Goal: Task Accomplishment & Management: Manage account settings

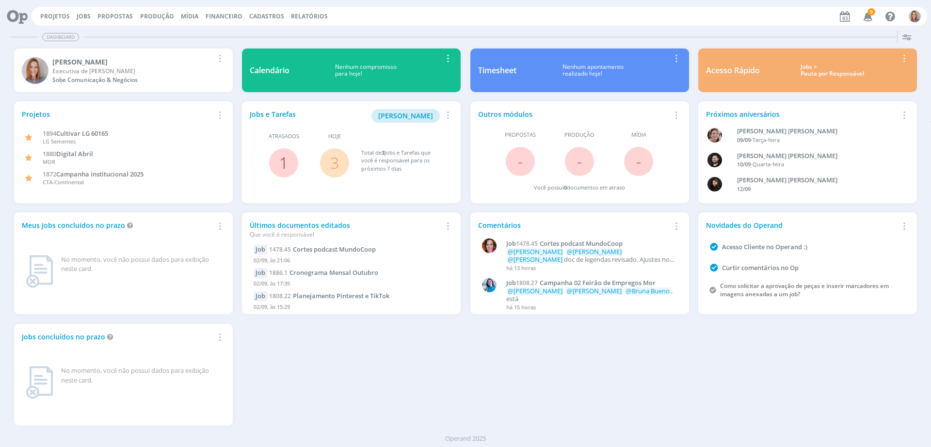
click at [279, 164] on link "1" at bounding box center [283, 162] width 9 height 21
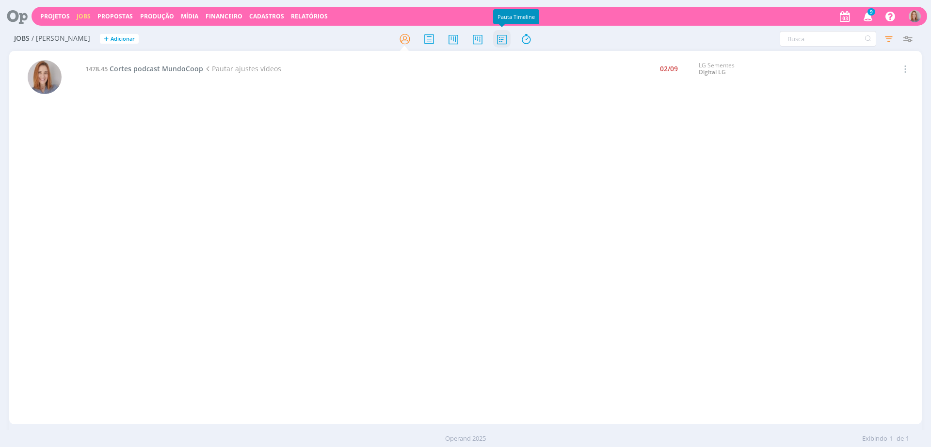
click at [502, 42] on icon at bounding box center [501, 39] width 17 height 19
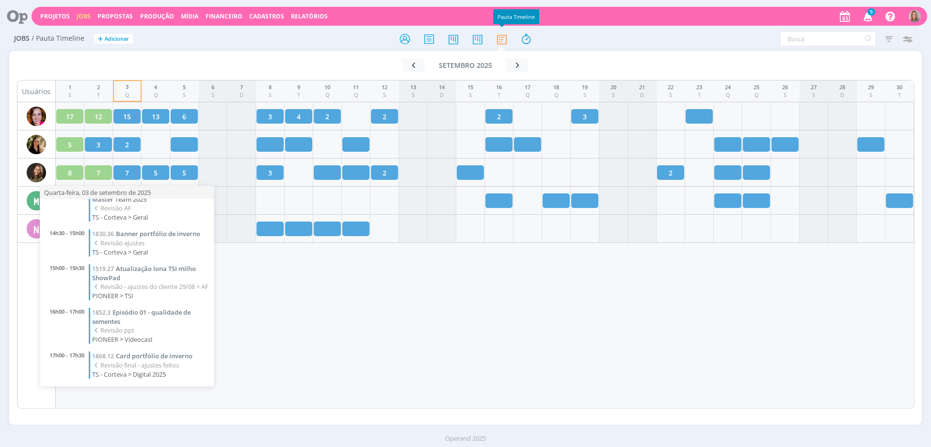
scroll to position [123, 0]
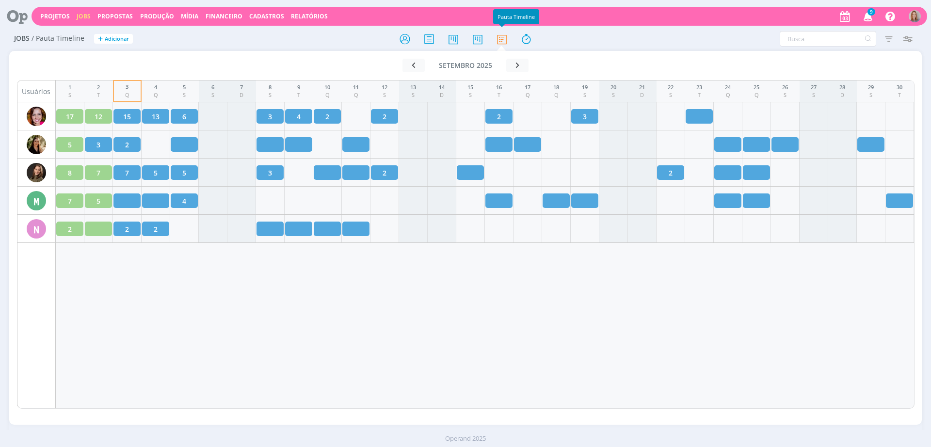
click at [300, 311] on div "1 S 2 T 3 Q 4 Q 5 S 6 S 7 D 8 S 9 T 10 Q 11 Q 12 S 13 S 14 D 15 S 16 T 17 Q 18 …" at bounding box center [485, 244] width 859 height 329
click at [14, 21] on icon at bounding box center [14, 16] width 20 height 19
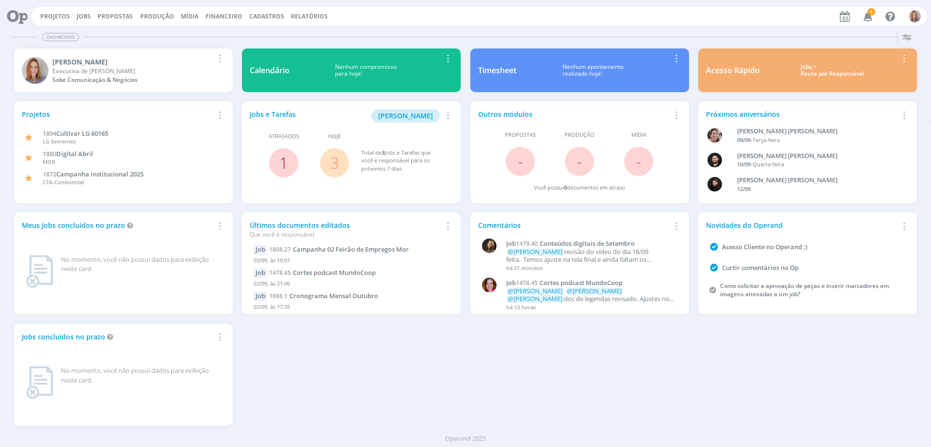
click at [283, 163] on link "1" at bounding box center [283, 162] width 9 height 21
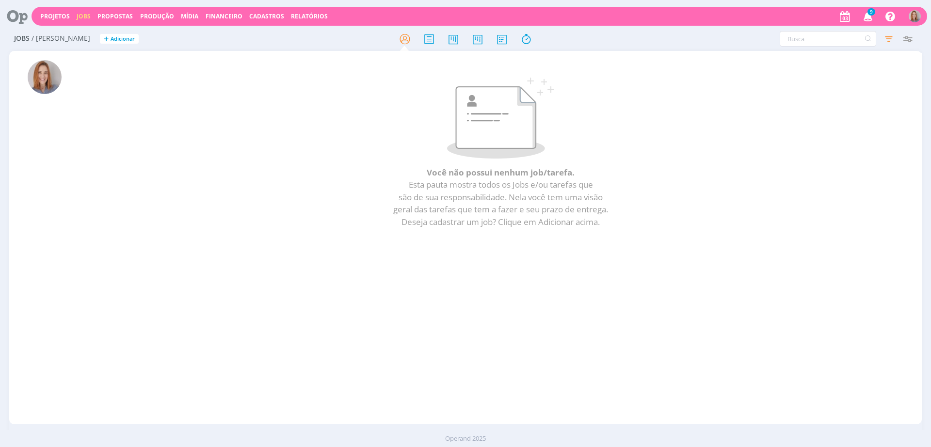
click at [12, 18] on icon at bounding box center [14, 16] width 20 height 19
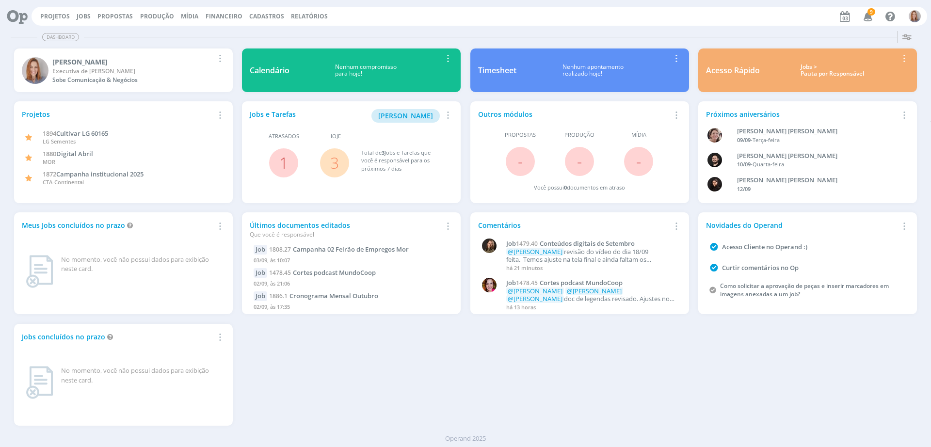
click at [340, 161] on span "3" at bounding box center [334, 162] width 29 height 29
click at [336, 163] on link "3" at bounding box center [334, 162] width 9 height 21
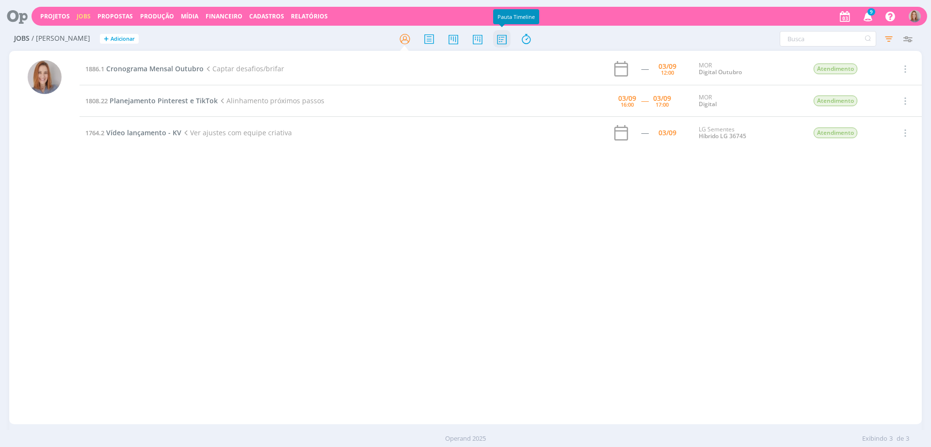
click at [505, 40] on icon at bounding box center [501, 39] width 17 height 19
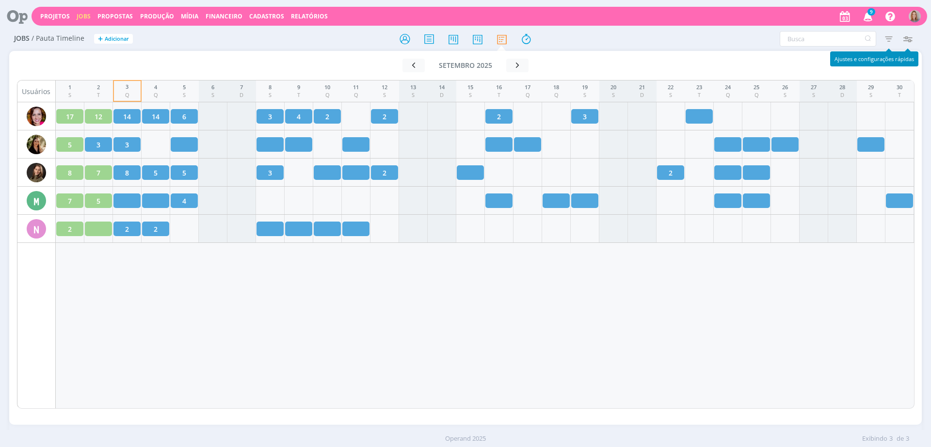
click at [908, 33] on icon "button" at bounding box center [907, 38] width 17 height 17
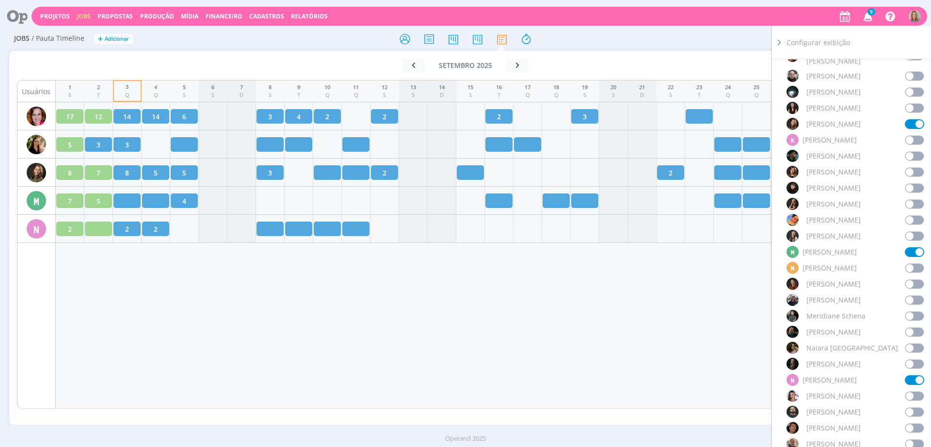
scroll to position [546, 0]
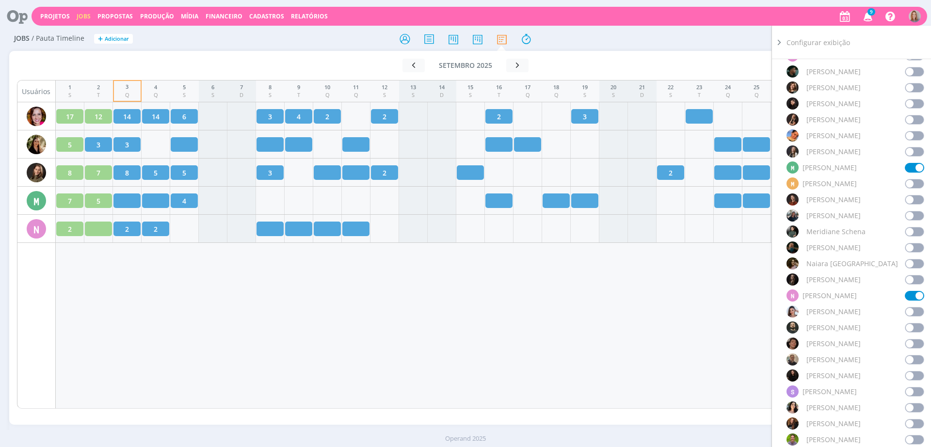
drag, startPoint x: 387, startPoint y: 339, endPoint x: 350, endPoint y: 316, distance: 43.8
click at [387, 339] on div "1 S 2 T 3 Q 4 Q 5 S 6 S 7 D 8 S 9 T 10 Q 11 Q 12 S 13 S 14 D 15 S 16 T 17 Q 18 …" at bounding box center [485, 244] width 859 height 329
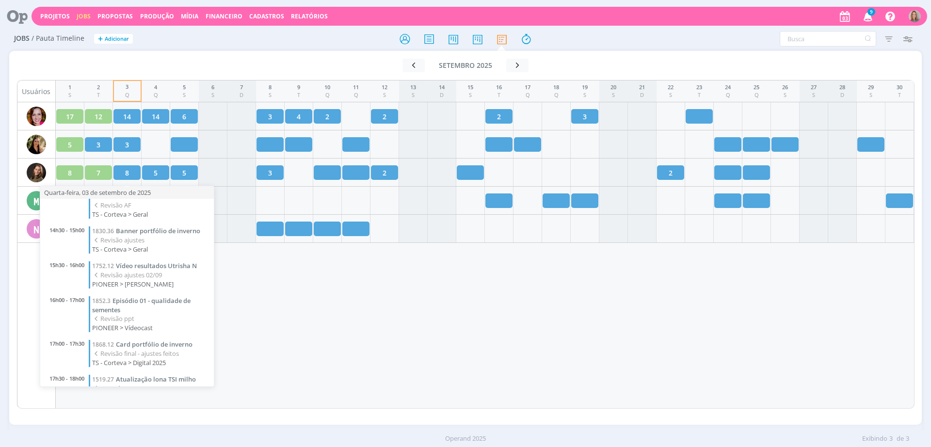
scroll to position [98, 0]
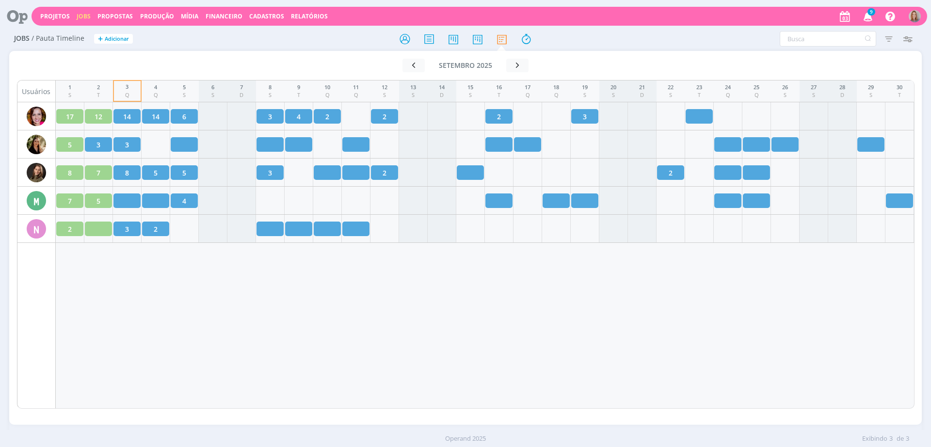
click at [321, 296] on div "1 S 2 T 3 Q 4 Q 5 S 6 S 7 D 8 S 9 T 10 Q 11 Q 12 S 13 S 14 D 15 S 16 T 17 Q 18 …" at bounding box center [485, 244] width 859 height 329
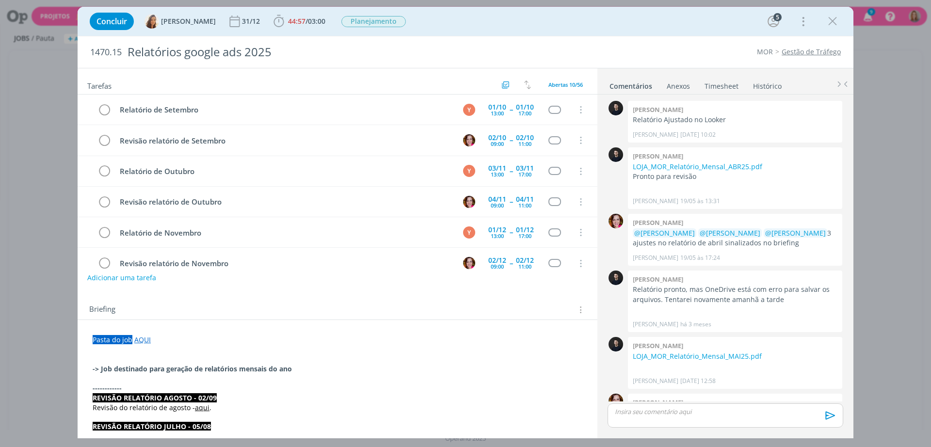
scroll to position [838, 0]
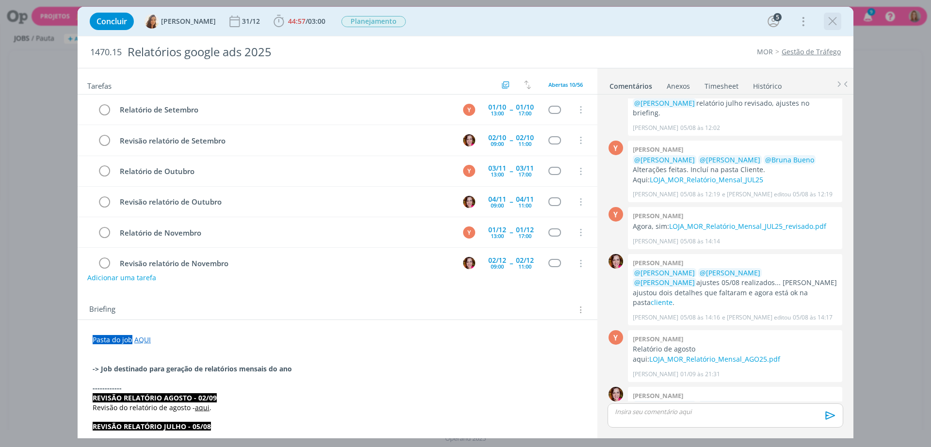
click at [830, 20] on icon "dialog" at bounding box center [832, 21] width 15 height 15
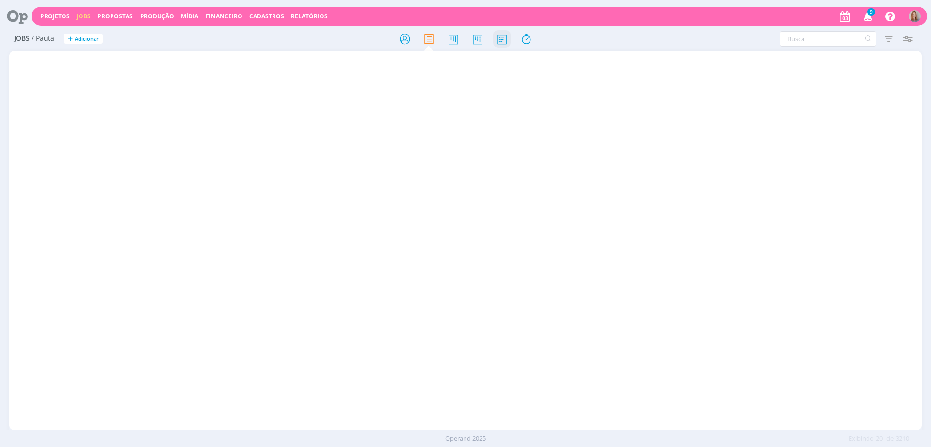
click at [499, 37] on icon at bounding box center [501, 39] width 17 height 19
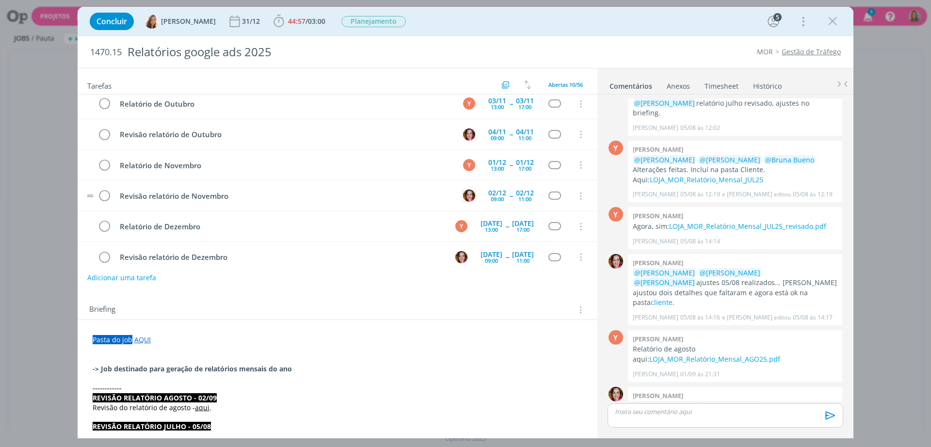
scroll to position [110, 0]
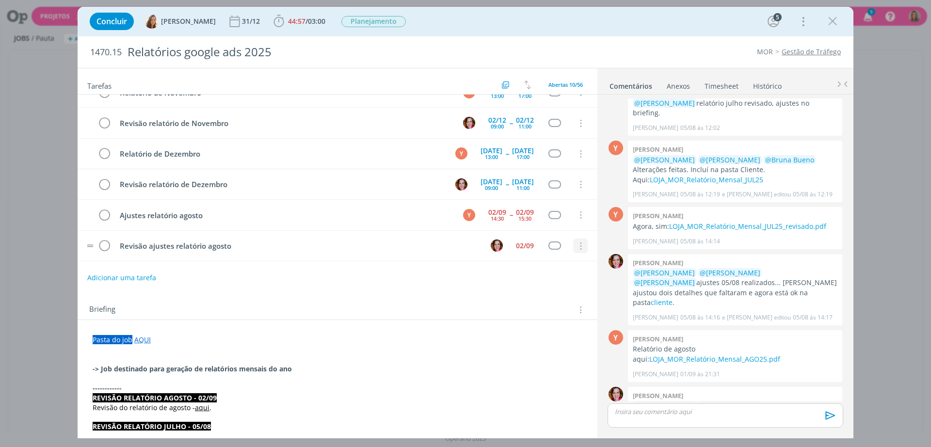
click at [575, 249] on icon "dialog" at bounding box center [580, 246] width 11 height 9
click at [560, 229] on link "Cancelar" at bounding box center [549, 231] width 77 height 16
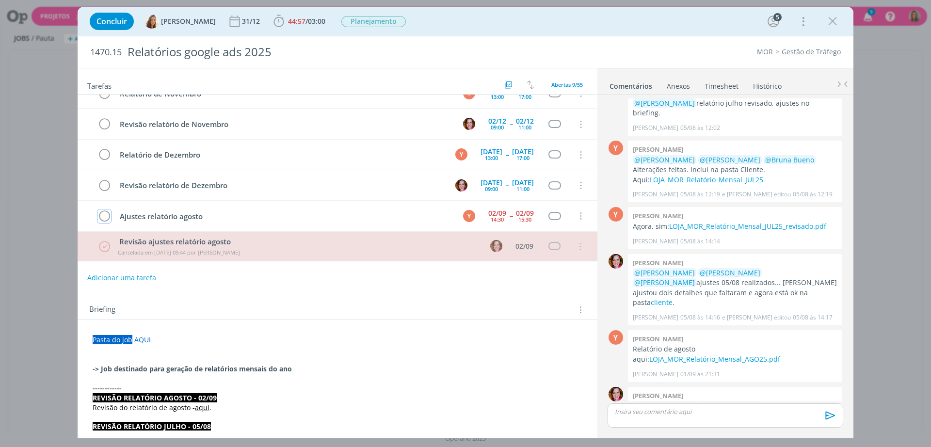
scroll to position [139, 0]
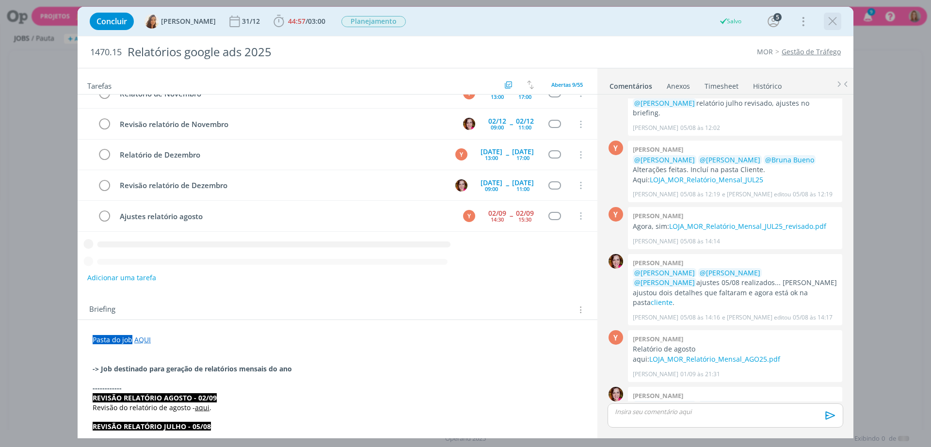
click at [834, 24] on icon "dialog" at bounding box center [832, 21] width 15 height 15
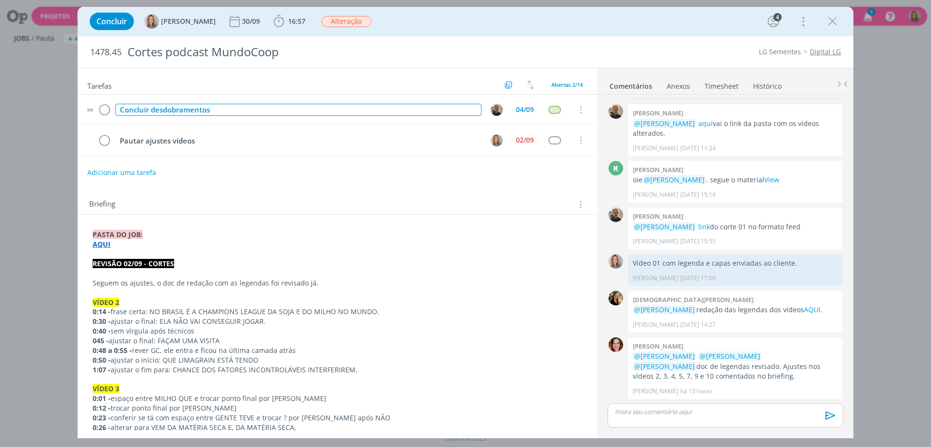
click at [235, 105] on div "Concluir desdobramentos" at bounding box center [298, 110] width 366 height 12
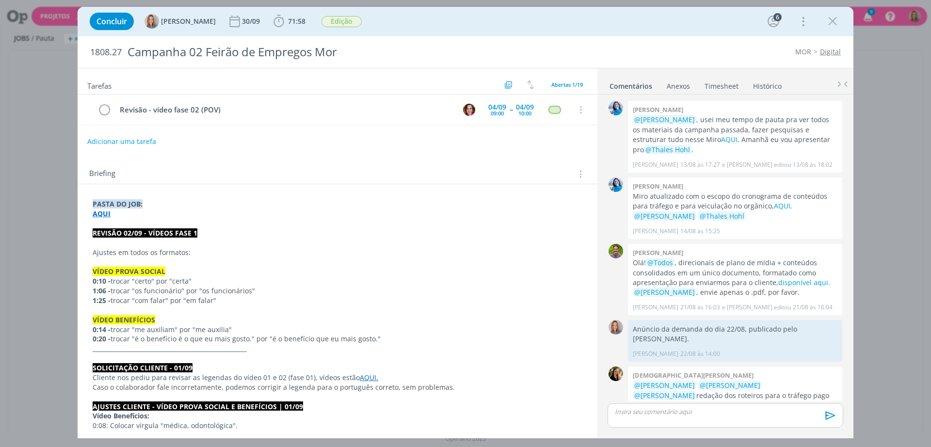
scroll to position [646, 0]
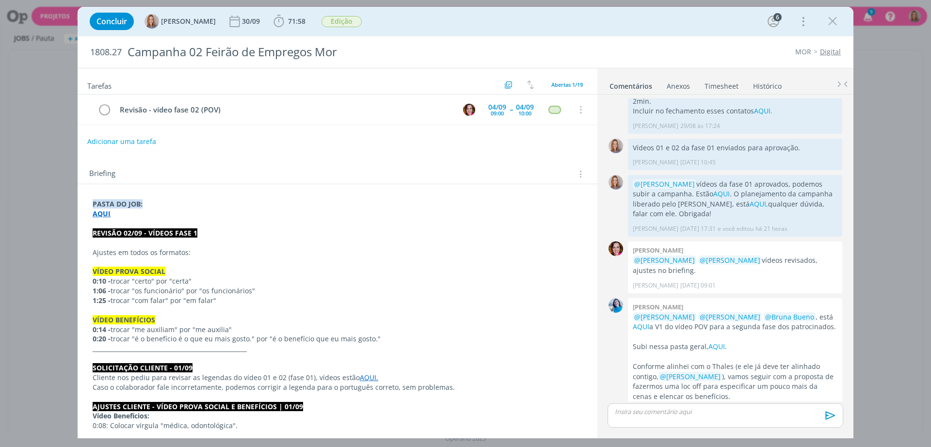
click at [134, 218] on p "AQUI" at bounding box center [338, 214] width 490 height 10
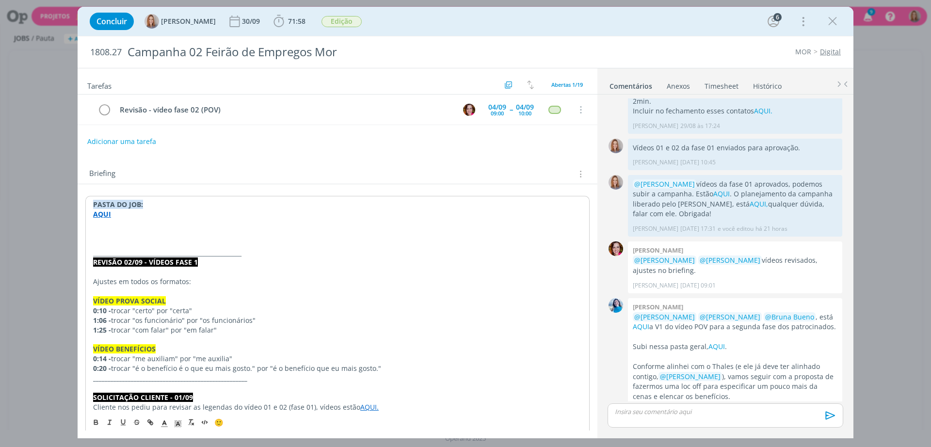
click at [133, 217] on p "AQUI" at bounding box center [337, 214] width 489 height 10
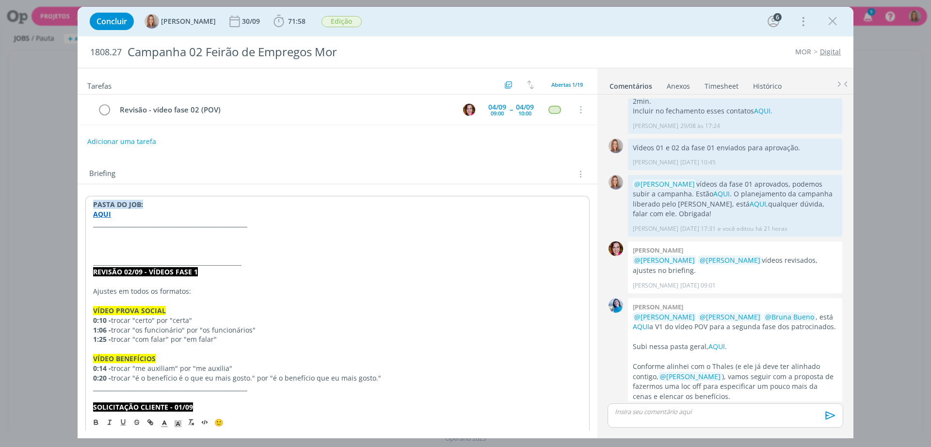
click at [100, 235] on p "dialog" at bounding box center [337, 234] width 489 height 10
click at [140, 233] on p "SOLICITAÇÃO INTERNA | 03/09" at bounding box center [337, 234] width 489 height 10
click at [164, 421] on icon "dialog" at bounding box center [164, 423] width 9 height 9
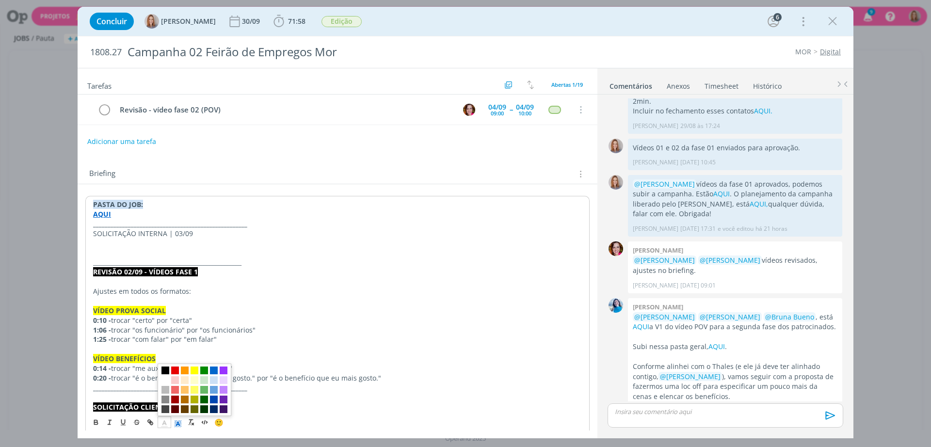
click at [177, 422] on icon "dialog" at bounding box center [178, 423] width 9 height 9
click at [180, 370] on span "dialog" at bounding box center [179, 370] width 8 height 8
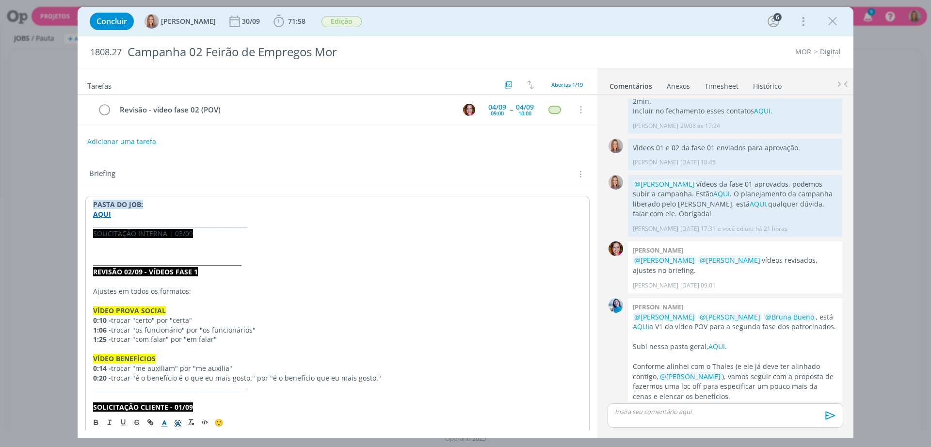
click at [165, 425] on icon "dialog" at bounding box center [164, 423] width 9 height 9
click at [169, 378] on span "dialog" at bounding box center [165, 380] width 8 height 8
click at [95, 423] on icon "dialog" at bounding box center [96, 422] width 8 height 8
click at [137, 244] on p "dialog" at bounding box center [337, 244] width 489 height 10
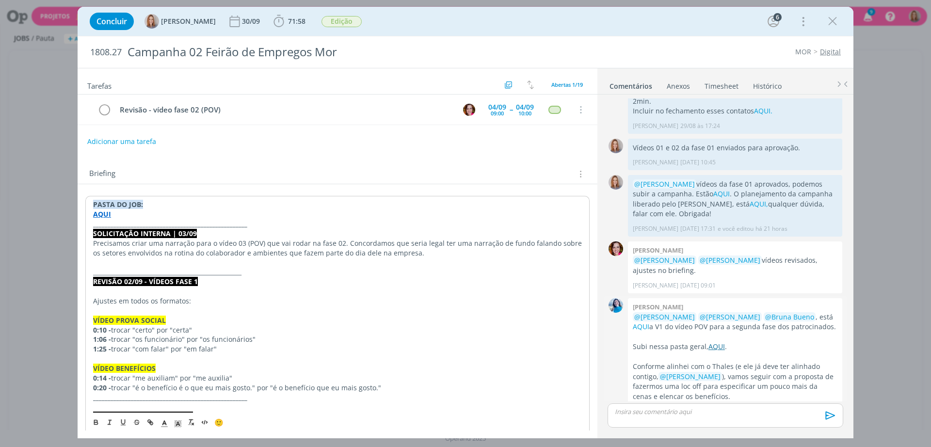
click at [718, 342] on link "AQUI" at bounding box center [716, 346] width 16 height 9
click at [433, 253] on p "Precisamos criar uma narração para o vídeo 03 (POV) que vai rodar na fase 02. C…" at bounding box center [338, 247] width 490 height 19
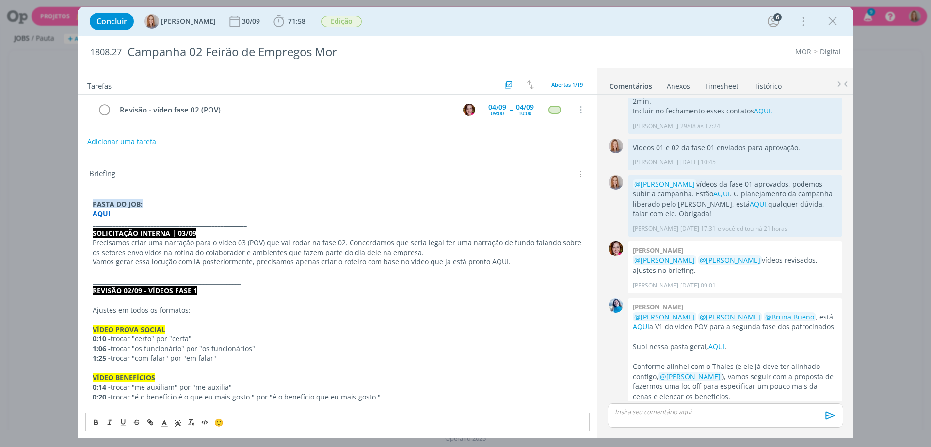
drag, startPoint x: 500, startPoint y: 259, endPoint x: 483, endPoint y: 259, distance: 17.0
click at [483, 259] on p "Vamos gerar essa locução com IA posteriormente, precisamos apenas criar o rotei…" at bounding box center [338, 262] width 490 height 10
click at [149, 424] on icon "dialog" at bounding box center [150, 422] width 8 height 8
paste input "https://sobeae.sharepoint.com/:v:/s/SOBEAE/ESpFEwJMTxxKpXvVzIuXVogBMLbVhF_6CZKC…"
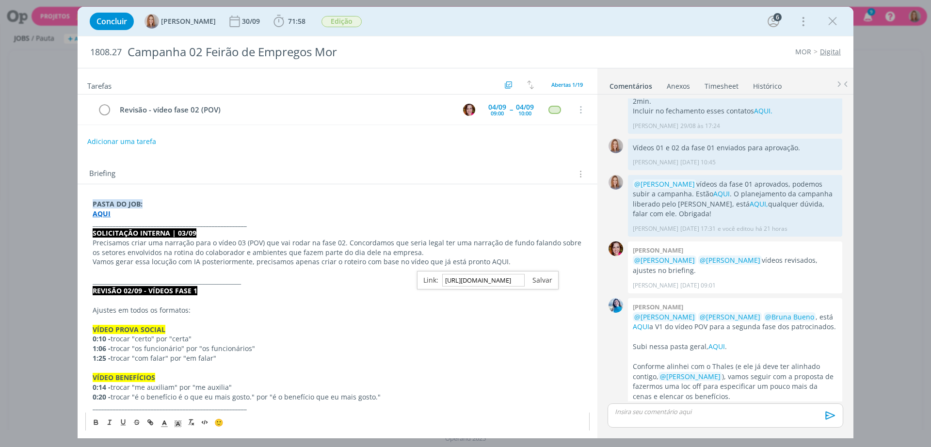
type input "https://sobeae.sharepoint.com/:v:/s/SOBEAE/ESpFEwJMTxxKpXvVzIuXVogBMLbVhF_6CZKC…"
click at [546, 281] on link "dialog" at bounding box center [539, 279] width 28 height 9
click at [530, 250] on p "Precisamos criar uma narração para o vídeo 03 (POV) que vai rodar na fase 02. C…" at bounding box center [338, 247] width 490 height 19
click at [129, 139] on button "Adicionar uma tarefa" at bounding box center [121, 141] width 69 height 16
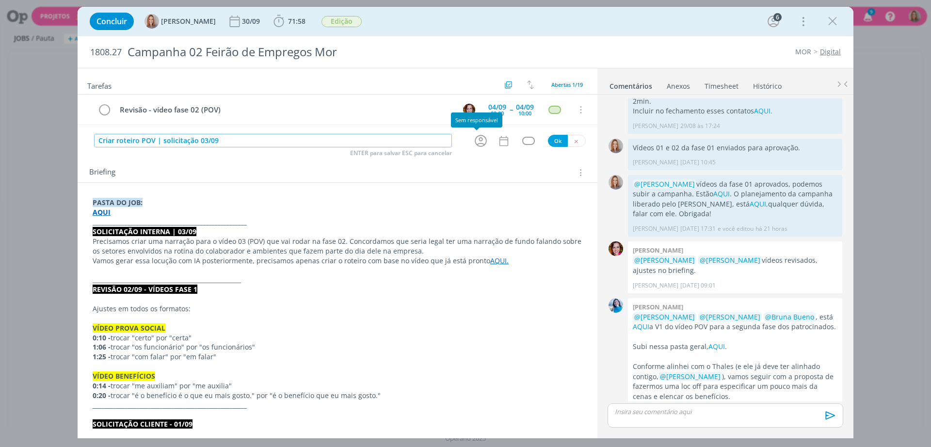
click at [475, 142] on icon "dialog" at bounding box center [480, 140] width 15 height 15
type input "Criar roteiro POV | solicitação 03/09"
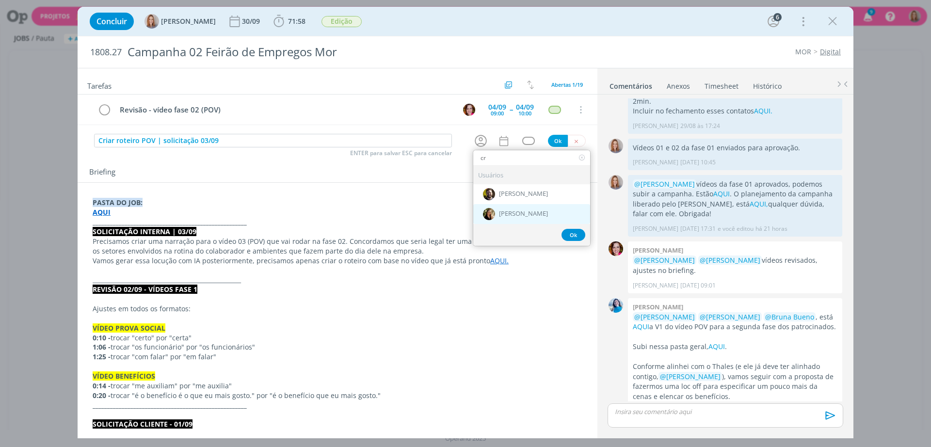
type input "cr"
click at [535, 213] on div "[PERSON_NAME]" at bounding box center [531, 214] width 117 height 20
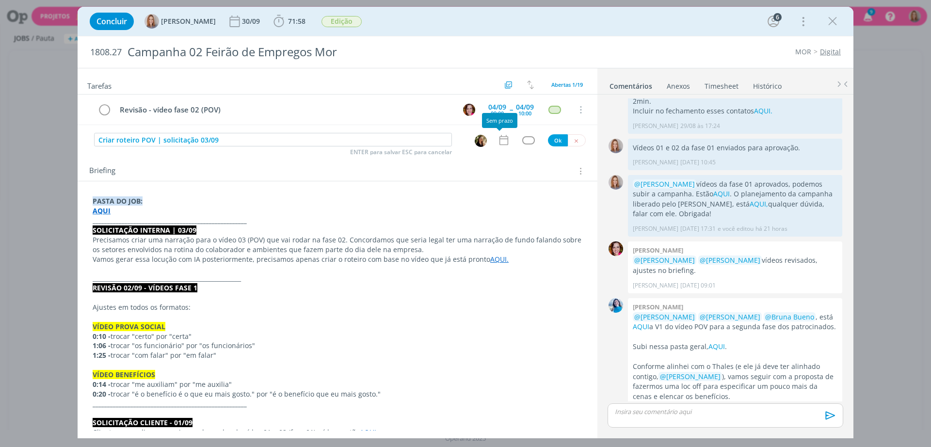
click at [505, 136] on icon "dialog" at bounding box center [504, 140] width 13 height 13
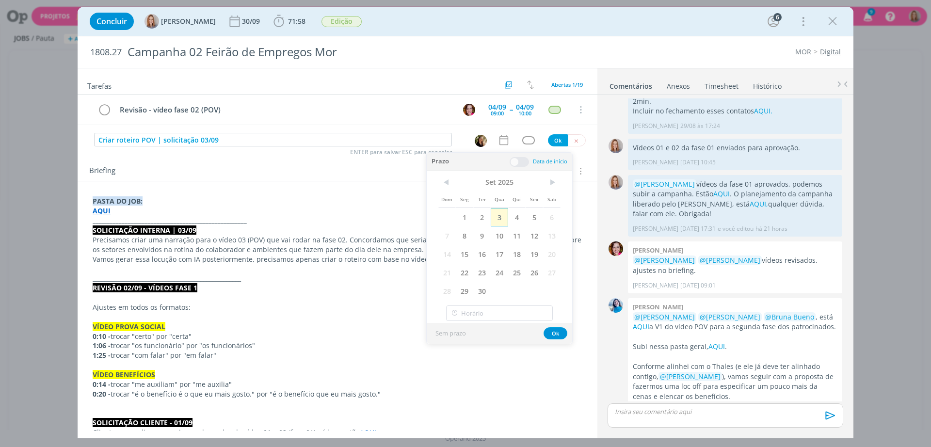
click at [500, 216] on span "3" at bounding box center [499, 217] width 17 height 18
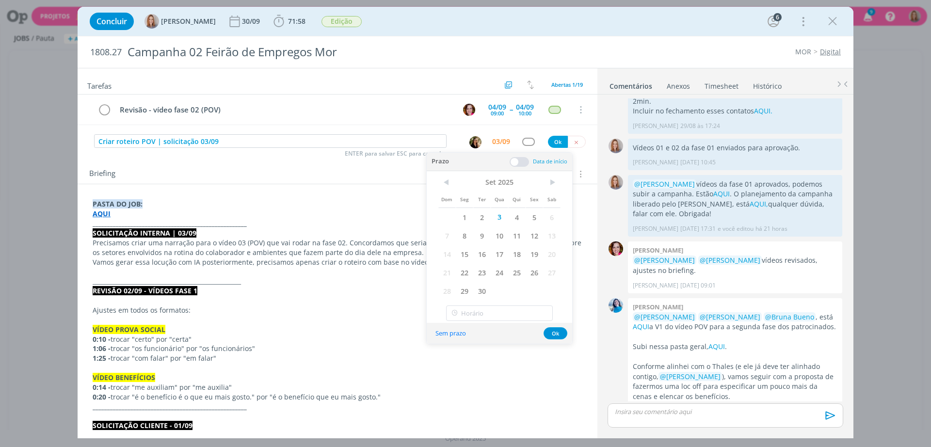
click at [522, 162] on span at bounding box center [519, 162] width 19 height 10
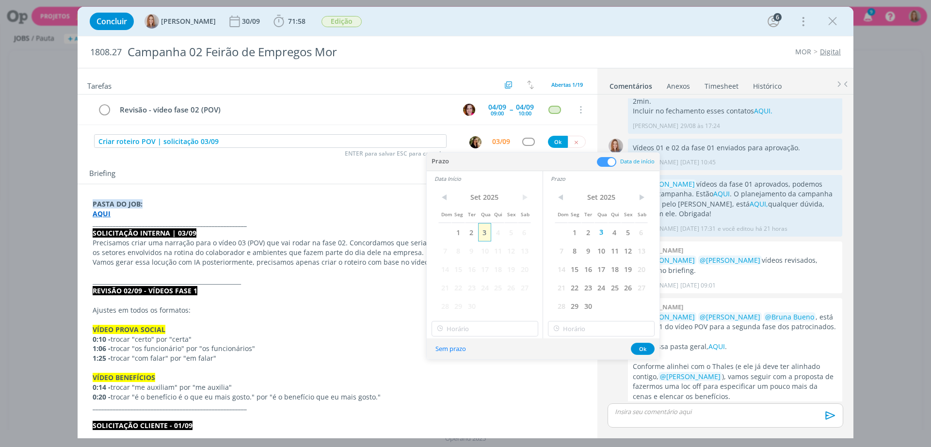
click at [485, 231] on span "3" at bounding box center [484, 232] width 13 height 18
click at [464, 340] on div "Sem prazo Ok" at bounding box center [543, 348] width 233 height 21
click at [465, 334] on input "11:00" at bounding box center [485, 329] width 107 height 16
click at [464, 383] on div "10:30" at bounding box center [486, 390] width 109 height 17
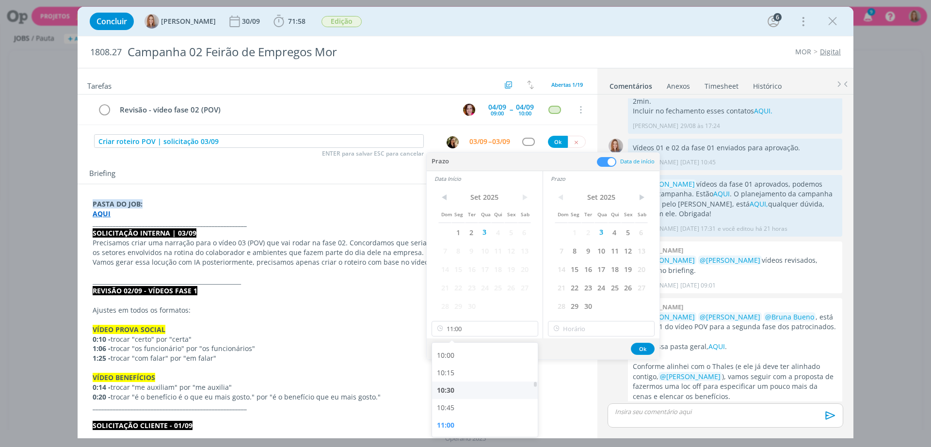
type input "10:30"
click at [588, 318] on div "< Set 2025 > Dom Seg Ter Qua Qui Sex Sab 1 2 3 4 5 6 7 8 9 10 11 12 13 14 15 16…" at bounding box center [601, 262] width 116 height 152
click at [591, 324] on input "11:00" at bounding box center [601, 329] width 107 height 16
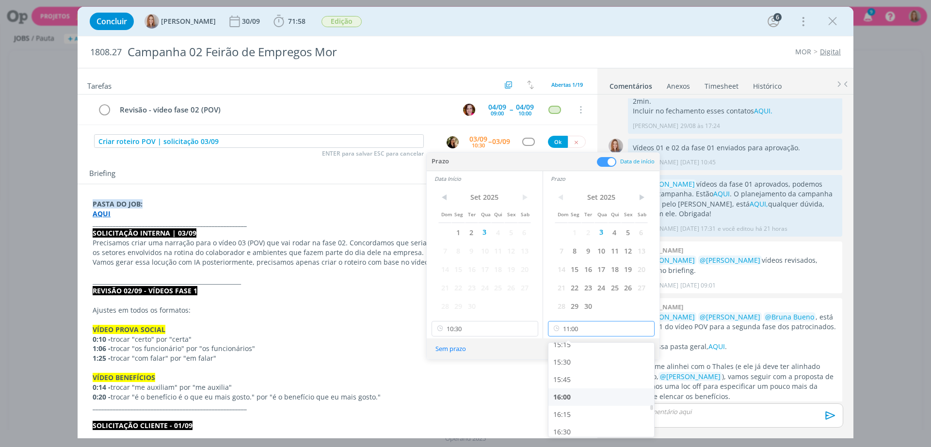
scroll to position [997, 0]
click at [575, 398] on div "15:00" at bounding box center [602, 401] width 109 height 17
type input "15:00"
click at [634, 349] on button "Ok" at bounding box center [643, 349] width 24 height 12
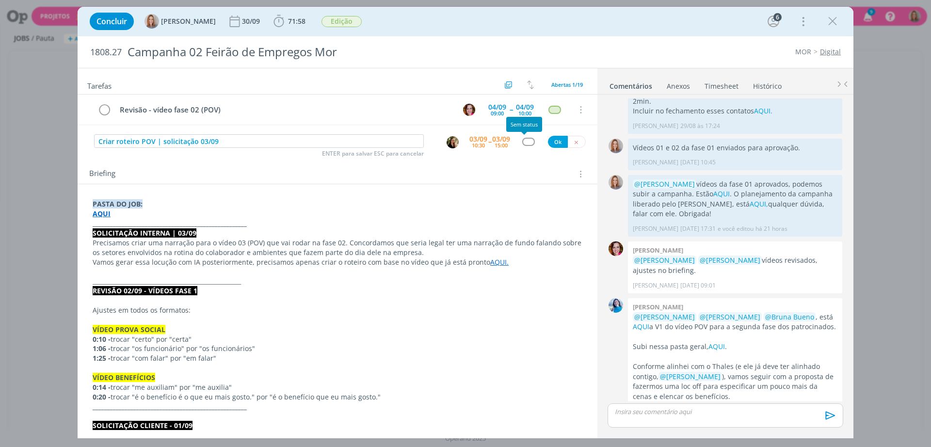
click at [526, 140] on div "dialog" at bounding box center [528, 142] width 12 height 8
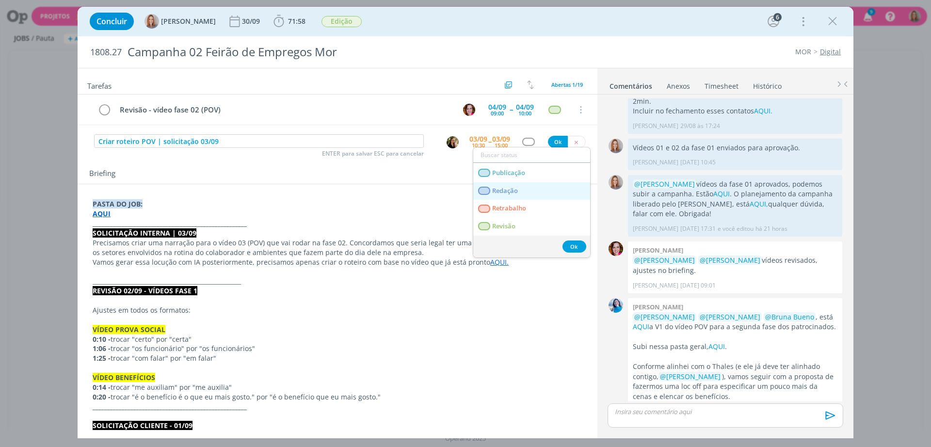
click at [516, 189] on span "Redação" at bounding box center [505, 191] width 26 height 8
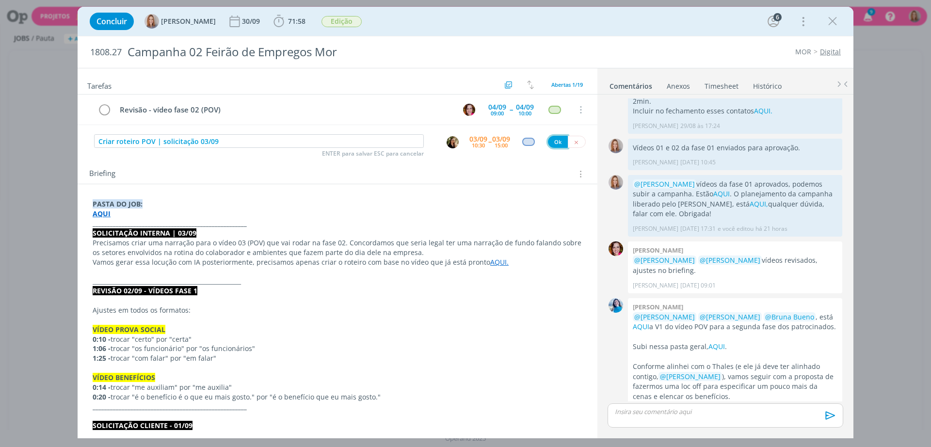
drag, startPoint x: 552, startPoint y: 143, endPoint x: 428, endPoint y: 160, distance: 125.2
click at [552, 143] on button "Ok" at bounding box center [558, 142] width 20 height 12
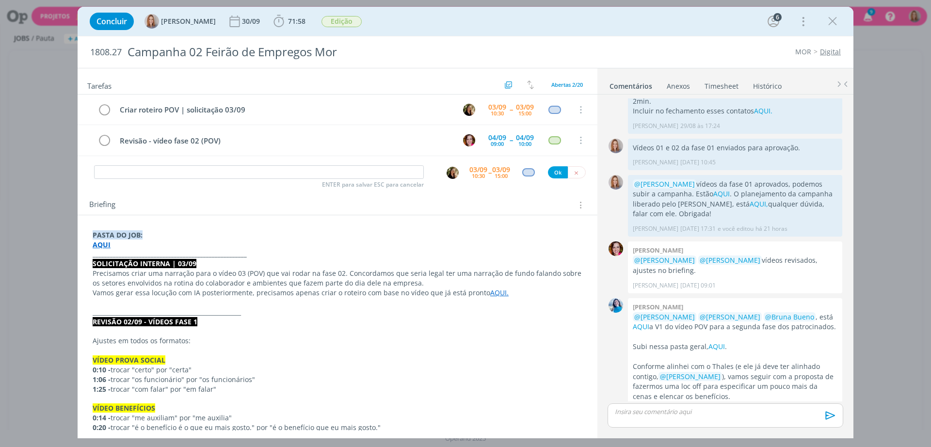
click at [477, 193] on div "Briefing Briefings Predefinidos Versões do Briefing Ver Briefing do Projeto" at bounding box center [338, 202] width 520 height 26
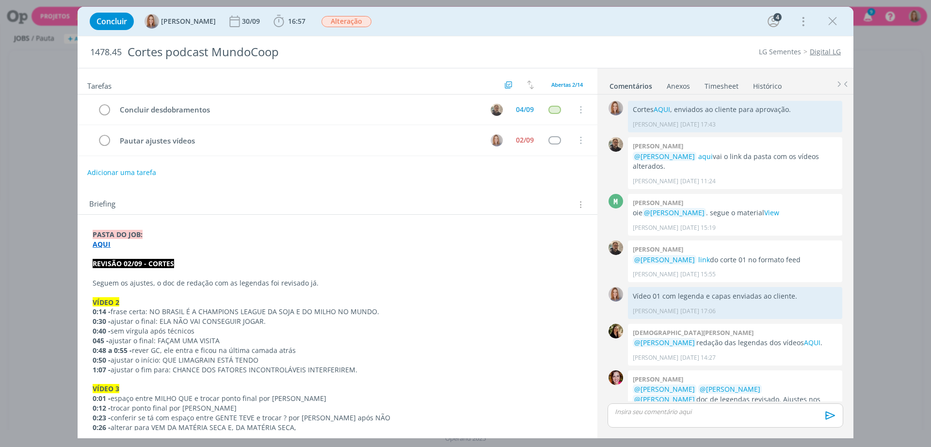
scroll to position [33, 0]
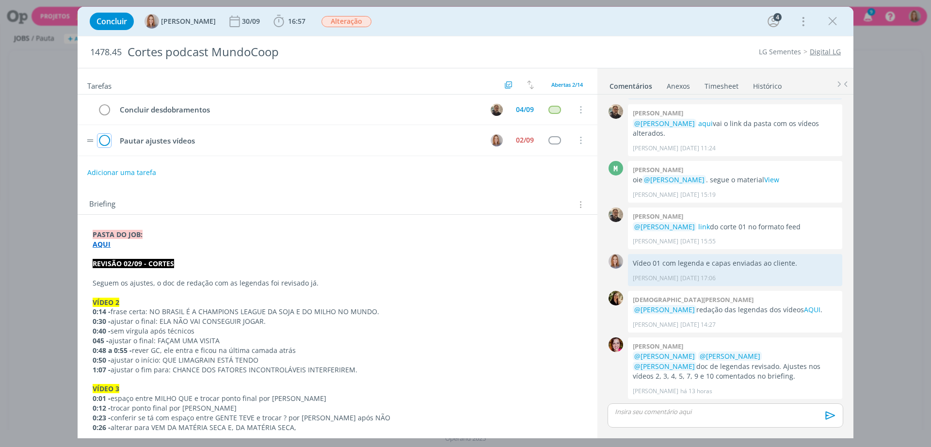
click at [106, 140] on icon "dialog" at bounding box center [104, 140] width 14 height 15
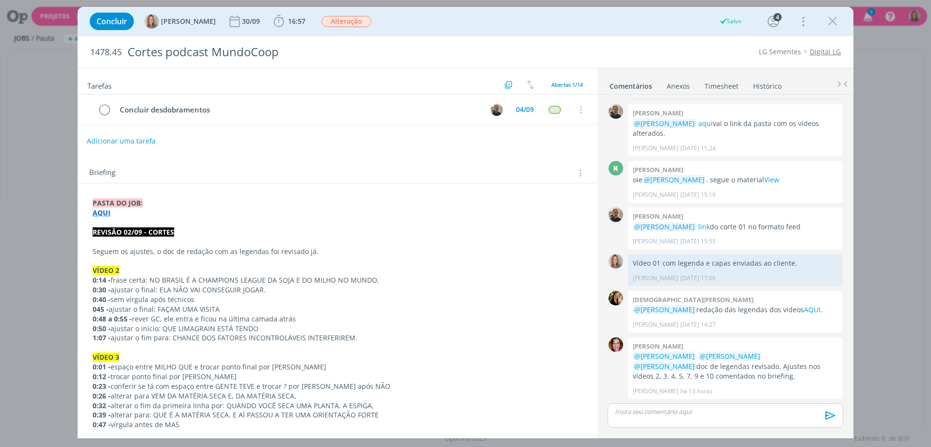
click at [127, 142] on button "Adicionar uma tarefa" at bounding box center [121, 141] width 69 height 16
click at [171, 142] on input "dialog" at bounding box center [273, 141] width 358 height 14
click at [483, 140] on icon "dialog" at bounding box center [480, 140] width 15 height 15
type input "Ajustes vídeo 02"
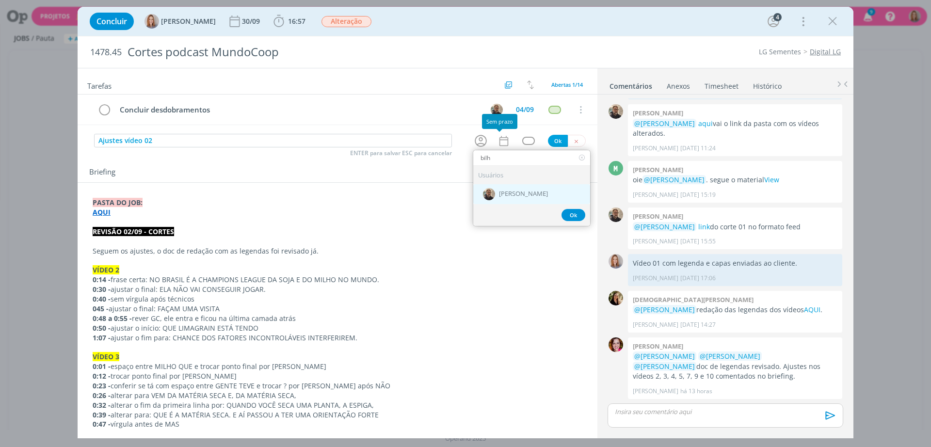
type input "bilh"
click at [524, 196] on span "[PERSON_NAME]" at bounding box center [523, 195] width 49 height 8
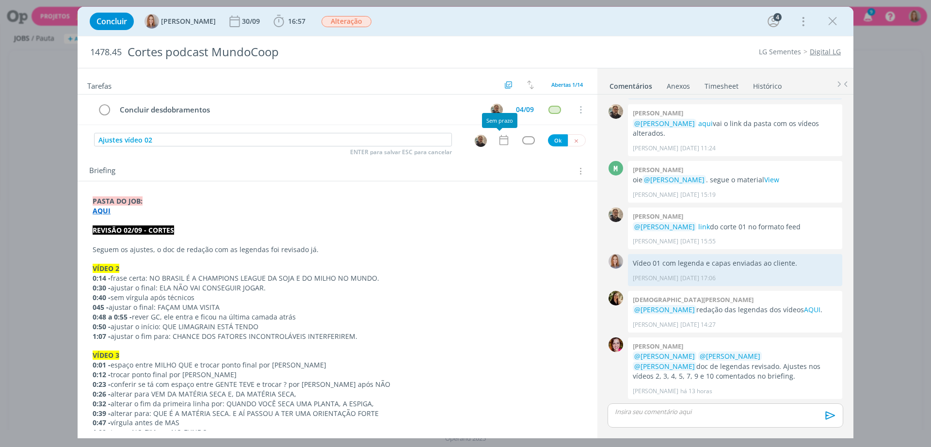
click at [504, 137] on icon "dialog" at bounding box center [503, 140] width 9 height 10
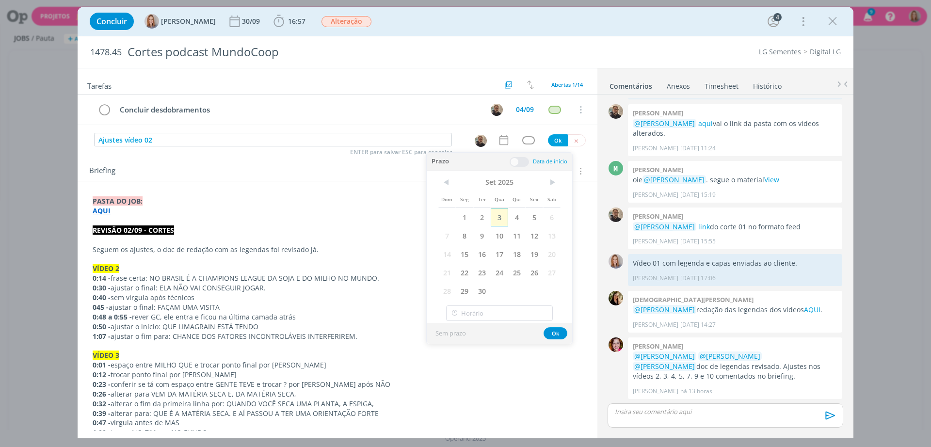
click at [499, 221] on span "3" at bounding box center [499, 217] width 17 height 18
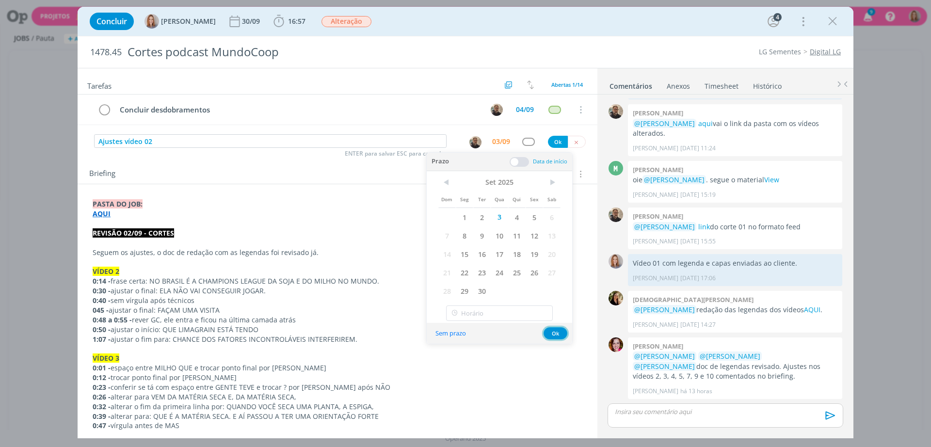
click at [559, 337] on button "Ok" at bounding box center [556, 333] width 24 height 12
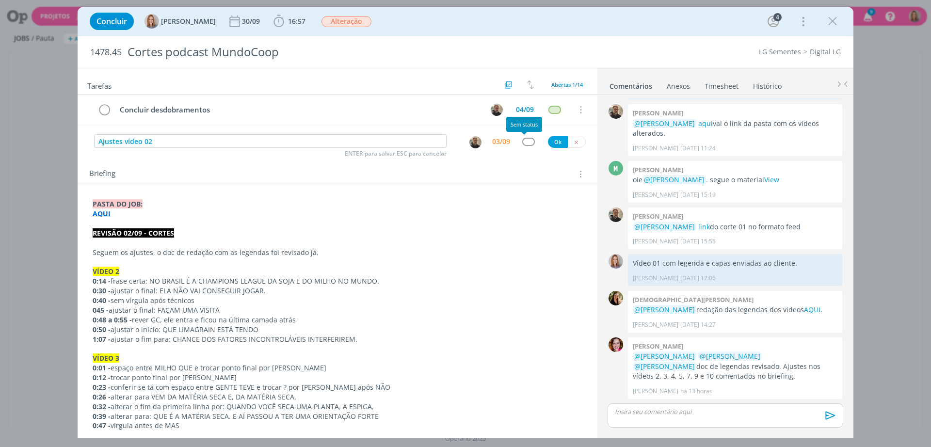
click at [522, 143] on div "dialog" at bounding box center [528, 142] width 12 height 8
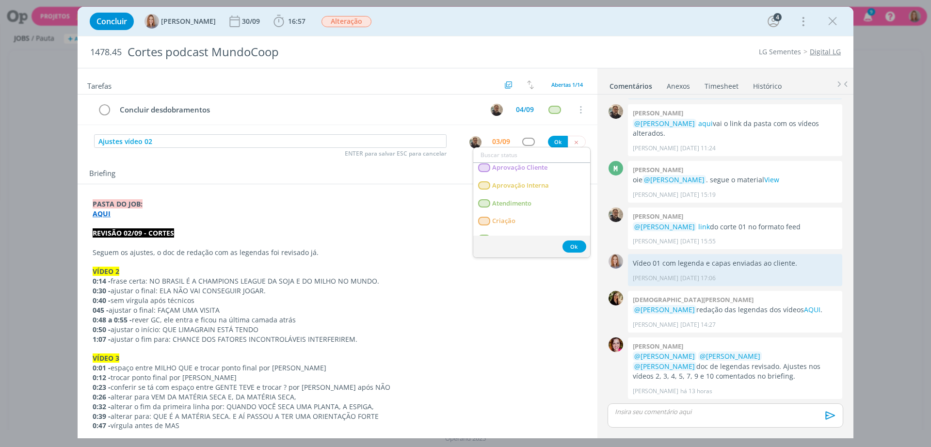
scroll to position [61, 0]
click at [519, 215] on link "Edição" at bounding box center [531, 218] width 117 height 18
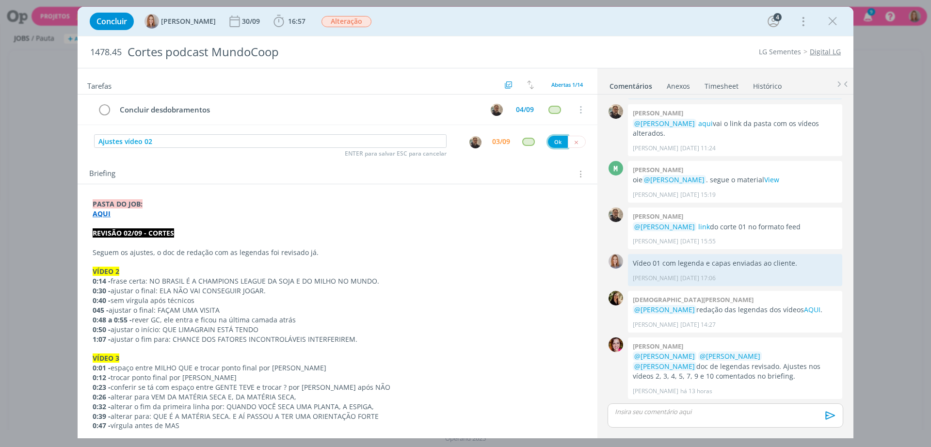
click at [551, 142] on button "Ok" at bounding box center [558, 142] width 20 height 12
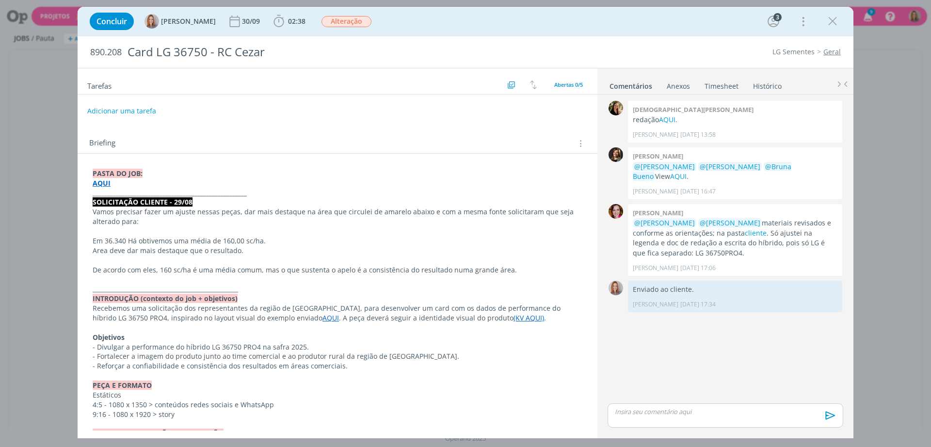
click at [164, 223] on p "Vamos precisar fazer um ajuste nessas peças, dar mais destaque na área que circ…" at bounding box center [338, 216] width 490 height 19
click at [298, 215] on span "Vamos precisar fazer um ajuste nessas peças, dar mais destaque na área que circ…" at bounding box center [334, 216] width 483 height 19
click at [206, 221] on p "Vamos precisar fazer um ajuste nessas peças, dar mais destaque na área que circ…" at bounding box center [338, 216] width 490 height 19
click at [298, 211] on span "Vamos precisar fazer um ajuste nessas peças, dar mais destaque na área que circ…" at bounding box center [334, 216] width 483 height 19
drag, startPoint x: 309, startPoint y: 209, endPoint x: 424, endPoint y: 214, distance: 115.0
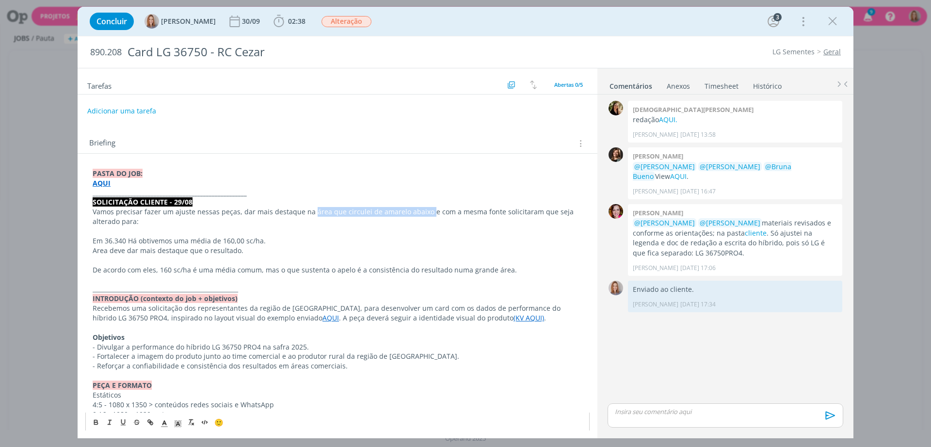
click at [424, 214] on span "Vamos precisar fazer um ajuste nessas peças, dar mais destaque na área que circ…" at bounding box center [334, 216] width 483 height 19
click at [206, 224] on p "Vamos precisar fazer um ajuste nessas peças, dar mais destaque na frase "LG 367…" at bounding box center [338, 216] width 490 height 19
drag, startPoint x: 445, startPoint y: 221, endPoint x: 503, endPoint y: 213, distance: 58.7
click at [503, 213] on p "Vamos precisar fazer um ajuste nessas peças, dar mais destaque na frase "LG 367…" at bounding box center [338, 216] width 490 height 19
click at [290, 242] on p "Em 36.340 Há obtivemos uma média de 160,00 sc/ha." at bounding box center [338, 241] width 490 height 10
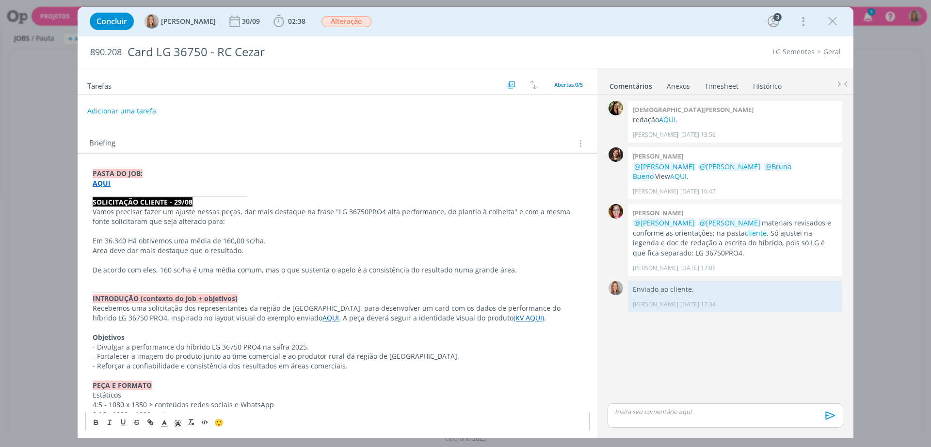
click at [103, 241] on span "Em 36.340 Há obtivemos uma média de 160,00 sc/ha." at bounding box center [179, 240] width 173 height 9
drag, startPoint x: 91, startPoint y: 241, endPoint x: 126, endPoint y: 240, distance: 34.9
click at [126, 240] on div "PASTA DO JOB: AQUI _____________________________________________________ SOLICI…" at bounding box center [337, 443] width 504 height 556
click at [136, 241] on span "Em 36.340 Há obtivemos uma média de 160,00 sc/ha." at bounding box center [179, 240] width 173 height 9
drag, startPoint x: 90, startPoint y: 243, endPoint x: 270, endPoint y: 242, distance: 180.4
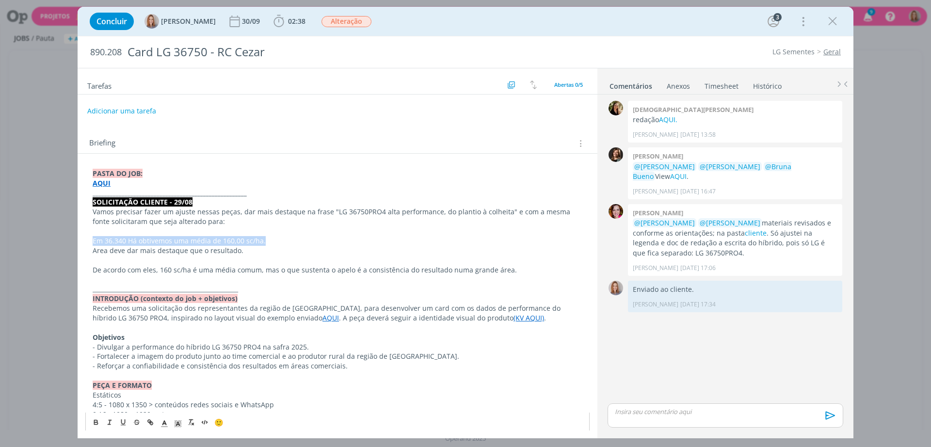
click at [270, 242] on div "PASTA DO JOB: AQUI _____________________________________________________ SOLICI…" at bounding box center [337, 443] width 504 height 556
click at [184, 210] on span "Vamos precisar fazer um ajuste nessas peças, dar mais destaque na frase "LG 367…" at bounding box center [333, 216] width 480 height 19
click at [248, 212] on span "Vamos precisar fazer um ajuste nessas peças, dar mais destaque na frase "LG 367…" at bounding box center [333, 216] width 480 height 19
click at [303, 209] on span "Vamos precisar fazer um ajuste nessas peças, dar mais destaque na frase "LG 367…" at bounding box center [333, 216] width 480 height 19
drag, startPoint x: 305, startPoint y: 211, endPoint x: 239, endPoint y: 211, distance: 66.4
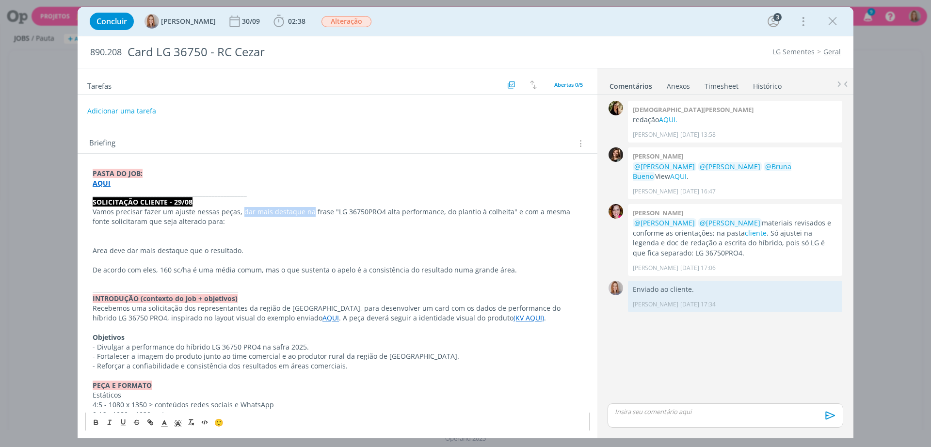
click at [239, 211] on span "Vamos precisar fazer um ajuste nessas peças, dar mais destaque na frase "LG 367…" at bounding box center [333, 216] width 480 height 19
click at [460, 210] on span "Vamos precisar fazer um ajuste nessas peças, trocar a frase "LG 36750PRO4 alta …" at bounding box center [338, 216] width 490 height 19
click at [475, 212] on span "Em 36.340 Há obtivemos uma média de 160,00 sc/ha." at bounding box center [338, 216] width 490 height 19
click at [162, 221] on span "Em 36.340 Há obtivemos uma média de 160,00 sc/ha." at bounding box center [332, 216] width 478 height 19
click at [175, 227] on p "dialog" at bounding box center [338, 231] width 490 height 10
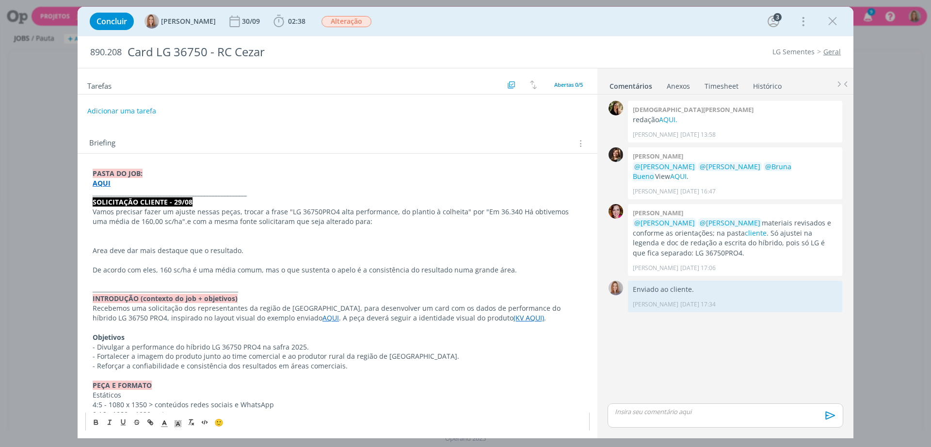
click at [317, 219] on span "e com a mesma fonte solicitaram que seja alterado para:" at bounding box center [279, 221] width 185 height 9
drag, startPoint x: 166, startPoint y: 233, endPoint x: 179, endPoint y: 241, distance: 15.2
click at [167, 233] on p "dialog" at bounding box center [338, 231] width 490 height 10
click at [206, 248] on span "Area deve dar mais destaque que o resultado." at bounding box center [168, 250] width 151 height 9
click at [238, 248] on span "Area deve dar mais destaque que o resultado." at bounding box center [168, 250] width 151 height 9
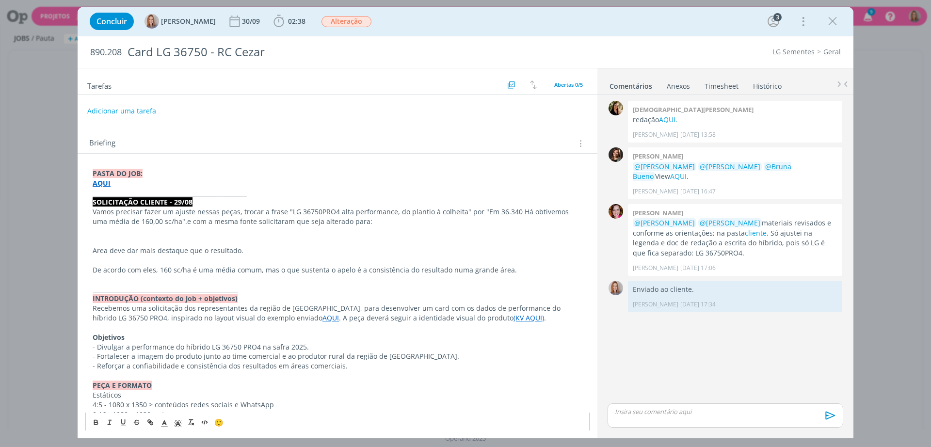
click at [182, 248] on span "Area deve dar mais destaque que o resultado." at bounding box center [168, 250] width 151 height 9
click at [245, 241] on p "dialog" at bounding box center [338, 241] width 490 height 10
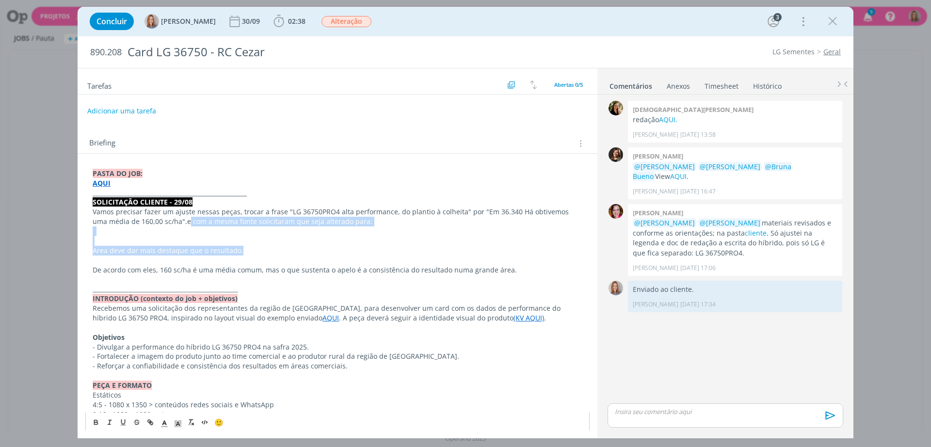
drag, startPoint x: 246, startPoint y: 245, endPoint x: 169, endPoint y: 220, distance: 80.7
click at [169, 220] on div "PASTA DO JOB: AQUI _____________________________________________________ SOLICI…" at bounding box center [337, 443] width 504 height 556
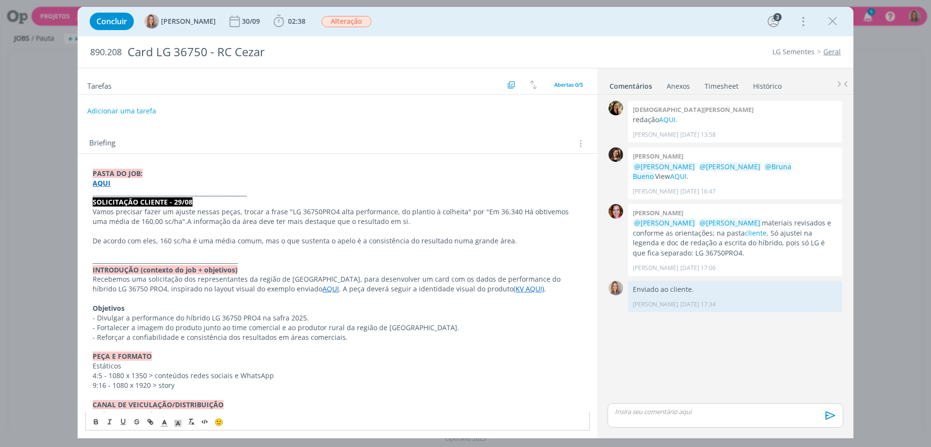
click at [154, 243] on span "De acordo com eles, 160 sc/ha é uma média comum, mas o que sustenta o apelo é a…" at bounding box center [305, 240] width 424 height 9
click at [245, 243] on span "De acordo com o cliente, 160 sc/ha é uma média comum, mas o que sustenta o apel…" at bounding box center [312, 240] width 439 height 9
click at [351, 251] on p "dialog" at bounding box center [338, 251] width 490 height 10
click at [386, 241] on span "De acordo com o cliente, 160 sc/ha é uma média comum, mas o que sustenta o apel…" at bounding box center [312, 240] width 439 height 9
click at [364, 240] on span "De acordo com o cliente, 160 sc/ha é uma média comum, mas o que sustenta o apel…" at bounding box center [312, 240] width 439 height 9
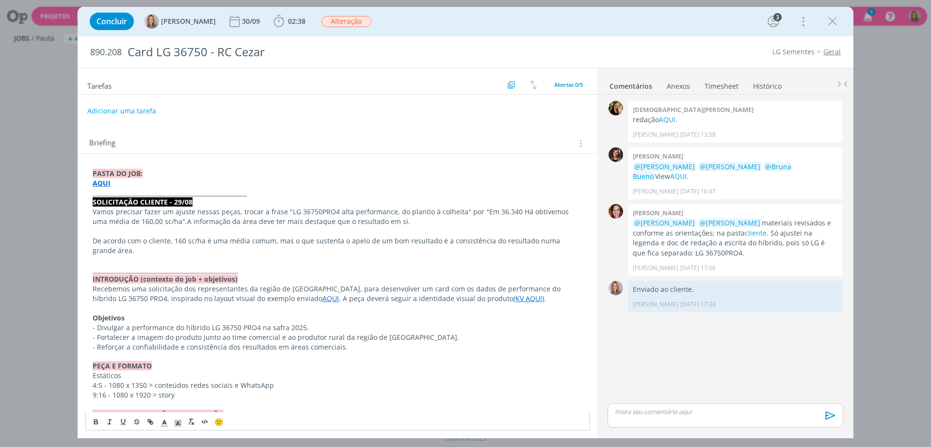
click at [504, 245] on span "De acordo com o cliente, 160 sc/ha é uma média comum, mas o que sustenta o apel…" at bounding box center [327, 245] width 469 height 19
drag, startPoint x: 526, startPoint y: 242, endPoint x: 488, endPoint y: 240, distance: 38.4
click at [488, 240] on span "De acordo com o cliente, 160 sc/ha é uma média comum, mas o que sustenta o apel…" at bounding box center [327, 245] width 469 height 19
click at [550, 241] on span "De acordo com o cliente, 160 sc/ha é uma média comum, mas o que sustenta o apel…" at bounding box center [329, 245] width 473 height 19
click at [94, 262] on p "dialog" at bounding box center [338, 261] width 490 height 10
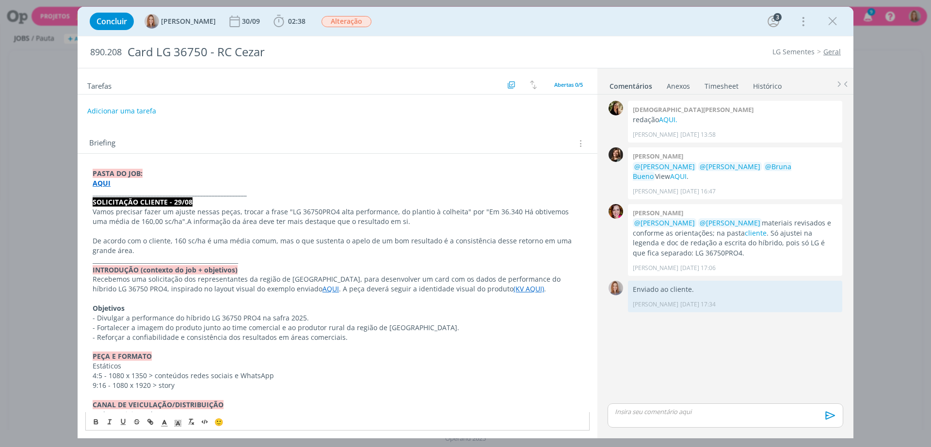
click at [137, 235] on p "dialog" at bounding box center [338, 231] width 490 height 10
click at [94, 241] on span "De acordo com o cliente, 160 sc/ha é uma média comum, mas o que sustenta o apel…" at bounding box center [333, 245] width 481 height 19
click at [747, 232] on link "cliente" at bounding box center [756, 232] width 22 height 9
drag, startPoint x: 332, startPoint y: 213, endPoint x: 287, endPoint y: 207, distance: 45.5
click at [287, 207] on span "Vamos precisar fazer um ajuste nessas peças, trocar a frase "LG 36750PRO4 alta …" at bounding box center [291, 211] width 397 height 9
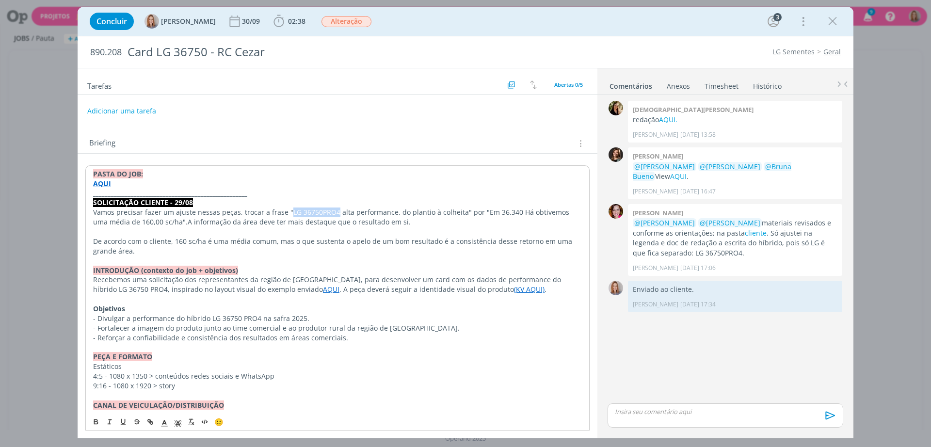
copy span "LG 36750PRO4"
click at [480, 216] on span "Em 36.340 Há obtivemos uma média de 160,00 sc/ha"." at bounding box center [332, 217] width 478 height 19
click at [478, 212] on span "Em 36.340 Há obtivemos uma média de 160,00 sc/ha"." at bounding box center [332, 217] width 478 height 19
drag, startPoint x: 263, startPoint y: 218, endPoint x: 274, endPoint y: 219, distance: 11.2
click at [263, 218] on span "A informação da área deve ter mais destaque que o resultado em si." at bounding box center [345, 221] width 223 height 9
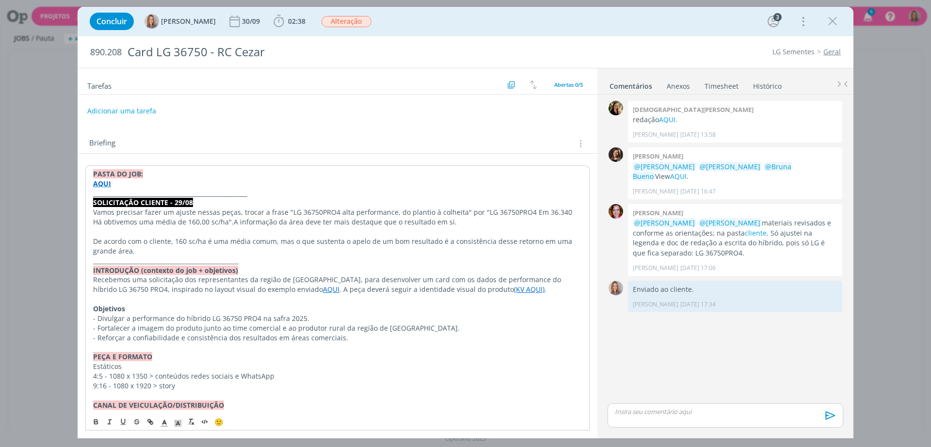
click at [324, 224] on span "A informação da área deve ter mais destaque que o resultado em si." at bounding box center [345, 221] width 223 height 9
click at [406, 216] on span "Vamos precisar fazer um ajuste nessas peças, trocar a frase "LG 36750PRO4 alta …" at bounding box center [291, 212] width 397 height 9
click at [433, 223] on span "A informação da área deve ter mais destaque que o resultado em si." at bounding box center [345, 221] width 223 height 9
click at [440, 223] on p "Vamos precisar fazer um ajuste nessas peças, trocar a frase "LG 36750PRO4 alta …" at bounding box center [337, 217] width 489 height 19
click at [541, 231] on p "dialog" at bounding box center [338, 231] width 490 height 10
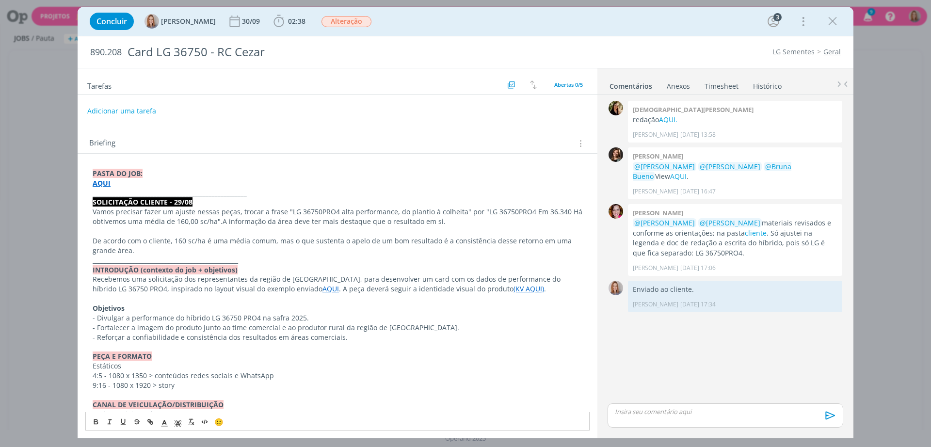
click at [259, 214] on span "Vamos precisar fazer um ajuste nessas peças, trocar a frase "LG 36750PRO4 alta …" at bounding box center [291, 211] width 397 height 9
click at [235, 210] on span "Vamos precisar fazer um ajuste nessas peças, trocar a frase "LG 36750PRO4 alta …" at bounding box center [291, 211] width 397 height 9
click at [344, 213] on span "Vamos precisar fazer um ajuste nessas peças referente a ordem de informação, tr…" at bounding box center [338, 216] width 491 height 19
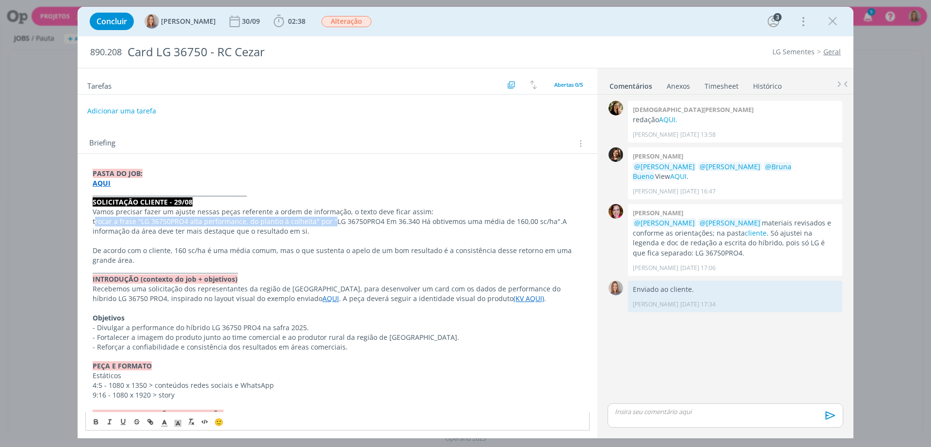
drag, startPoint x: 329, startPoint y: 221, endPoint x: 94, endPoint y: 222, distance: 235.2
click at [94, 222] on span "﻿ trocar a frase "LG 36750PRO4 alta performance, do plantio à colheita" por "" at bounding box center [215, 221] width 245 height 9
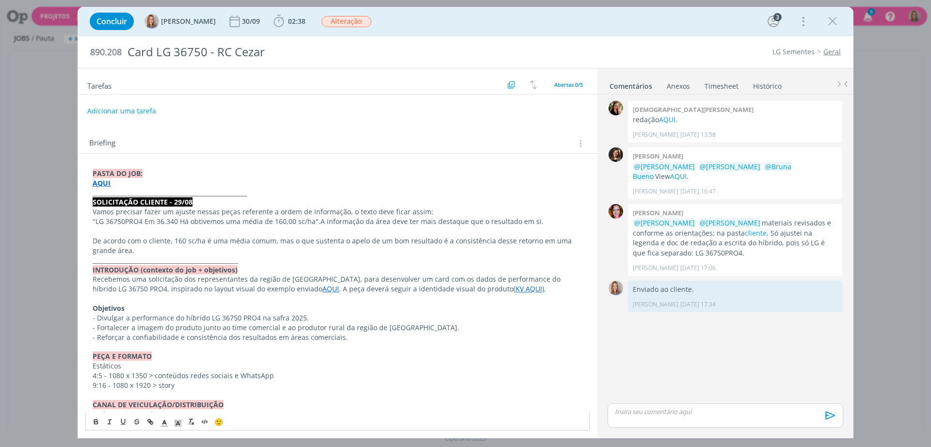
click at [170, 221] on span "LG 36750PRO4 Em 36.340 Há obtivemos uma média de 160,00 sc/ha"." at bounding box center [208, 221] width 225 height 9
click at [130, 217] on span "LG 36750PRO4 Em 36.340 Há obtivemos uma média de 160,00 sc/ha"." at bounding box center [208, 221] width 225 height 9
click at [147, 223] on span "LG 36750PRO4 Em 36.340 Há obtivemos uma média de 160,00 sc/ha"." at bounding box center [208, 221] width 225 height 9
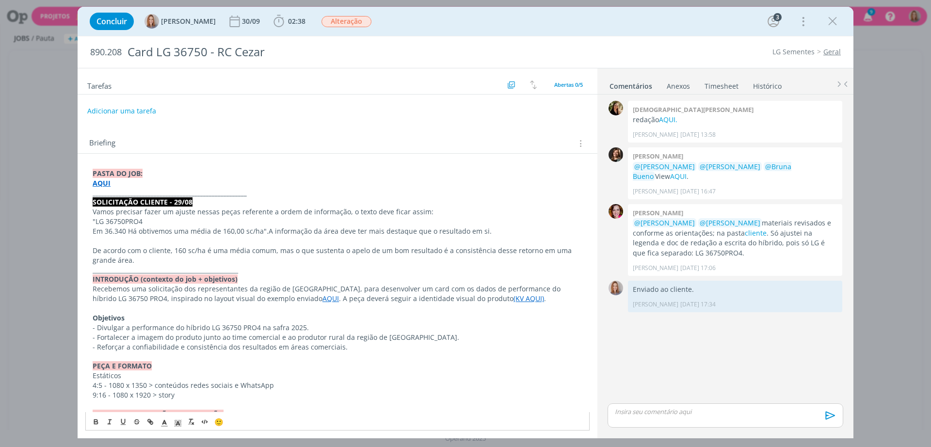
click at [269, 229] on span "A informação da área deve ter mais destaque que o resultado em si." at bounding box center [380, 230] width 223 height 9
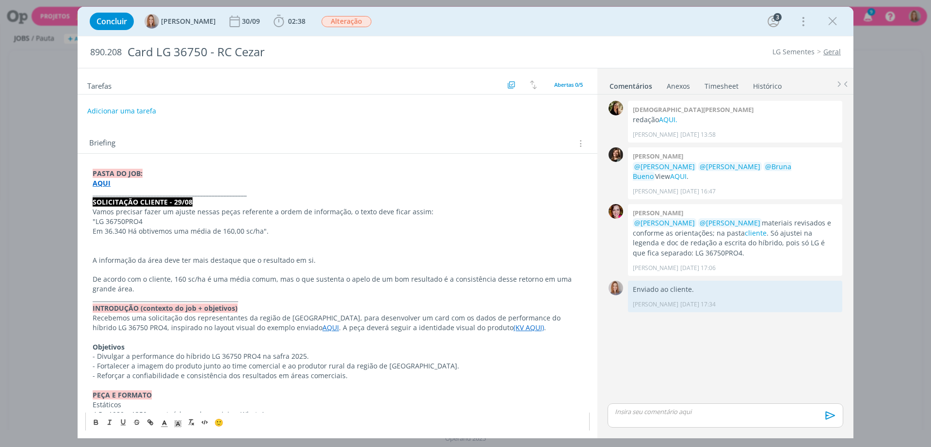
click at [273, 232] on p "Em 36.340 Há obtivemos uma média de 160,00 sc/ha"." at bounding box center [338, 231] width 490 height 10
click at [117, 266] on p "dialog" at bounding box center [338, 270] width 490 height 10
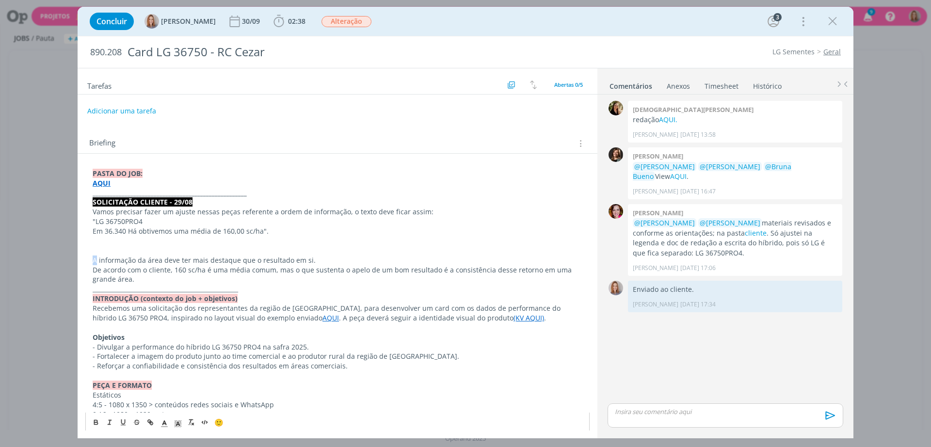
click at [94, 261] on span "A informação da área deve ter mais destaque que o resultado em si." at bounding box center [204, 260] width 223 height 9
click at [114, 212] on span "Vamos precisar fazer um ajuste nessas peças referente a ordem de informação, o …" at bounding box center [263, 211] width 341 height 9
click at [174, 222] on p "" LG 36750PRO4" at bounding box center [338, 222] width 490 height 10
click at [272, 231] on p "Em 36.340 Há obtivemos uma média de 160,00 sc/ha"." at bounding box center [338, 231] width 490 height 10
click at [94, 221] on span """ at bounding box center [94, 221] width 3 height 9
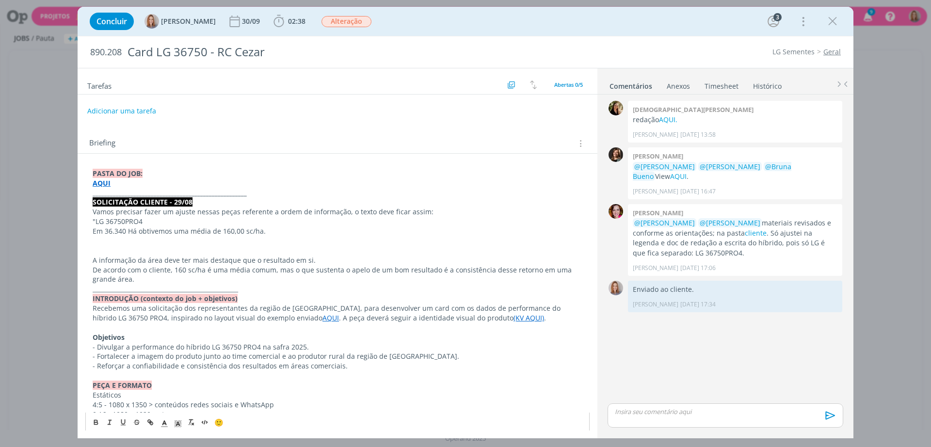
click at [98, 222] on span "LG 36750PRO4" at bounding box center [119, 221] width 47 height 9
click at [140, 245] on p "dialog" at bounding box center [338, 241] width 490 height 10
click at [272, 231] on p "Em 36.340 Há obtivemos uma média de 160,00 sc/ha." at bounding box center [338, 231] width 490 height 10
click at [141, 243] on p "dialog" at bounding box center [338, 241] width 490 height 10
drag, startPoint x: 207, startPoint y: 238, endPoint x: 90, endPoint y: 225, distance: 117.5
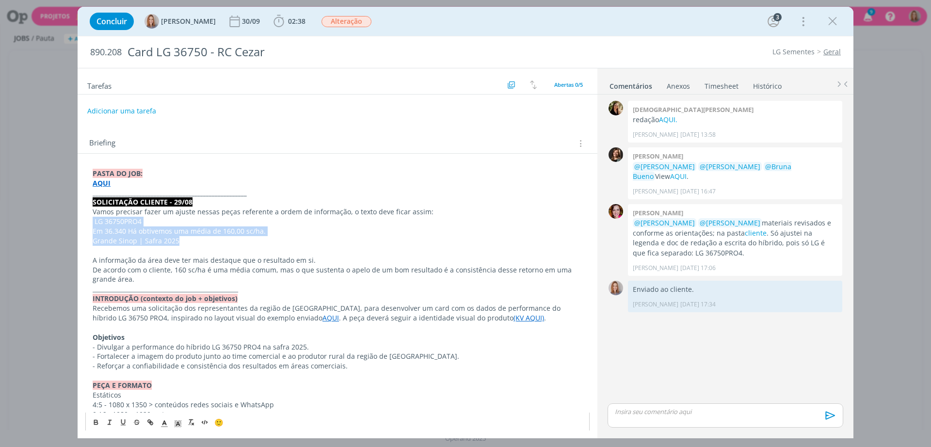
click at [90, 225] on div "PASTA DO JOB: AQUI _____________________________________________________ SOLICI…" at bounding box center [337, 443] width 504 height 556
click at [92, 425] on icon "dialog" at bounding box center [96, 422] width 8 height 8
click at [161, 265] on span "De acordo com o cliente, 160 sc/ha é uma média comum, mas o que sustenta o apel…" at bounding box center [333, 274] width 481 height 19
click at [93, 219] on strong "dialog" at bounding box center [94, 221] width 2 height 9
click at [173, 277] on p "De acordo com o cliente, 160 sc/ha é uma média comum, mas o que sustenta o apel…" at bounding box center [338, 274] width 490 height 19
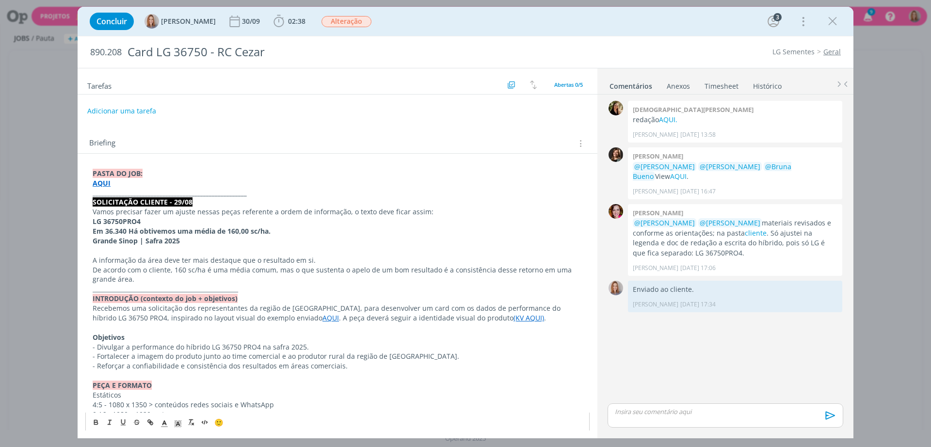
click at [228, 265] on span "De acordo com o cliente, 160 sc/ha é uma média comum, mas o que sustenta o apel…" at bounding box center [333, 274] width 481 height 19
click at [312, 254] on p "dialog" at bounding box center [338, 251] width 490 height 10
click at [175, 272] on span "De acordo com o cliente, 160 sc/ha é uma média comum, mas o que sustenta o apel…" at bounding box center [333, 274] width 481 height 19
click at [228, 273] on span "De acordo com o cliente, 160 sc/ha é uma média comum, mas o que sustenta o apel…" at bounding box center [333, 274] width 481 height 19
click at [286, 273] on span "De acordo com o cliente, 160 sc/ha é uma média comum, mas o que sustenta o apel…" at bounding box center [333, 274] width 481 height 19
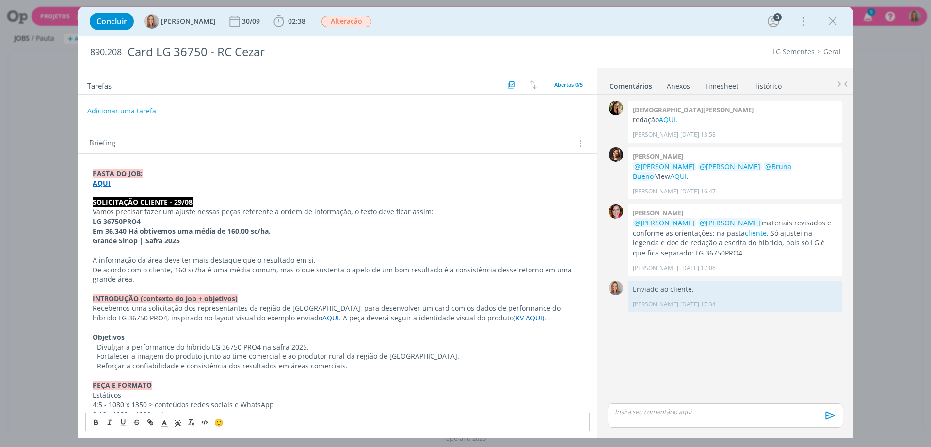
click at [377, 265] on span "De acordo com o cliente, 160 sc/ha é uma média comum, mas o que sustenta o apel…" at bounding box center [333, 274] width 481 height 19
drag, startPoint x: 129, startPoint y: 232, endPoint x: 141, endPoint y: 232, distance: 12.1
click at [141, 232] on strong "Em 36.340 Há obtivemos uma média de 160,00 sc/ha." at bounding box center [182, 230] width 178 height 9
click at [144, 232] on strong "Em 36.340 Há obtivemos uma média de 160,00 sc/ha." at bounding box center [182, 230] width 178 height 9
drag, startPoint x: 139, startPoint y: 229, endPoint x: 286, endPoint y: 237, distance: 147.1
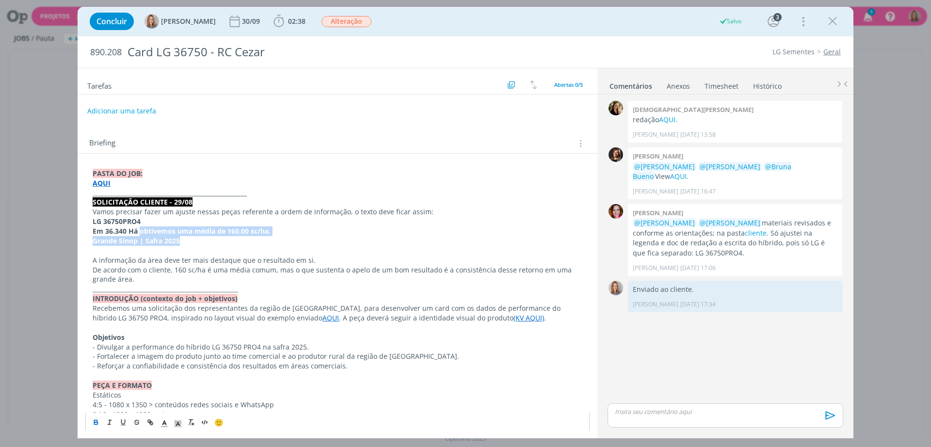
click at [286, 237] on div "PASTA DO JOB: AQUI _____________________________________________________ SOLICI…" at bounding box center [337, 443] width 504 height 556
click at [93, 421] on icon "dialog" at bounding box center [96, 422] width 8 height 8
click at [264, 252] on p "dialog" at bounding box center [338, 251] width 490 height 10
click at [327, 256] on p "A informação da área deve ter mais destaque que o resultado em si." at bounding box center [338, 261] width 490 height 10
click at [400, 260] on span "A informação da área deve ter mais destaque que o resultado em si, priorizar o …" at bounding box center [267, 260] width 349 height 9
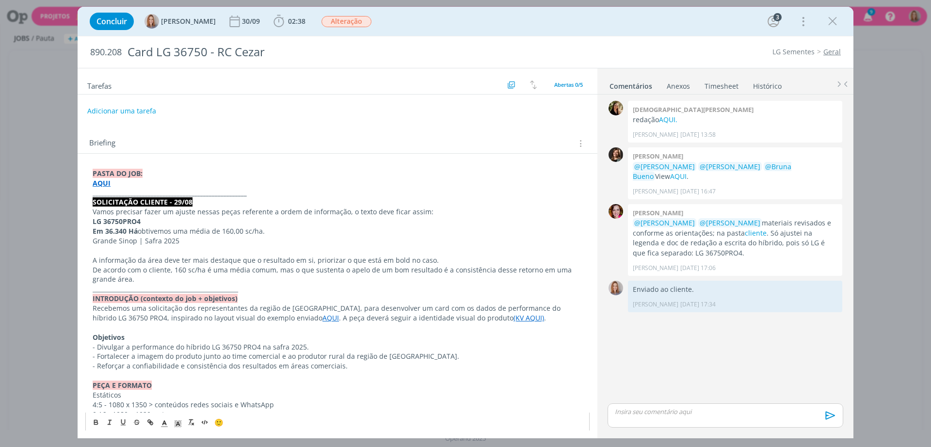
click at [423, 247] on p "dialog" at bounding box center [338, 251] width 490 height 10
click at [279, 272] on span "De acordo com o cliente, 160 sc/ha é uma média comum, mas o que sustenta o apel…" at bounding box center [333, 274] width 481 height 19
click at [415, 300] on p "INTRODUÇÃO (contexto do job + objetivos)" at bounding box center [338, 299] width 490 height 10
click at [273, 276] on p "De acordo com o cliente, 160 sc/ha é uma média comum, mas o que sustenta o apel…" at bounding box center [338, 274] width 490 height 19
click at [187, 273] on span "De acordo com o cliente, 160 sc/ha é uma média comum, mas o que sustenta o apel…" at bounding box center [333, 274] width 481 height 19
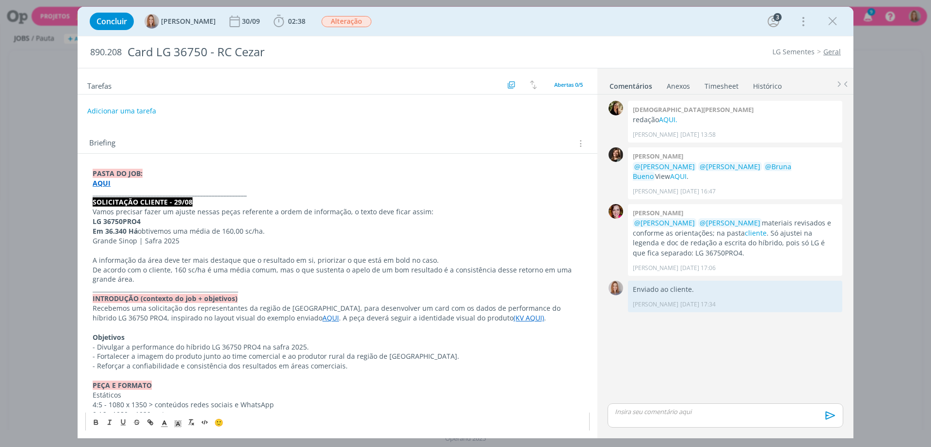
click at [170, 251] on p "dialog" at bounding box center [338, 251] width 490 height 10
click at [155, 284] on p "__________________________________________________" at bounding box center [338, 289] width 490 height 10
click at [151, 281] on p "De acordo com o cliente, 160 sc/ha é uma média comum, mas o que sustenta o apel…" at bounding box center [338, 274] width 490 height 19
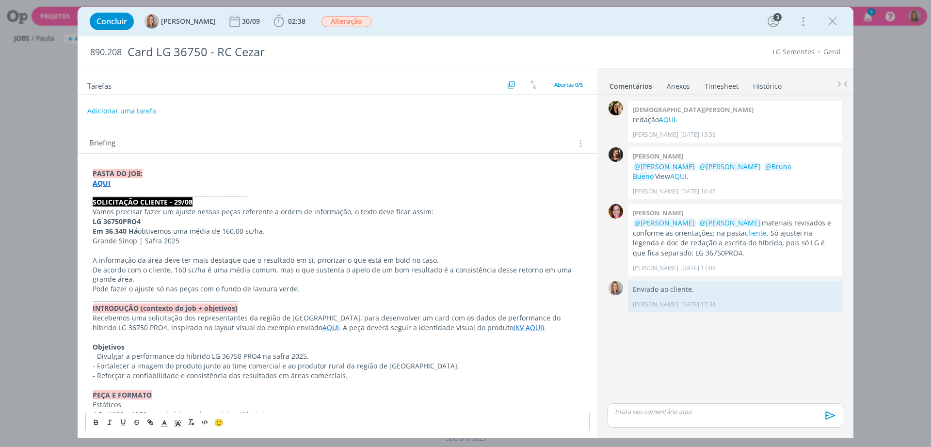
click at [160, 261] on span "A informação da área deve ter mais destaque que o resultado em si, priorizar o …" at bounding box center [266, 260] width 346 height 9
click at [174, 285] on p "Pode fazer o ajuste só nas peças com o fundo de lavoura verde." at bounding box center [338, 289] width 490 height 10
click at [264, 289] on p "Pode fazer o ajuste só nas peças com o fundo de lavoura verde." at bounding box center [338, 289] width 490 height 10
click at [304, 285] on p "Pode fazer o ajuste só nas peças com o fundo de lavoura verde." at bounding box center [338, 289] width 490 height 10
click at [129, 110] on button "Adicionar uma tarefa" at bounding box center [121, 110] width 69 height 16
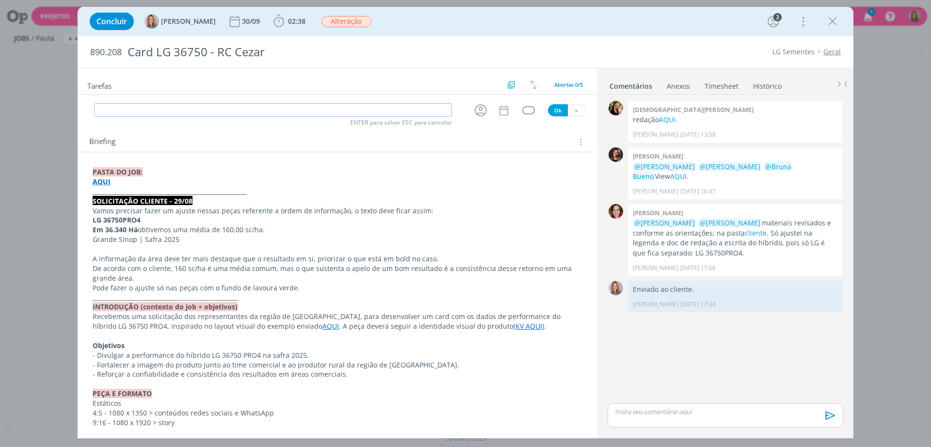
click at [147, 104] on input "dialog" at bounding box center [273, 110] width 358 height 14
click at [155, 110] on input "Ajuste 29/" at bounding box center [273, 110] width 358 height 14
click at [481, 107] on icon "dialog" at bounding box center [480, 110] width 15 height 15
type input "Ajuste 29/08"
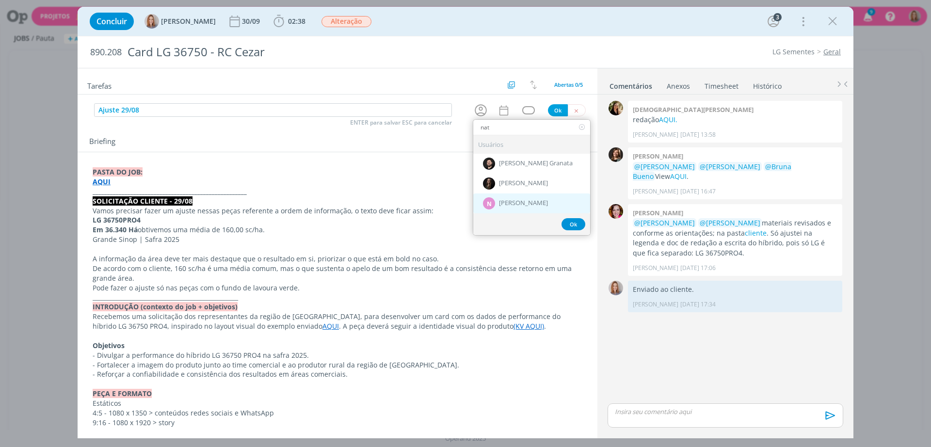
type input "nat"
click at [528, 202] on span "[PERSON_NAME]" at bounding box center [523, 204] width 49 height 8
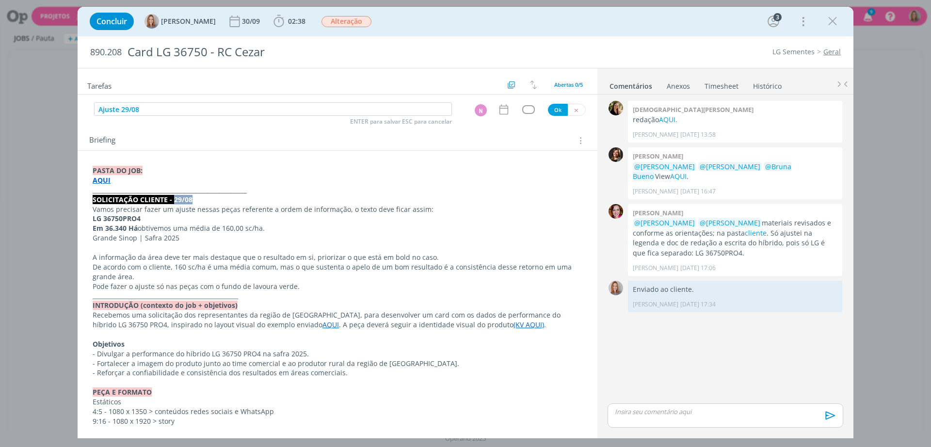
drag, startPoint x: 193, startPoint y: 199, endPoint x: 173, endPoint y: 199, distance: 19.9
click at [173, 199] on p "SOLICITAÇÃO CLIENTE - 29/08" at bounding box center [338, 200] width 490 height 10
drag, startPoint x: 157, startPoint y: 112, endPoint x: 121, endPoint y: 111, distance: 35.4
click at [121, 111] on input "Ajuste 29/08" at bounding box center [273, 109] width 358 height 14
type input "Ajuste 03/09"
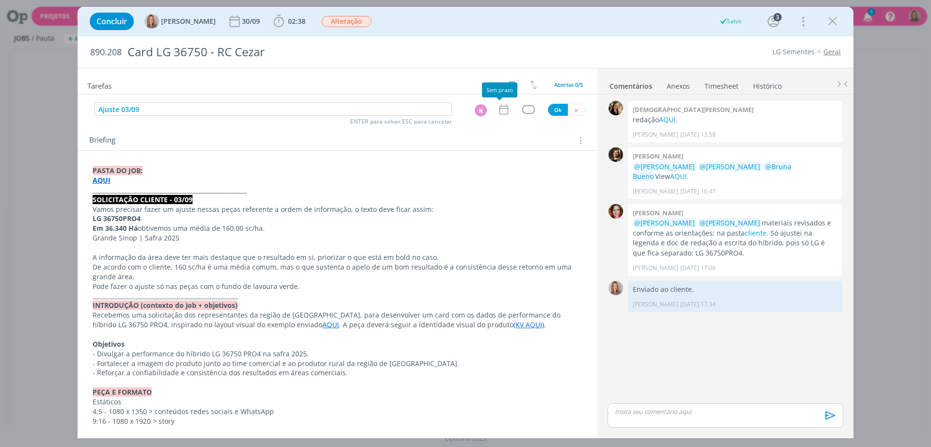
click at [498, 112] on icon "dialog" at bounding box center [504, 109] width 13 height 13
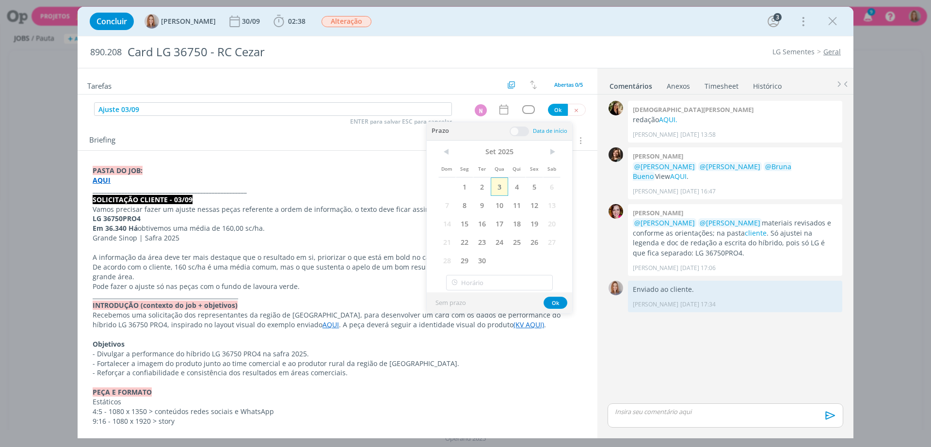
click at [497, 183] on span "3" at bounding box center [499, 186] width 17 height 18
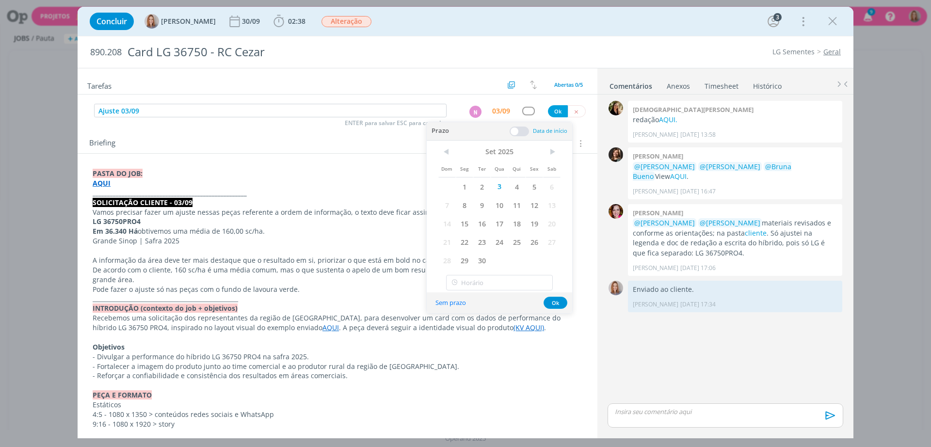
click at [525, 128] on span at bounding box center [519, 132] width 19 height 10
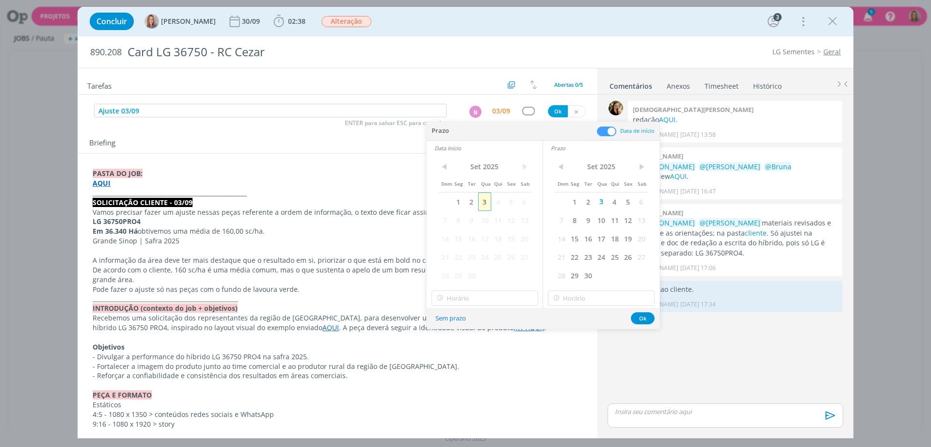
click at [486, 204] on span "3" at bounding box center [484, 202] width 13 height 18
click at [475, 305] on input "11:00" at bounding box center [485, 298] width 107 height 16
click at [455, 348] on div "15:30" at bounding box center [486, 345] width 109 height 17
type input "15:30"
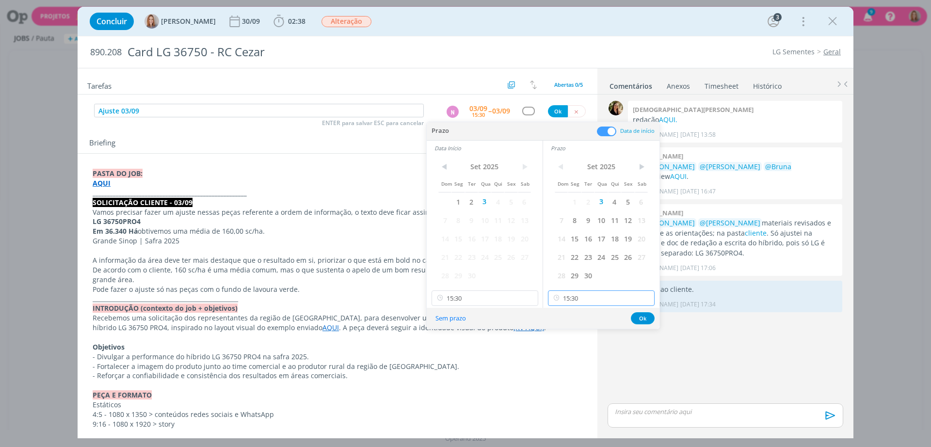
click at [577, 303] on input "15:30" at bounding box center [601, 298] width 107 height 16
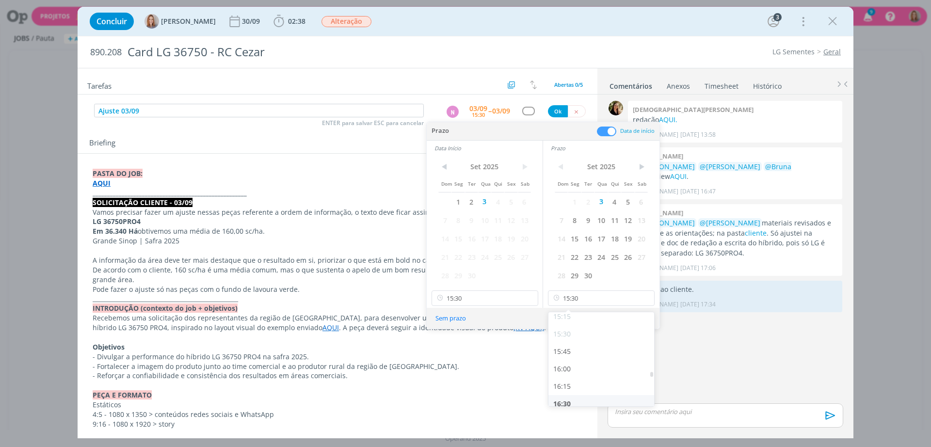
click at [575, 398] on div "16:30" at bounding box center [602, 403] width 109 height 17
type input "16:30"
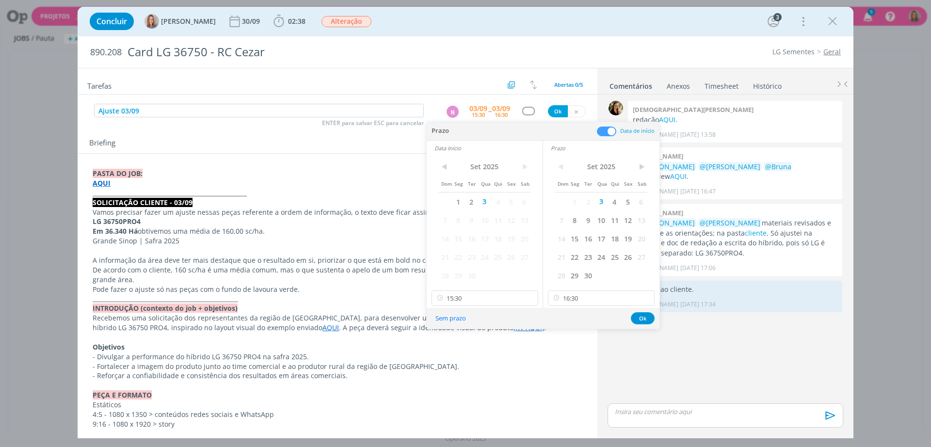
scroll to position [1078, 0]
click at [639, 315] on button "Ok" at bounding box center [643, 318] width 24 height 12
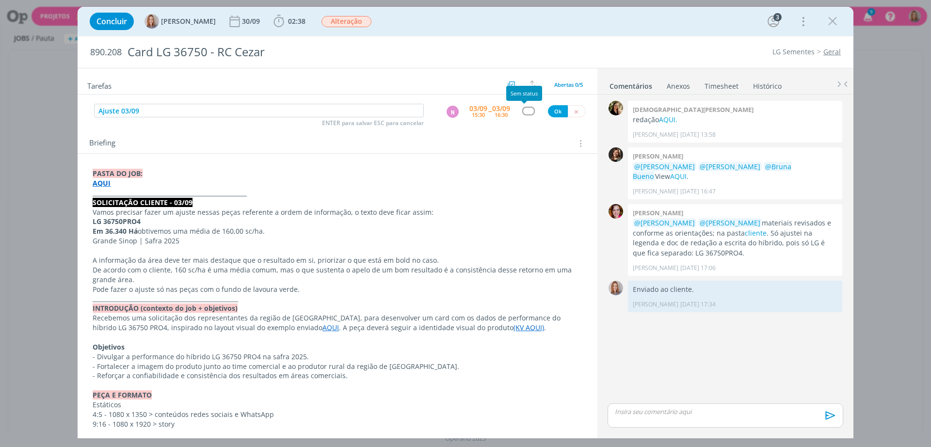
click at [522, 112] on div "dialog" at bounding box center [528, 111] width 12 height 8
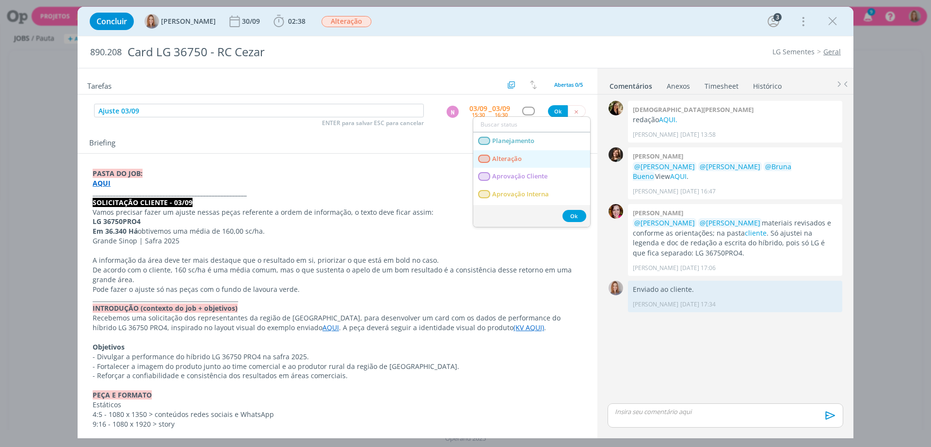
scroll to position [61, 0]
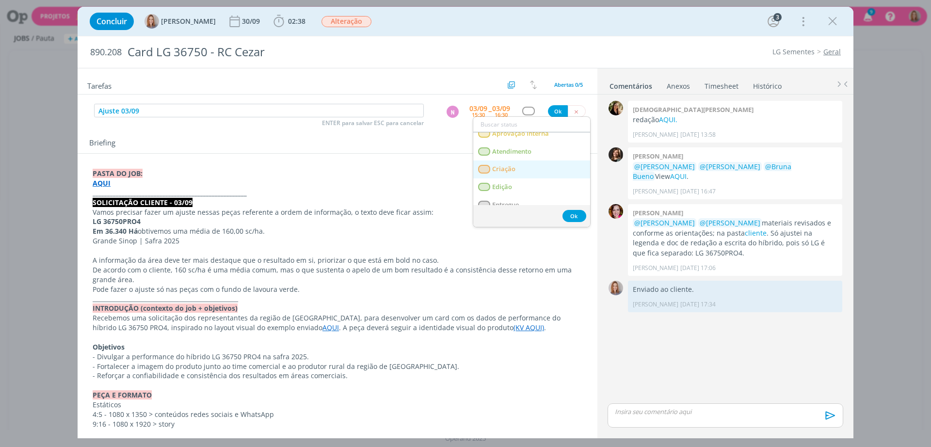
click at [539, 164] on link "Criação" at bounding box center [531, 170] width 117 height 18
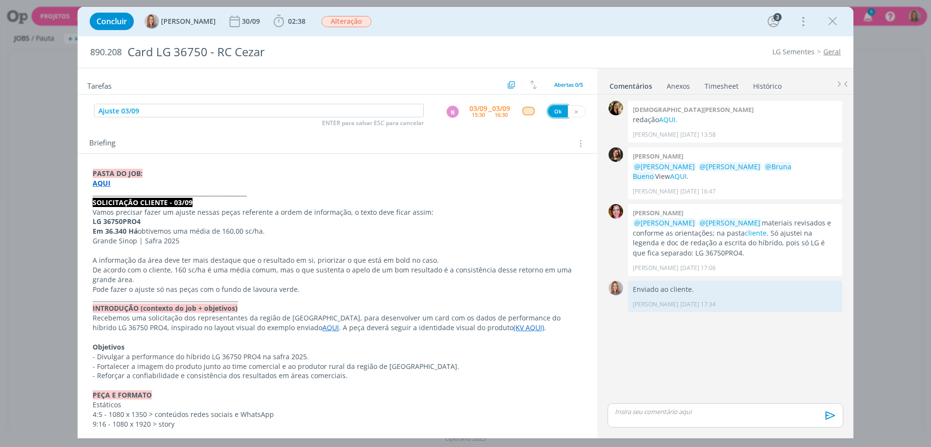
click at [550, 113] on button "Ok" at bounding box center [558, 111] width 20 height 12
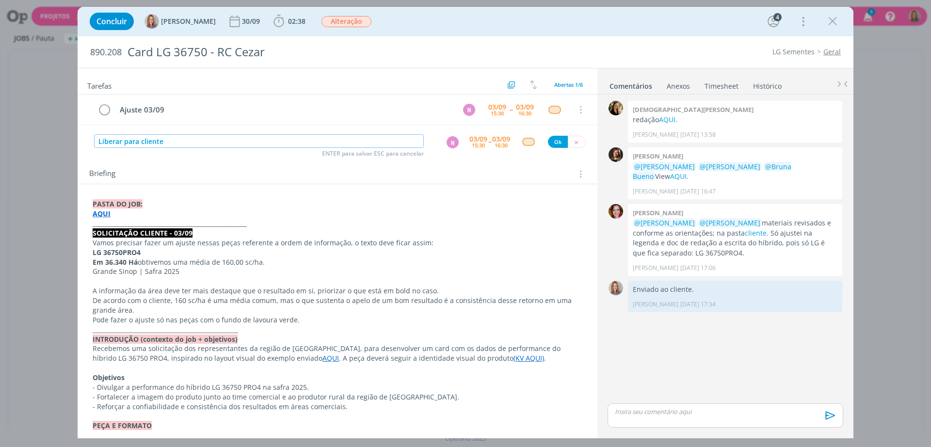
click at [453, 137] on div "N" at bounding box center [453, 142] width 12 height 12
type input "Liberar para cliente"
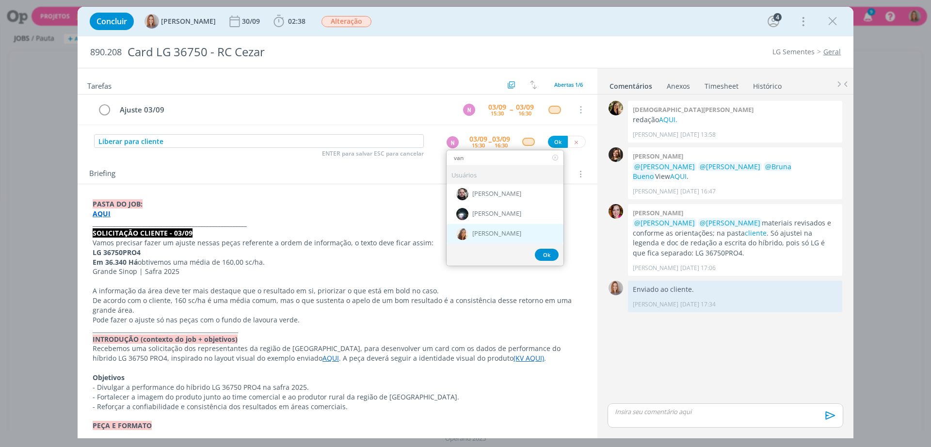
type input "van"
click at [481, 231] on span "[PERSON_NAME]" at bounding box center [496, 234] width 49 height 8
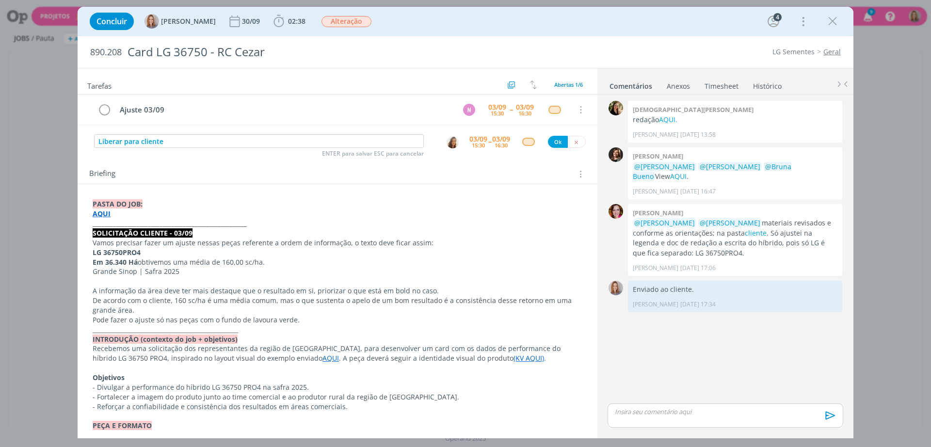
click at [475, 143] on div "15:30" at bounding box center [478, 145] width 13 height 5
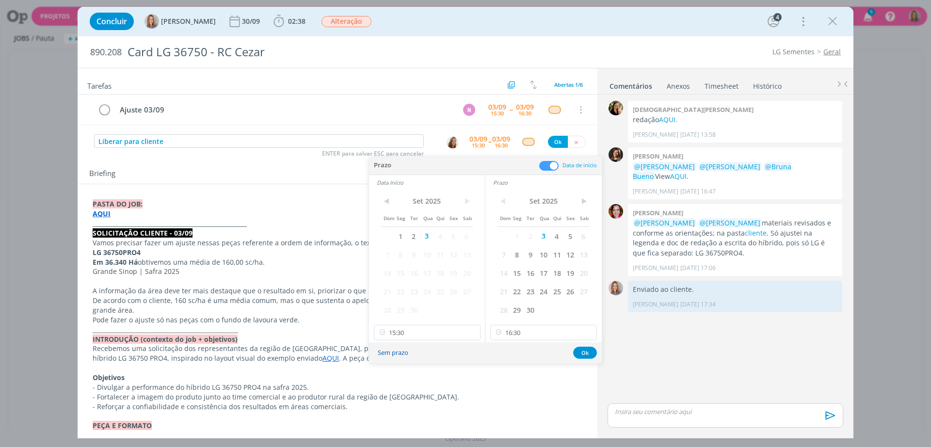
click at [386, 351] on button "Sem prazo" at bounding box center [392, 352] width 43 height 13
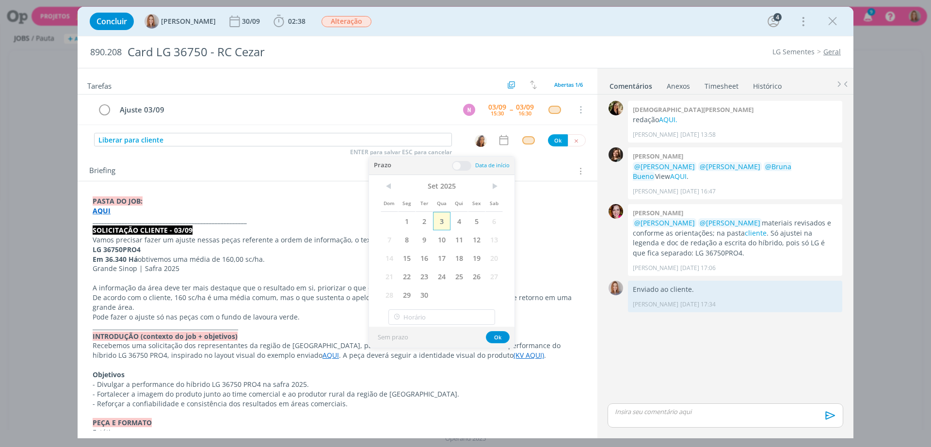
click at [443, 224] on span "3" at bounding box center [441, 221] width 17 height 18
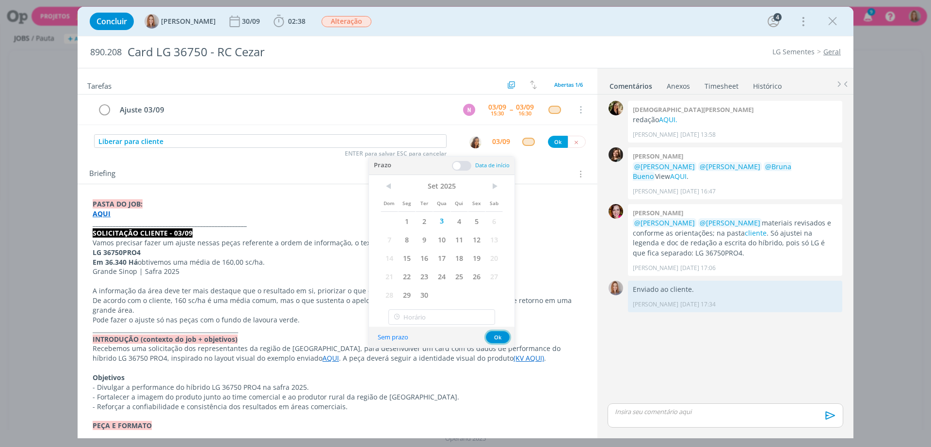
click at [498, 336] on button "Ok" at bounding box center [498, 337] width 24 height 12
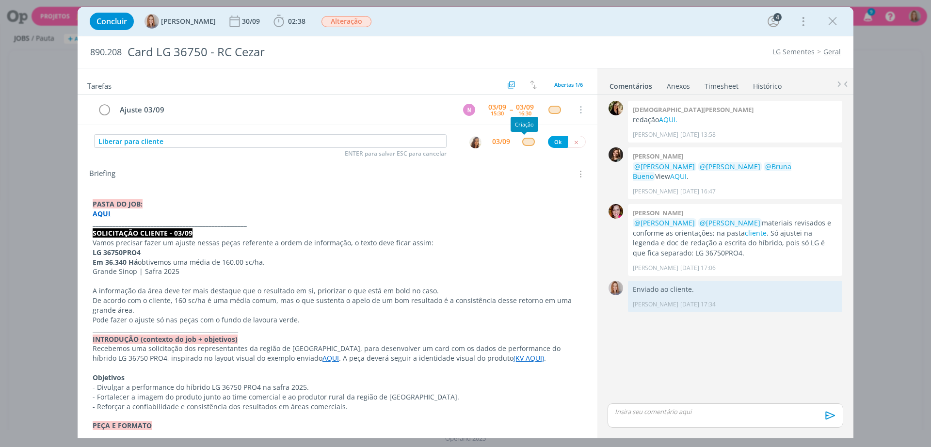
click at [525, 141] on div "dialog" at bounding box center [528, 142] width 12 height 8
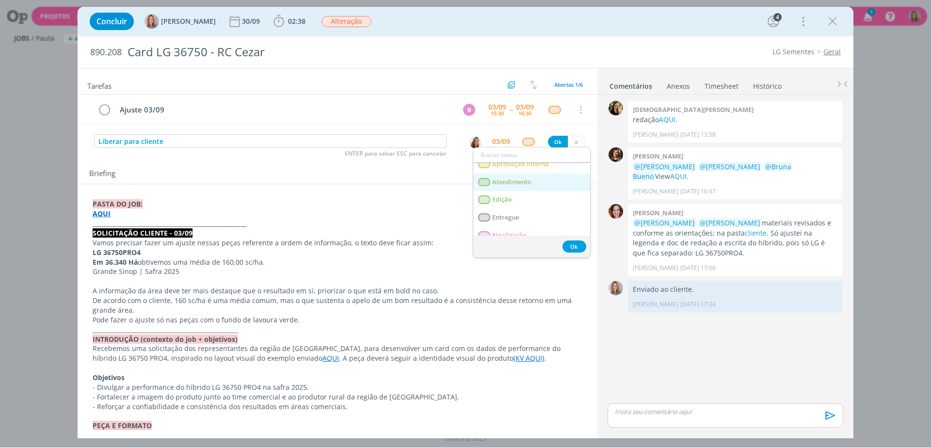
click at [515, 181] on span "Atendimento" at bounding box center [511, 182] width 39 height 8
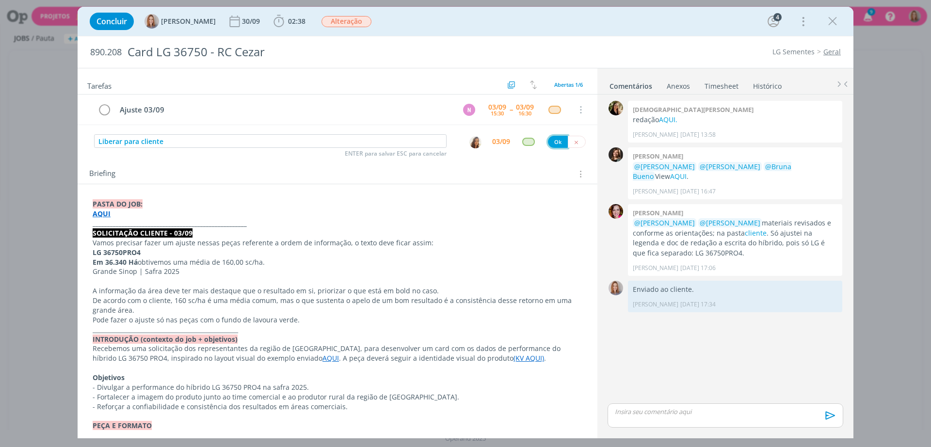
drag, startPoint x: 551, startPoint y: 143, endPoint x: 469, endPoint y: 162, distance: 84.2
click at [551, 143] on button "Ok" at bounding box center [558, 142] width 20 height 12
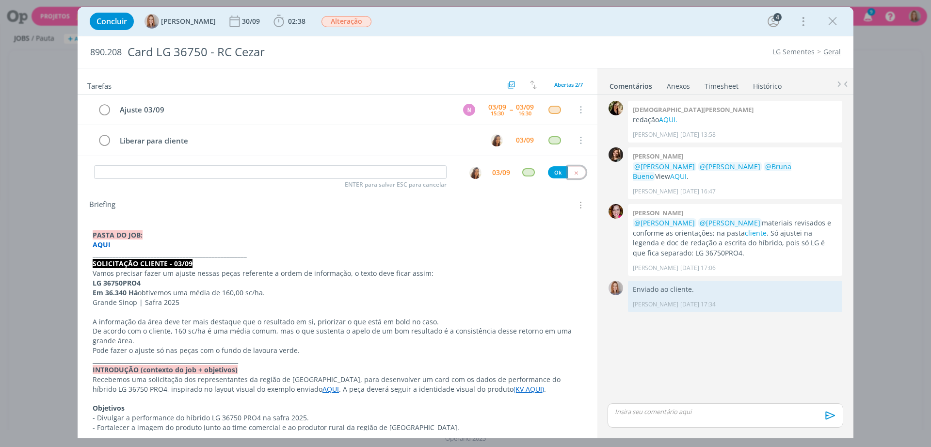
click at [573, 173] on icon "dialog" at bounding box center [576, 173] width 6 height 6
click at [835, 23] on icon "dialog" at bounding box center [832, 21] width 15 height 15
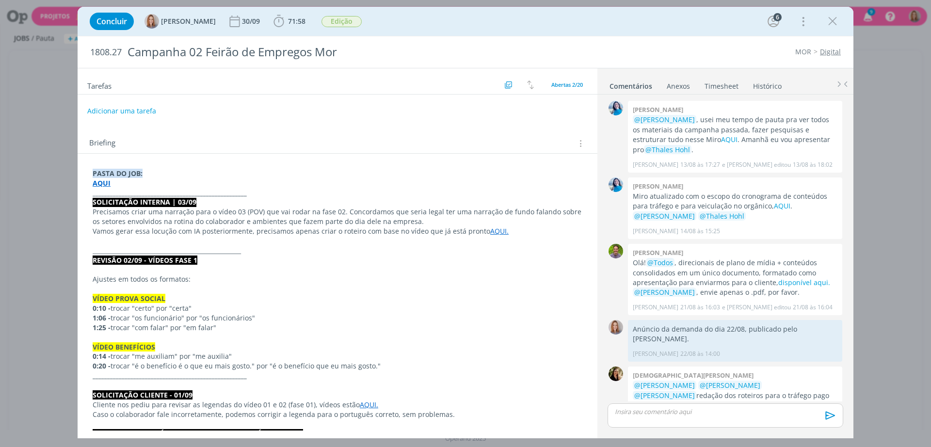
scroll to position [627, 0]
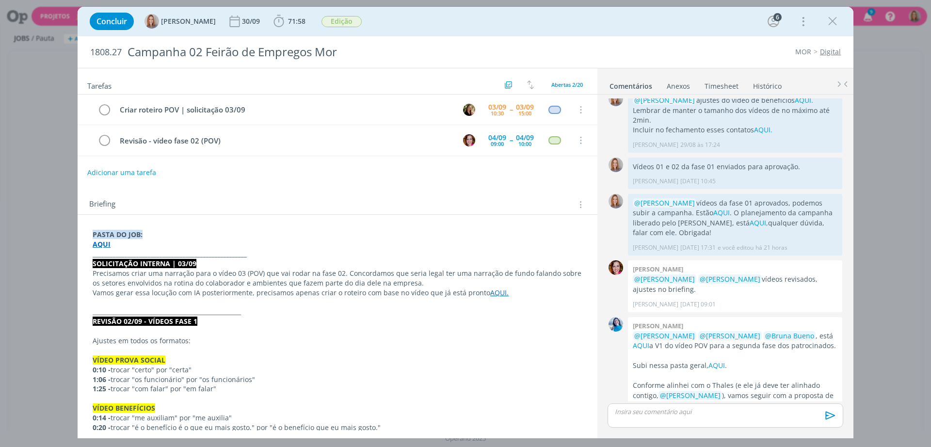
click at [398, 290] on p "Vamos gerar essa locução com IA posteriormente, precisamos apenas criar o rotei…" at bounding box center [338, 293] width 490 height 10
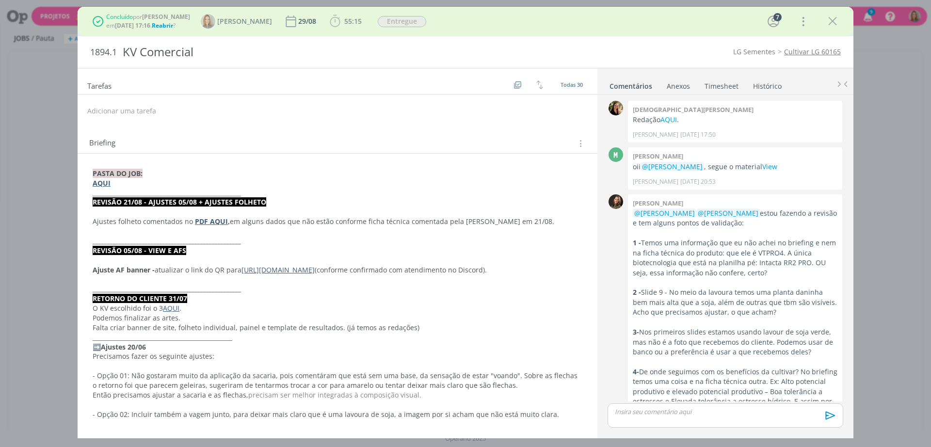
scroll to position [950, 0]
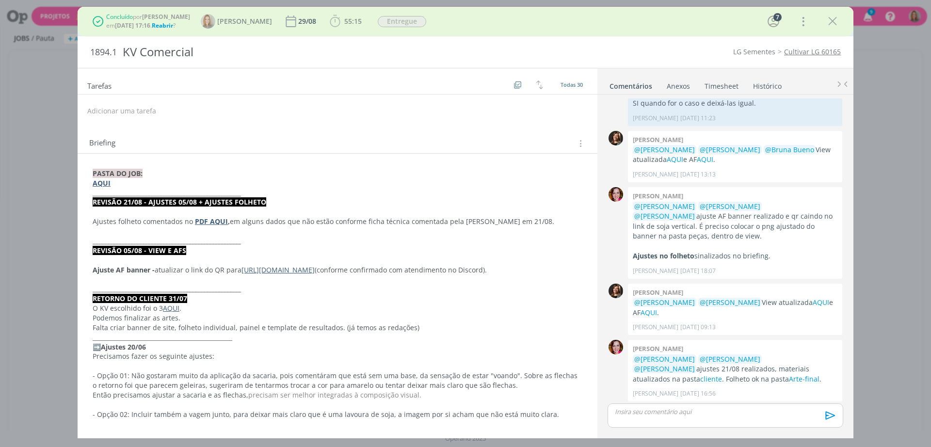
click at [789, 374] on link "Arte-final" at bounding box center [804, 378] width 31 height 9
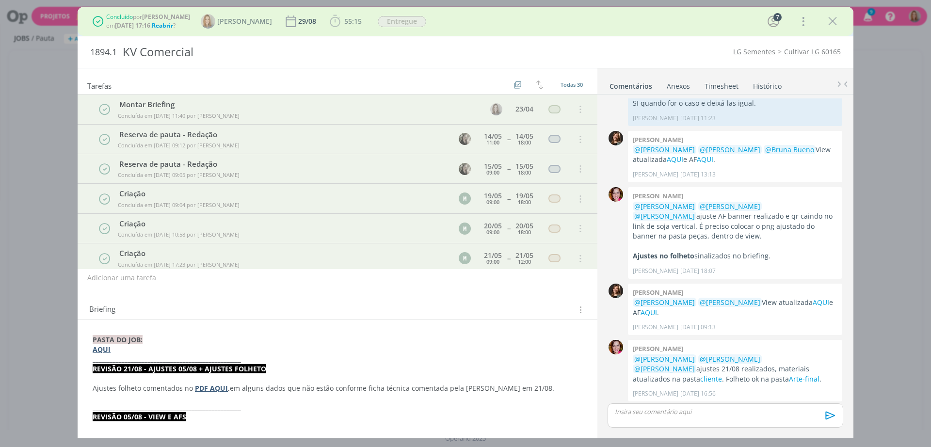
scroll to position [980, 0]
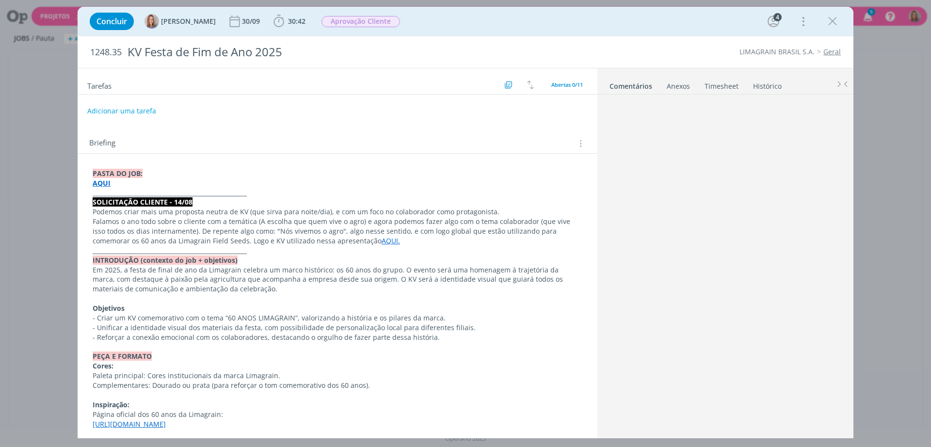
scroll to position [73, 0]
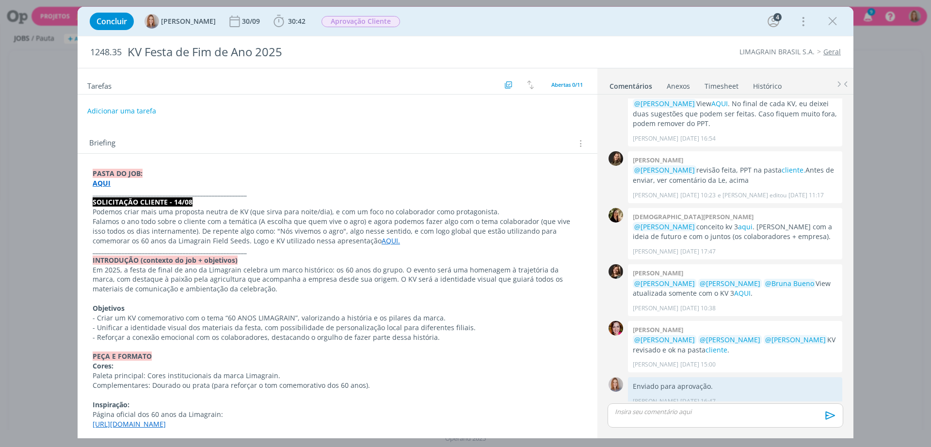
click at [255, 195] on p "_____________________________________________________" at bounding box center [338, 193] width 490 height 10
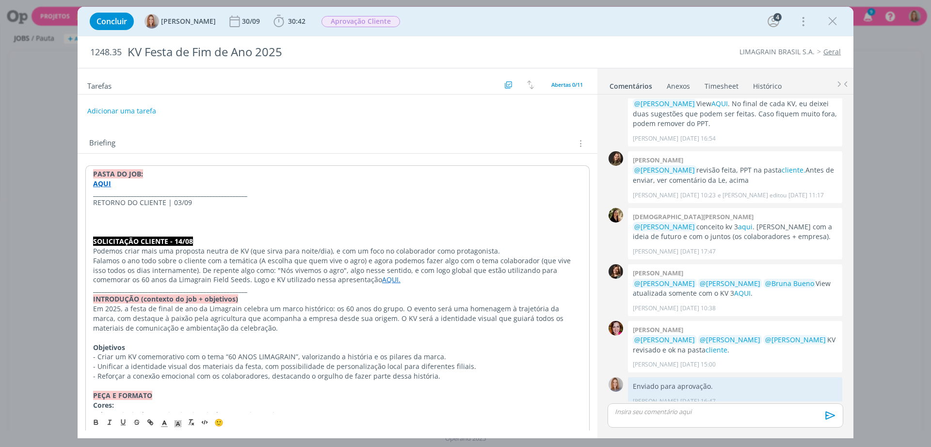
click at [161, 193] on strong "_____________________________________________________" at bounding box center [170, 193] width 154 height 9
click at [162, 201] on p "RETORNO DO CLIENTE | 03/09" at bounding box center [337, 203] width 489 height 10
click at [180, 422] on icon "dialog" at bounding box center [178, 423] width 9 height 9
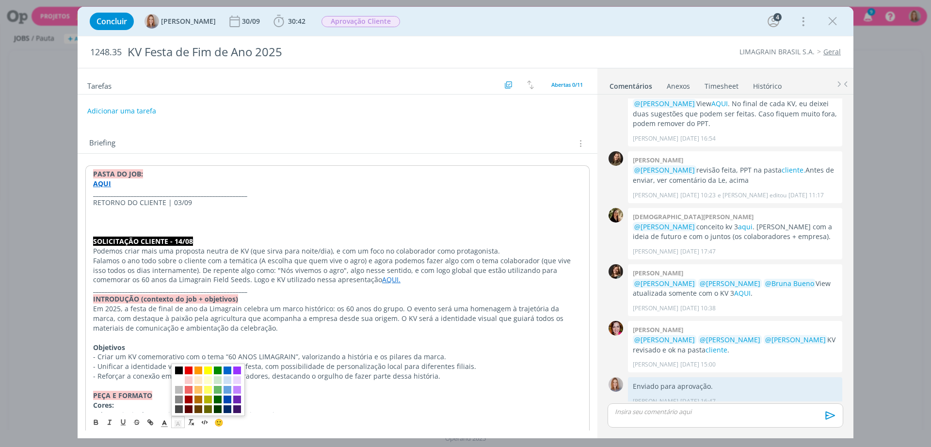
click at [179, 370] on span "dialog" at bounding box center [179, 370] width 8 height 8
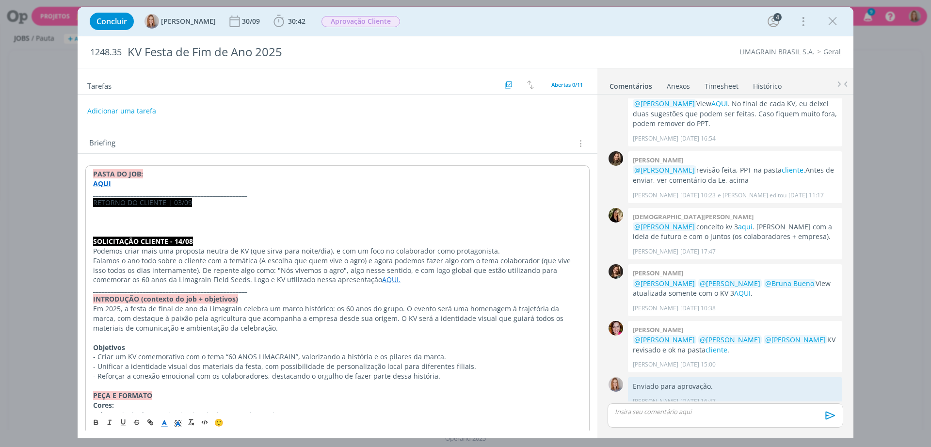
click at [168, 419] on icon "dialog" at bounding box center [164, 423] width 9 height 9
click at [165, 378] on span "dialog" at bounding box center [165, 380] width 8 height 8
click at [95, 423] on icon "dialog" at bounding box center [96, 422] width 8 height 8
click at [165, 218] on p "dialog" at bounding box center [337, 222] width 489 height 10
click at [154, 208] on p "dialog" at bounding box center [337, 213] width 489 height 10
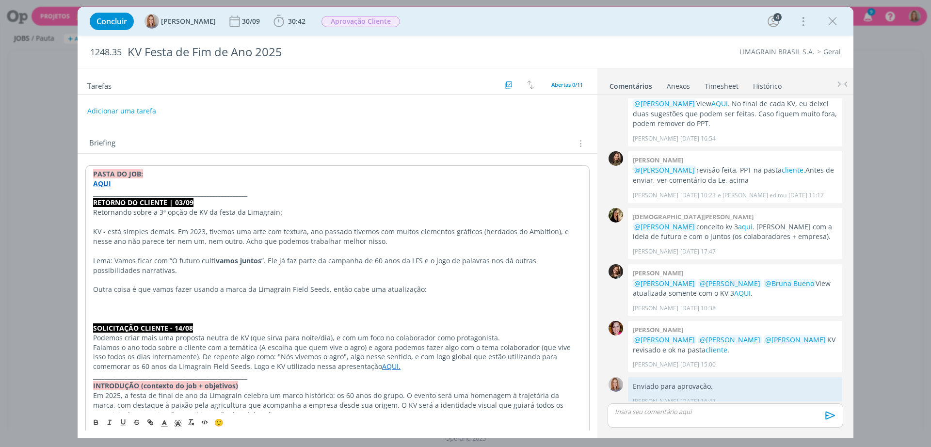
click at [148, 218] on p "dialog" at bounding box center [337, 222] width 489 height 10
click at [141, 210] on span "Retornando sobre a 3ª opção de KV da festa da Limagrain:" at bounding box center [187, 212] width 189 height 9
click at [174, 219] on p "dialog" at bounding box center [337, 222] width 489 height 10
drag, startPoint x: 159, startPoint y: 214, endPoint x: 68, endPoint y: 214, distance: 90.2
click at [68, 214] on div "Concluir Amanda Oliveira 30/09 30:42 Iniciar Apontar Data * 03/09/2025 Horas * …" at bounding box center [465, 223] width 931 height 447
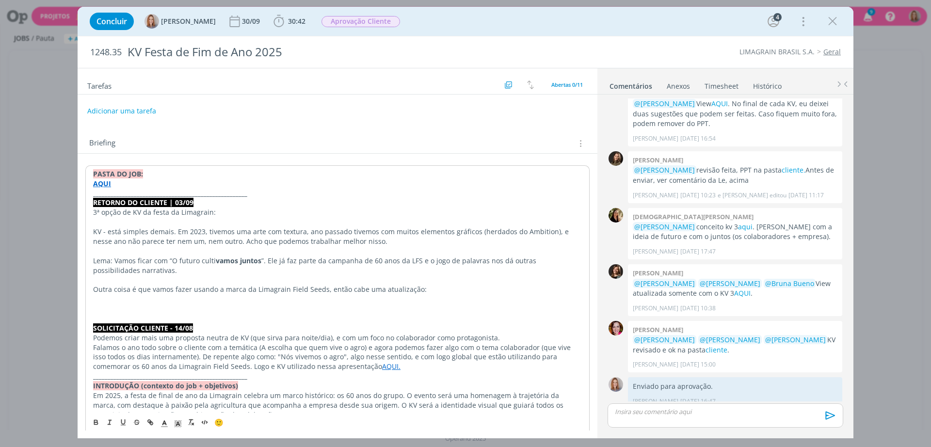
click at [165, 210] on span "3ª opção de KV da festa da Limagrain:" at bounding box center [154, 212] width 123 height 9
click at [97, 420] on icon "dialog" at bounding box center [95, 421] width 3 height 2
click at [158, 255] on p "dialog" at bounding box center [337, 251] width 489 height 10
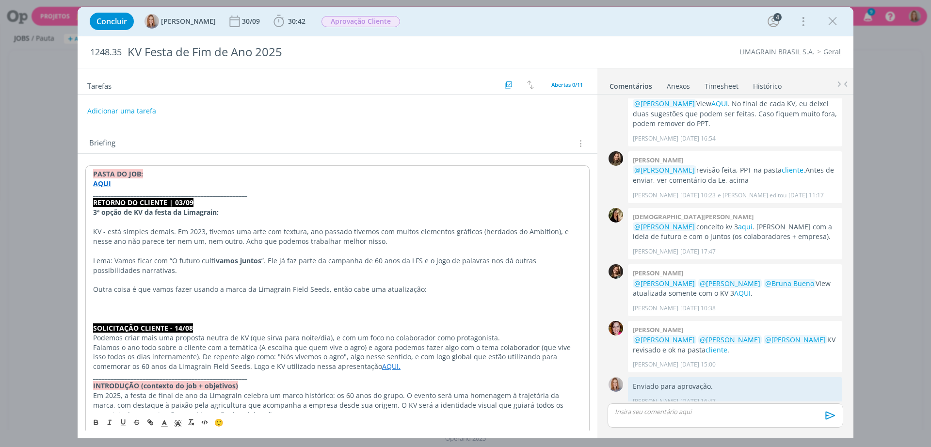
click at [124, 230] on p "KV - está simples demais. Em 2023, tivemos uma arte com textura, ano passado ti…" at bounding box center [337, 236] width 489 height 19
click at [137, 241] on p "KV - está simples demais. Em 2023, tivemos uma arte com textura, ano passado ti…" at bounding box center [337, 236] width 489 height 19
click at [175, 233] on p "KV - está simples demais. Em 2023, tivemos uma arte com textura, ano passado ti…" at bounding box center [337, 236] width 489 height 19
click at [275, 235] on p "KV - está simples demais. Em 2023, tivemos uma arte com textura, ano passado ti…" at bounding box center [337, 236] width 489 height 19
click at [348, 227] on p "KV - está simples demais. Em 2023, tivemos uma arte com textura, ano passado ti…" at bounding box center [337, 236] width 489 height 19
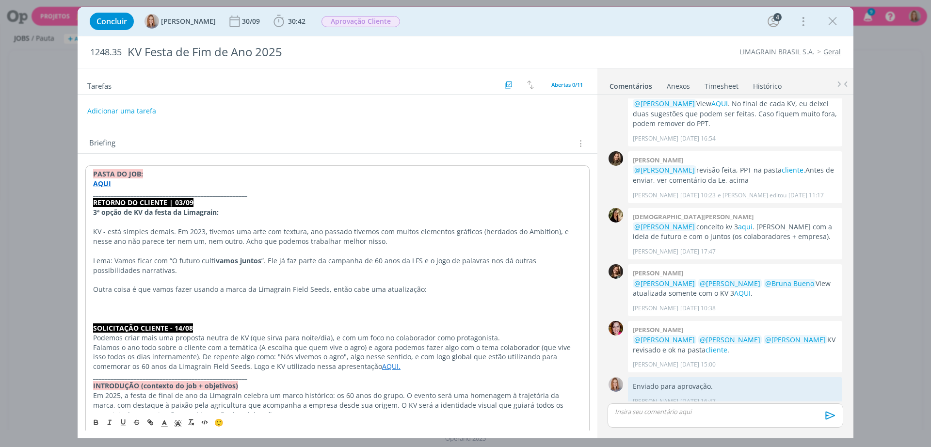
click at [392, 238] on p "KV - está simples demais. Em 2023, tivemos uma arte com textura, ano passado ti…" at bounding box center [337, 236] width 489 height 19
click at [434, 241] on p "KV - está simples demais. Em 2023, tivemos uma arte com textura, ano passado ti…" at bounding box center [337, 236] width 489 height 19
click at [483, 231] on p "KV - está simples demais. Em 2023, tivemos uma arte com textura, ano passado ti…" at bounding box center [337, 236] width 489 height 19
click at [250, 245] on p "KV - está simples demais. Em 2023, tivemos uma arte com textura, ano passado ti…" at bounding box center [338, 235] width 490 height 19
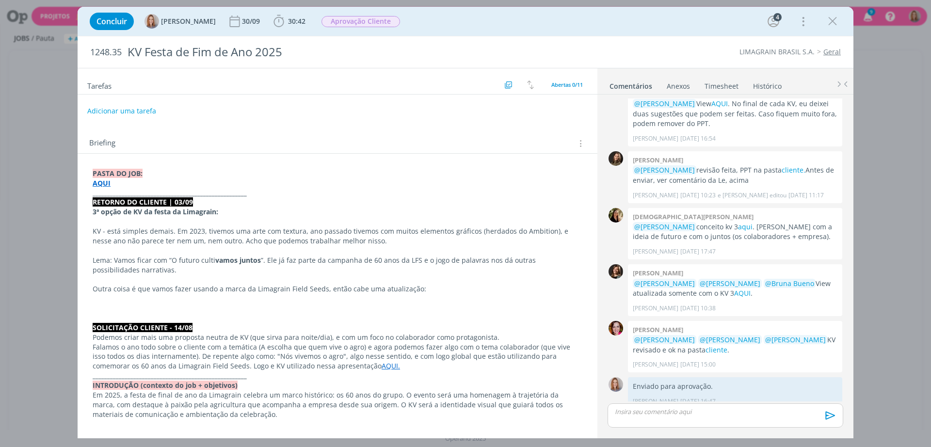
click at [546, 231] on p "KV - está simples demais. Em 2023, tivemos uma arte com textura, ano passado ti…" at bounding box center [338, 235] width 490 height 19
drag, startPoint x: 563, startPoint y: 228, endPoint x: 477, endPoint y: 229, distance: 85.3
click at [477, 229] on p "KV - está simples demais. Em 2023, tivemos uma arte com textura, ano passado ti…" at bounding box center [338, 235] width 490 height 19
drag, startPoint x: 485, startPoint y: 233, endPoint x: 475, endPoint y: 233, distance: 10.7
click at [475, 233] on p "KV - está simples demais. Em 2023, tivemos uma arte com textura, ano passado ti…" at bounding box center [338, 235] width 490 height 19
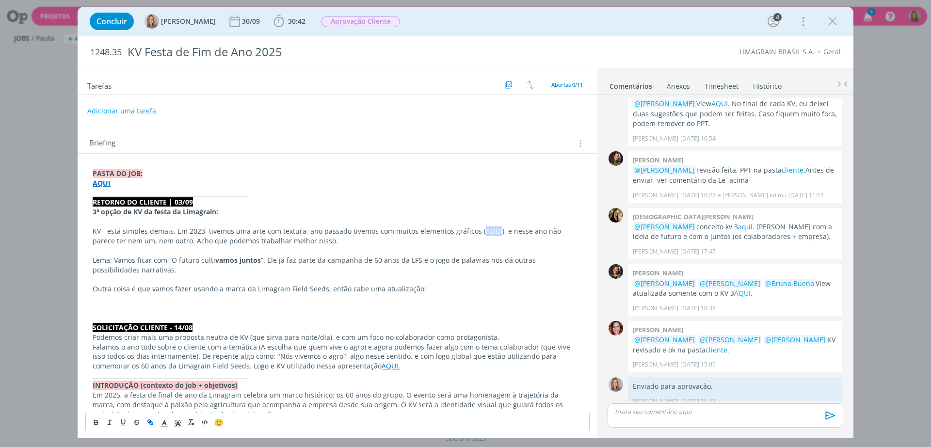
click at [150, 423] on icon "dialog" at bounding box center [151, 423] width 3 height 3
paste input "https://sobeae.sharepoint.com/:f:/s/SOBEAE/EjPGFlaCPWFJpJY3_Rb7G7cBhCsKbE2jqzep…"
click at [534, 248] on link "dialog" at bounding box center [531, 249] width 28 height 9
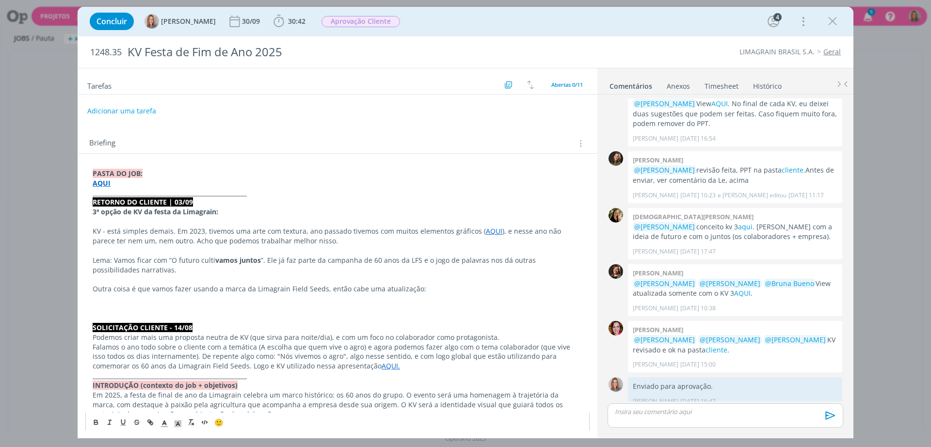
click at [507, 198] on p "RETORNO DO CLIENTE | 03/09" at bounding box center [338, 202] width 490 height 10
click at [130, 219] on p "dialog" at bounding box center [338, 222] width 490 height 10
drag, startPoint x: 216, startPoint y: 211, endPoint x: 141, endPoint y: 210, distance: 75.2
click at [141, 210] on strong "3ª opção de KV da festa da Limagrain:" at bounding box center [156, 211] width 126 height 9
click at [165, 245] on p "KV - está simples demais. Em 2023, tivemos uma arte com textura, ano passado ti…" at bounding box center [338, 235] width 490 height 19
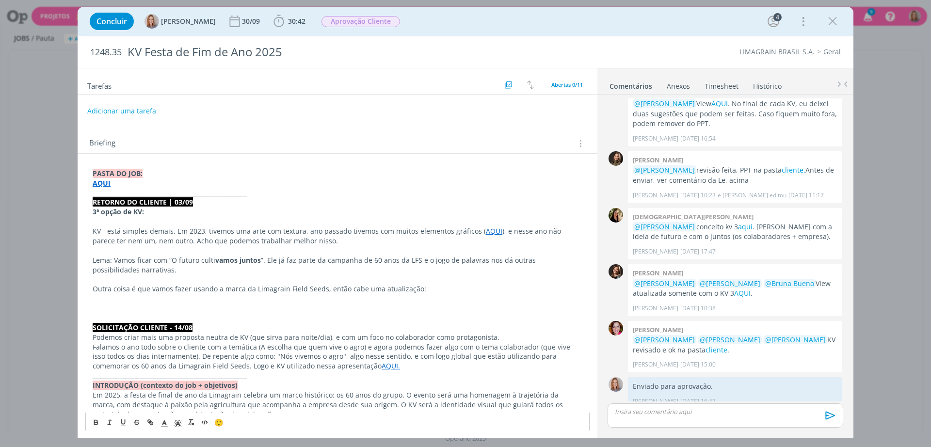
click at [105, 234] on p "KV - está simples demais. Em 2023, tivemos uma arte com textura, ano passado ti…" at bounding box center [338, 235] width 490 height 19
click at [93, 230] on p "KV está simples demais. Em 2023, tivemos uma arte com textura, ano passado tive…" at bounding box center [338, 235] width 490 height 19
click at [170, 235] on p "Cliente acha que o KV está simples demais. Em 2023, tivemos uma arte com textur…" at bounding box center [338, 235] width 490 height 19
click at [183, 238] on p "Cliente acha que o KV está simples demais. Em 2023, tivemos uma arte com textur…" at bounding box center [338, 235] width 490 height 19
click at [214, 241] on p "Cliente acha que o KV está simples demais. Em 2023, tivemos uma arte com textur…" at bounding box center [338, 235] width 490 height 19
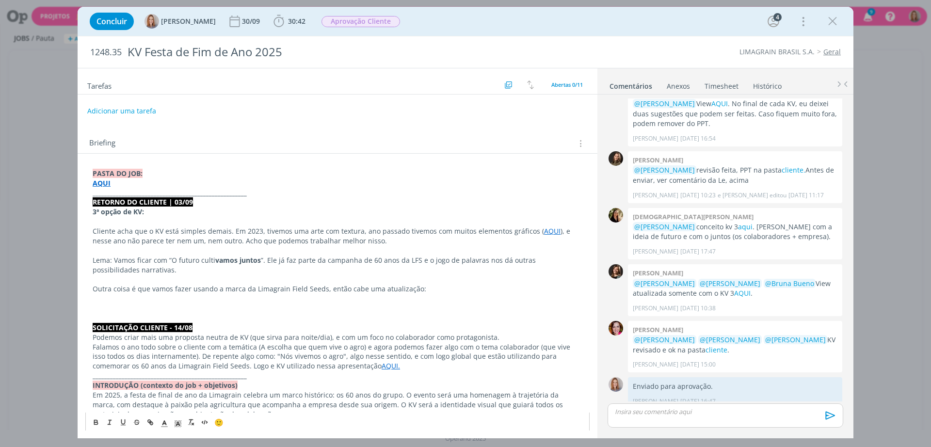
click at [253, 243] on p "Cliente acha que o KV está simples demais. Em 2023, tivemos uma arte com textur…" at bounding box center [338, 235] width 490 height 19
click at [353, 248] on p "dialog" at bounding box center [338, 251] width 490 height 10
click at [356, 244] on p "Cliente acha que o KV está simples demais. Em 2023, tivemos uma arte com textur…" at bounding box center [338, 235] width 490 height 19
click at [160, 243] on p "Cliente acha que o KV está simples demais. Em 2023, tivemos uma arte com textur…" at bounding box center [338, 235] width 490 height 19
click at [182, 240] on p "Cliente acha que o KV está simples demais. Em 2023, tivemos uma arte com textur…" at bounding box center [338, 235] width 490 height 19
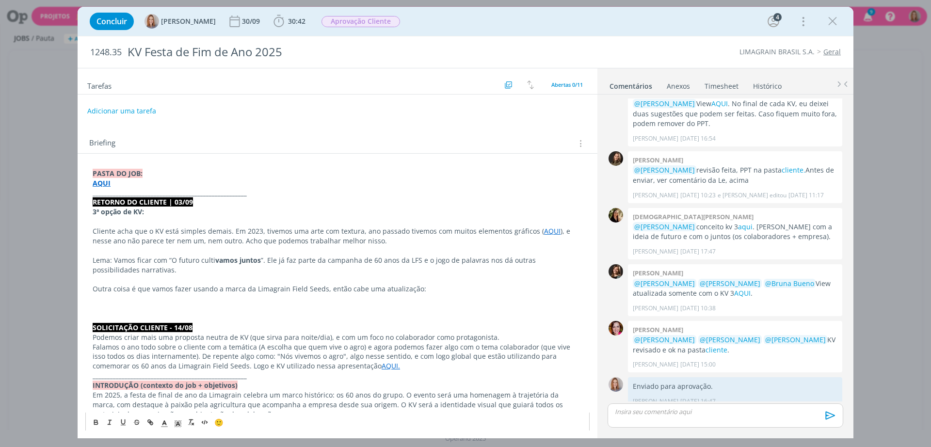
click at [108, 241] on p "Cliente acha que o KV está simples demais. Em 2023, tivemos uma arte com textur…" at bounding box center [338, 235] width 490 height 19
drag, startPoint x: 401, startPoint y: 244, endPoint x: 262, endPoint y: 244, distance: 138.2
click at [262, 244] on p "Cliente acha que o KV está simples demais. Em 2023, tivemos uma arte com textur…" at bounding box center [338, 235] width 490 height 19
click at [508, 234] on p "Cliente acha que o KV está simples demais. Em 2023, tivemos uma arte com textur…" at bounding box center [338, 235] width 490 height 19
click at [260, 237] on p "Cliente acha que o KV está simples demais. Em 2023, tivemos uma arte com textur…" at bounding box center [338, 235] width 490 height 19
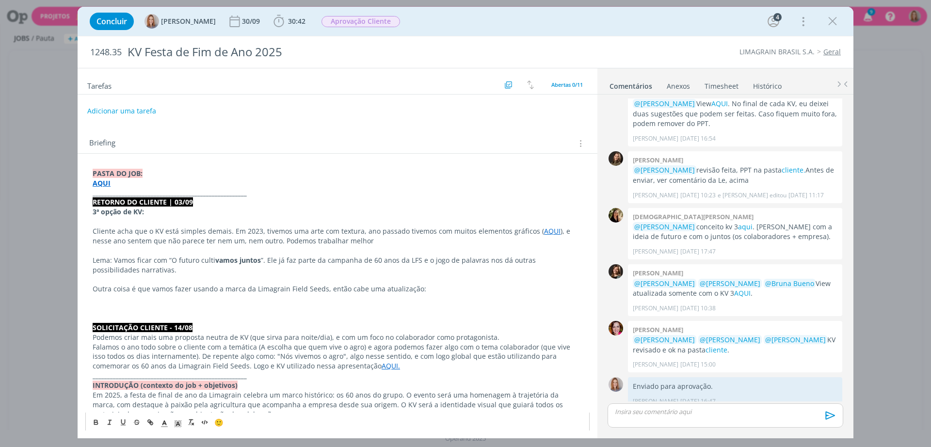
click at [354, 239] on p "Cliente acha que o KV está simples demais. Em 2023, tivemos uma arte com textur…" at bounding box center [338, 235] width 490 height 19
click at [301, 248] on p "dialog" at bounding box center [338, 251] width 490 height 10
drag, startPoint x: 353, startPoint y: 242, endPoint x: 260, endPoint y: 245, distance: 93.2
click at [260, 245] on p "Cliente acha que o KV está simples demais. Em 2023, tivemos uma arte com textur…" at bounding box center [338, 235] width 490 height 19
click at [232, 270] on p "Lema: Vamos ficar com “O futuro culti vamos juntos ”. Ele já faz parte da campa…" at bounding box center [338, 265] width 490 height 19
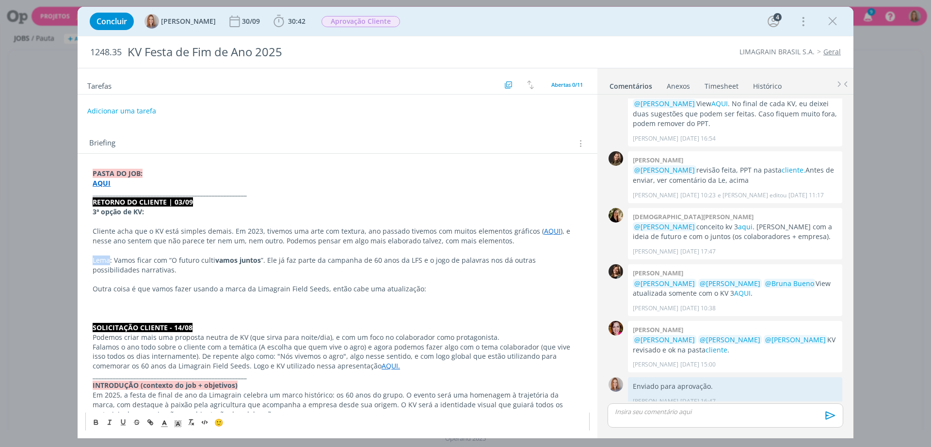
drag, startPoint x: 109, startPoint y: 260, endPoint x: 79, endPoint y: 262, distance: 30.1
drag, startPoint x: 175, startPoint y: 258, endPoint x: 125, endPoint y: 260, distance: 50.5
click at [125, 260] on p "Conceito: Vamos ficar com “O futuro culti vamos juntos ”. Ele já faz parte da c…" at bounding box center [338, 265] width 490 height 19
click at [295, 271] on p "Conceito: Vamos utilizar “O futuro culti vamos juntos ”. Ele já faz parte da ca…" at bounding box center [338, 265] width 490 height 19
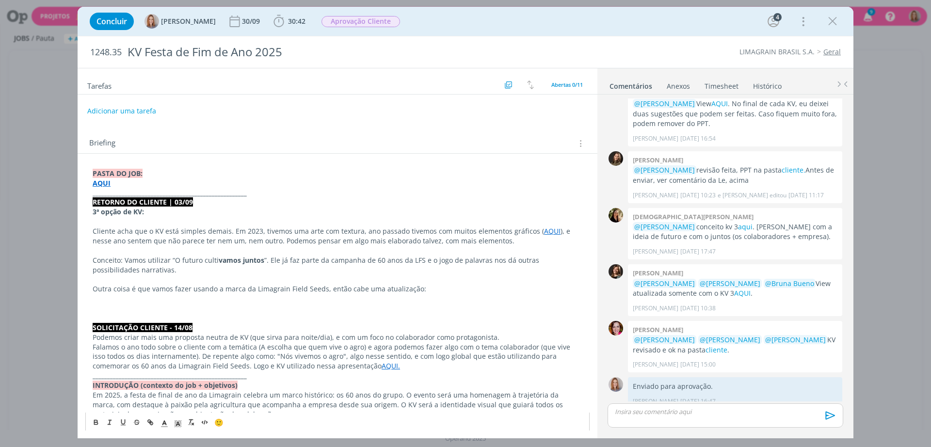
click at [279, 266] on p "Conceito: Vamos utilizar “O futuro culti vamos juntos ”. Ele já faz parte da ca…" at bounding box center [338, 265] width 490 height 19
click at [403, 264] on p "Conceito: Vamos utilizar “O futuro culti vamos juntos ”. Ele já faz parte da ca…" at bounding box center [338, 265] width 490 height 19
click at [482, 260] on p "Conceito: Vamos utilizar “O futuro culti vamos juntos ”. Ele já faz parte da ca…" at bounding box center [338, 265] width 490 height 19
click at [430, 258] on p "Conceito: Vamos utilizar “O futuro culti vamos juntos ”. Ele já faz parte da ca…" at bounding box center [338, 265] width 490 height 19
click at [505, 258] on p "Conceito: Vamos utilizar “O futuro culti vamos juntos ”. Ele já faz parte da ca…" at bounding box center [338, 265] width 490 height 19
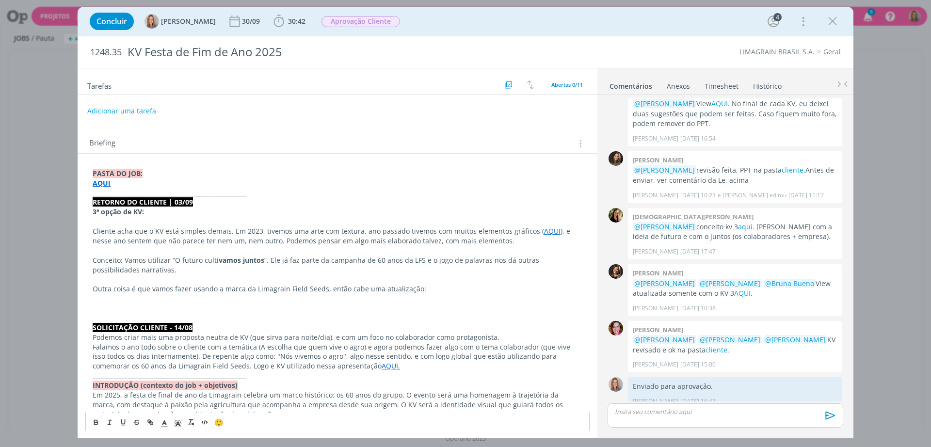
click at [543, 270] on p "Conceito: Vamos utilizar “O futuro culti vamos juntos ”. Ele já faz parte da ca…" at bounding box center [338, 265] width 490 height 19
click at [144, 267] on p "Conceito: Vamos utilizar “O futuro culti vamos juntos ”. Ele já faz parte da ca…" at bounding box center [338, 265] width 490 height 19
click at [141, 278] on p "dialog" at bounding box center [338, 279] width 490 height 10
click at [255, 279] on p "dialog" at bounding box center [338, 279] width 490 height 10
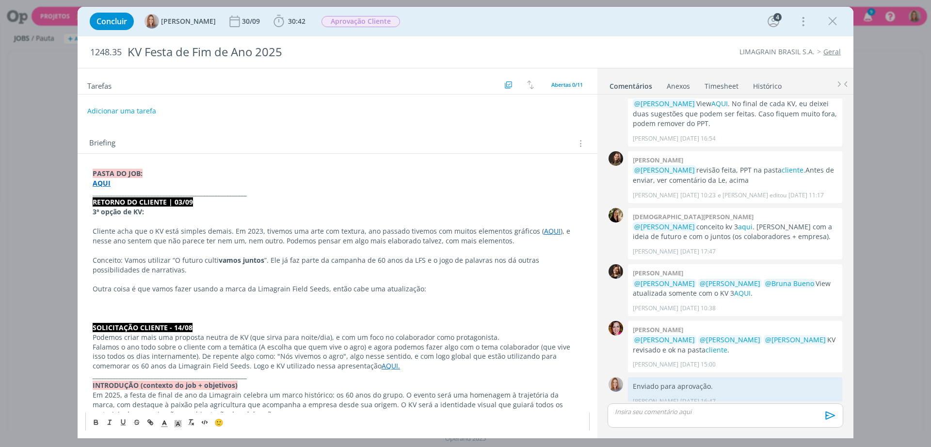
click at [406, 287] on p "Outra coisa é que vamos fazer usando a marca da Limagrain Field Seeds, então ca…" at bounding box center [338, 289] width 490 height 10
click at [173, 282] on p "dialog" at bounding box center [338, 279] width 490 height 10
click at [173, 292] on p "Outra coisa é que vamos fazer usando a marca da Limagrain Field Seeds, então ca…" at bounding box center [338, 289] width 490 height 10
drag, startPoint x: 153, startPoint y: 290, endPoint x: 74, endPoint y: 293, distance: 79.1
click at [74, 293] on div "Concluir Amanda Oliveira 30/09 30:42 Iniciar Apontar Data * 03/09/2025 Horas * …" at bounding box center [465, 223] width 931 height 447
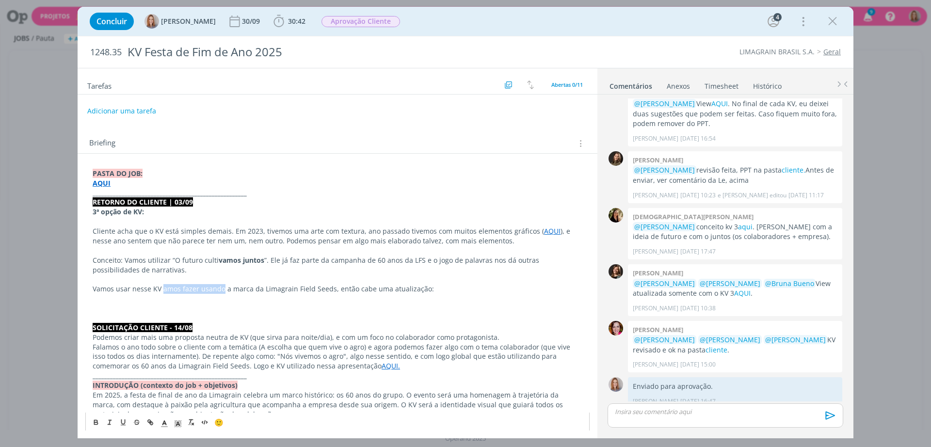
drag, startPoint x: 221, startPoint y: 286, endPoint x: 162, endPoint y: 289, distance: 58.7
click at [162, 289] on p "Vamos usar nesse KV amos fazer usando a marca da Limagrain Field Seeds, então c…" at bounding box center [338, 289] width 490 height 10
click at [361, 284] on p "dialog" at bounding box center [338, 279] width 490 height 10
click at [370, 292] on p "Vamos usar nesse KV a marca da Limagrain Field Seeds, então cabe uma atualizaçã…" at bounding box center [338, 289] width 490 height 10
click at [386, 283] on p "dialog" at bounding box center [338, 279] width 490 height 10
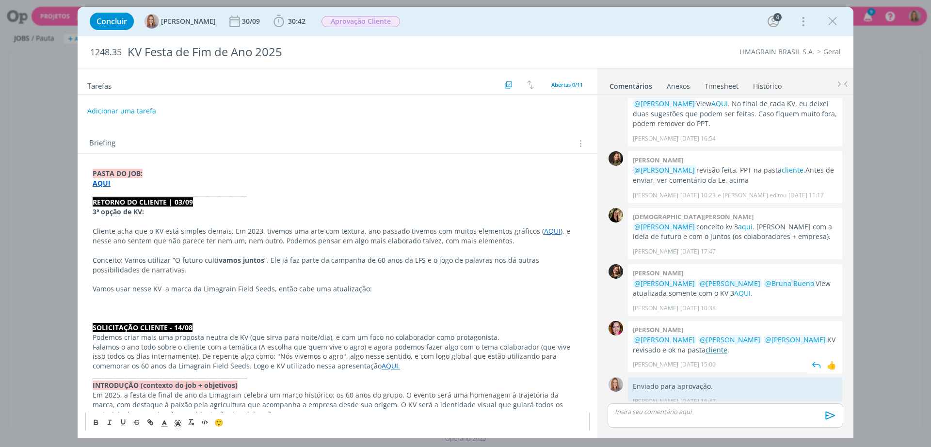
click at [706, 345] on link "cliente" at bounding box center [717, 349] width 22 height 9
click at [111, 261] on p "Conceito: Vamos utilizar “O futuro culti vamos juntos ”. Ele já faz parte da ca…" at bounding box center [338, 265] width 490 height 19
drag, startPoint x: 169, startPoint y: 258, endPoint x: 145, endPoint y: 258, distance: 24.7
click at [145, 258] on p "Conceito: Vamos utilizar “O futuro culti vamos juntos ”. Ele já faz parte da ca…" at bounding box center [337, 265] width 489 height 19
click at [352, 265] on p "Conceito: Vamos seguir com “O futuro culti vamos juntos ”. Ele já faz parte da …" at bounding box center [338, 265] width 490 height 19
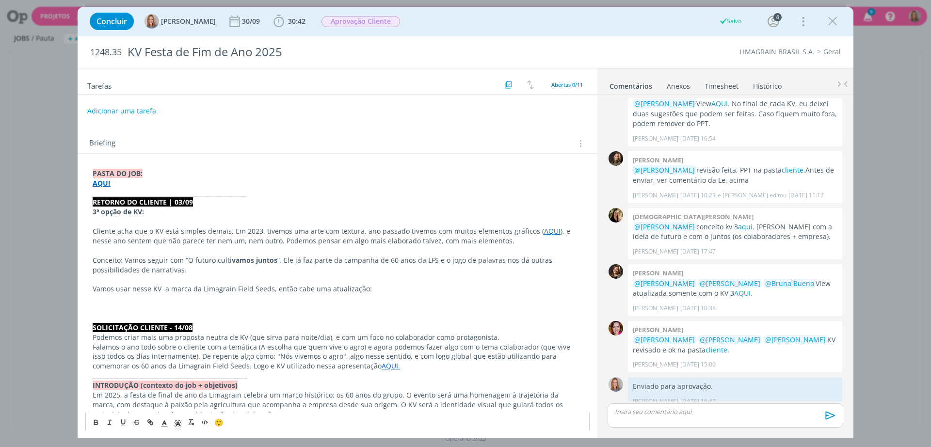
click at [401, 260] on p "Conceito: Vamos seguir com “O futuro culti vamos juntos ”. Ele já faz parte da …" at bounding box center [338, 265] width 490 height 19
click at [490, 268] on p "Conceito: Vamos seguir com “O futuro culti vamos juntos ”. Ele já faz parte da …" at bounding box center [338, 265] width 490 height 19
click at [477, 259] on p "Conceito: Vamos seguir com “O futuro culti vamos juntos ”. Ele já faz parte da …" at bounding box center [338, 265] width 490 height 19
click at [177, 271] on p "Conceito: Vamos seguir com “O futuro culti vamos juntos ”. Ele já faz parte da …" at bounding box center [338, 265] width 490 height 19
click at [168, 302] on p "dialog" at bounding box center [338, 299] width 490 height 10
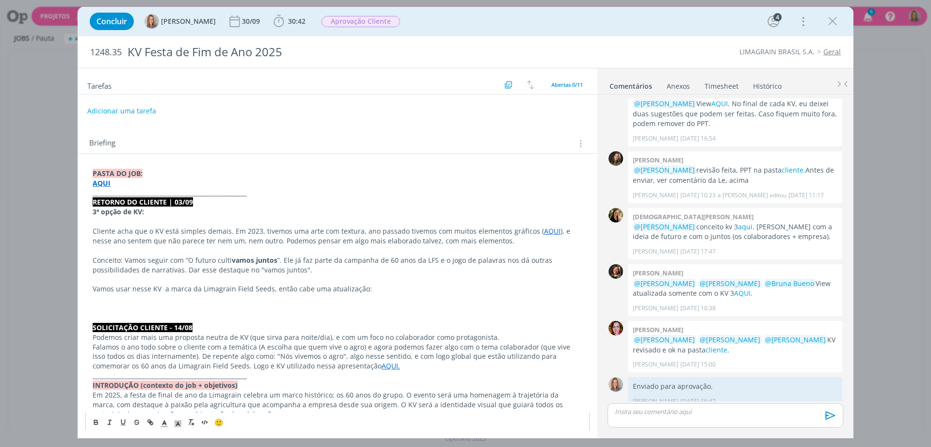
click at [259, 276] on p "dialog" at bounding box center [338, 279] width 490 height 10
click at [382, 284] on p "dialog" at bounding box center [338, 279] width 490 height 10
drag, startPoint x: 377, startPoint y: 288, endPoint x: 75, endPoint y: 294, distance: 301.7
click at [75, 294] on div "Concluir Amanda Oliveira 30/09 30:42 Iniciar Apontar Data * 03/09/2025 Horas * …" at bounding box center [465, 223] width 931 height 447
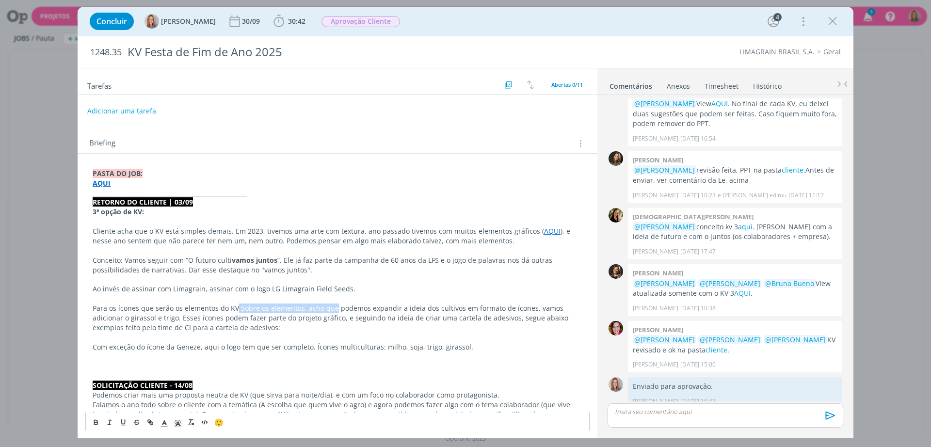
drag, startPoint x: 333, startPoint y: 309, endPoint x: 236, endPoint y: 305, distance: 97.1
click at [236, 305] on p "Para os ícones que serão os elementos do KV Sobre os elementos, acho que podemo…" at bounding box center [338, 318] width 490 height 29
click at [315, 312] on p "Para os ícones que serão os elementos do KV, podemos expandir a ideia dos culti…" at bounding box center [338, 318] width 490 height 29
click at [340, 308] on p "Para os ícones que serão os elementos do KV, podemos expandir a ideia dos culti…" at bounding box center [338, 318] width 490 height 29
click at [367, 308] on p "Para os ícones que serão os elementos do KV, podemos expandir a ideia dos culti…" at bounding box center [338, 318] width 490 height 29
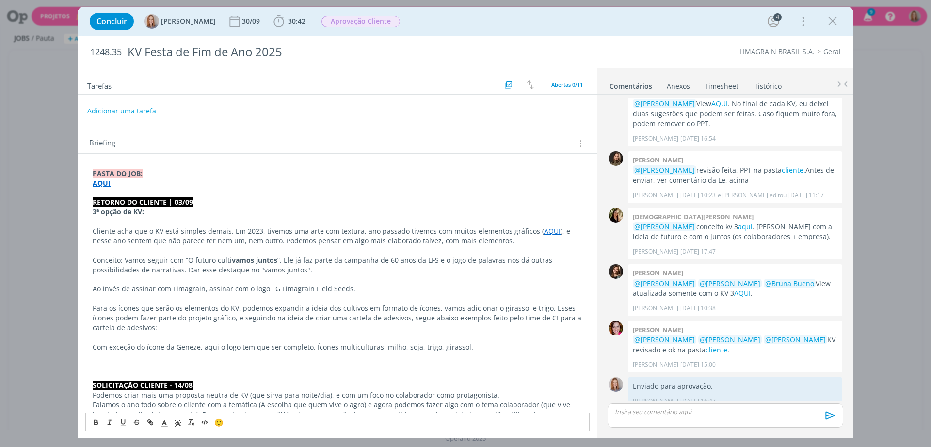
click at [382, 313] on p "Para os ícones que serão os elementos do KV, podemos expandir a ideia dos culti…" at bounding box center [338, 318] width 490 height 29
click at [414, 315] on p "Para os ícones que serão os elementos do KV, podemos expandir a ideia dos culti…" at bounding box center [338, 318] width 490 height 29
click at [423, 312] on p "Para os ícones que serão os elementos do KV, podemos expandir a ideia dos culti…" at bounding box center [338, 318] width 490 height 29
drag, startPoint x: 431, startPoint y: 308, endPoint x: 359, endPoint y: 305, distance: 71.3
click at [359, 305] on p "Para os ícones que serão os elementos do KV, podemos expandir a ideia dos culti…" at bounding box center [338, 318] width 490 height 29
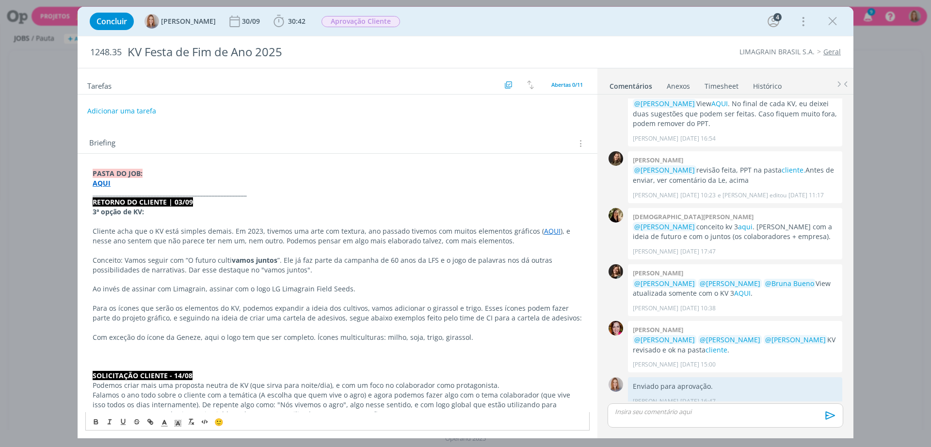
click at [461, 310] on p "Para os ícones que serão os elementos do KV, podemos expandir a ideia dos culti…" at bounding box center [338, 313] width 490 height 19
click at [469, 305] on p "Para os ícones que serão os elementos do KV, podemos expandir a ideia dos culti…" at bounding box center [338, 313] width 490 height 19
click at [472, 305] on p "Para os ícones que serão os elementos do KV, podemos expandir a ideia dos culti…" at bounding box center [338, 313] width 490 height 19
click at [202, 320] on p "Para os ícones que serão os elementos do KV, podemos expandir a ideia dos culti…" at bounding box center [338, 313] width 490 height 19
click at [154, 321] on p "Para os ícones que serão os elementos do KV, podemos expandir a ideia dos culti…" at bounding box center [338, 313] width 490 height 19
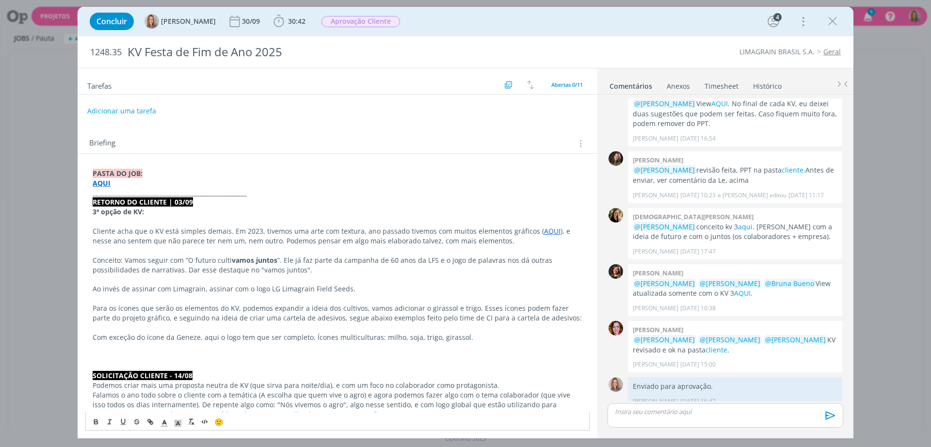
click at [246, 317] on p "Para os ícones que serão os elementos do KV, podemos expandir a ideia dos culti…" at bounding box center [338, 313] width 490 height 19
click at [305, 314] on p "Para os ícones que serão os elementos do KV, podemos expandir a ideia dos culti…" at bounding box center [338, 313] width 490 height 19
click at [355, 316] on p "Para os ícones que serão os elementos do KV, podemos expandir a ideia dos culti…" at bounding box center [338, 313] width 490 height 19
click at [410, 319] on p "Para os ícones que serão os elementos do KV, podemos expandir a ideia dos culti…" at bounding box center [338, 313] width 490 height 19
click at [463, 321] on p "Para os ícones que serão os elementos do KV, podemos expandir a ideia dos culti…" at bounding box center [338, 313] width 490 height 19
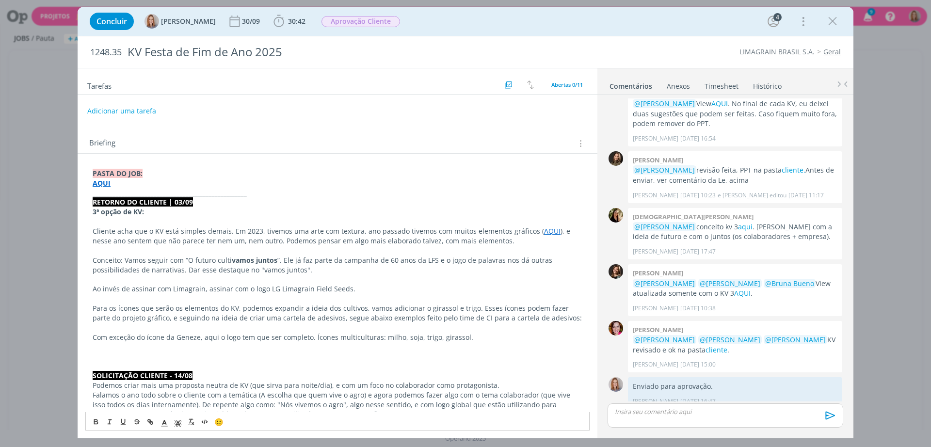
click at [550, 319] on p "Para os ícones que serão os elementos do KV, podemos expandir a ideia dos culti…" at bounding box center [338, 313] width 490 height 19
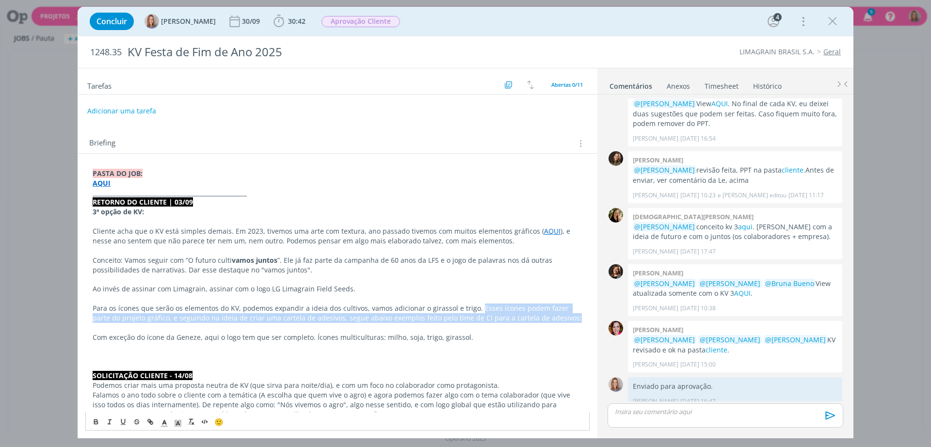
drag, startPoint x: 528, startPoint y: 318, endPoint x: 472, endPoint y: 310, distance: 56.3
click at [472, 310] on p "Para os ícones que serão os elementos do KV, podemos expandir a ideia dos culti…" at bounding box center [338, 313] width 490 height 19
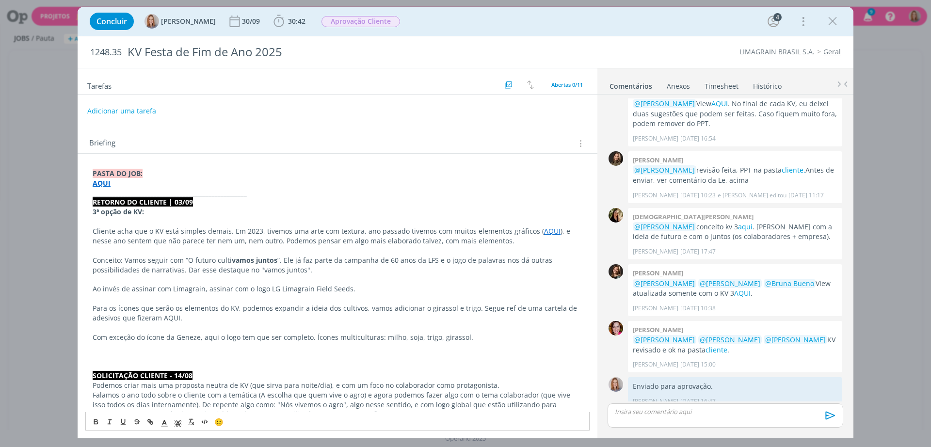
click at [105, 183] on strong "AQUI" at bounding box center [102, 182] width 18 height 9
click at [146, 201] on link "https://sobeae.sharepoint.com/:f:/s/SOBEAE/EpScJhyy1QZMvn_geb1EtMAB8gVY8tXEdJGV…" at bounding box center [155, 201] width 73 height 13
drag, startPoint x: 168, startPoint y: 319, endPoint x: 153, endPoint y: 319, distance: 15.5
click at [148, 319] on p "Para os ícones que serão os elementos do KV, podemos expandir a ideia dos culti…" at bounding box center [338, 313] width 490 height 19
click at [153, 418] on icon "dialog" at bounding box center [150, 422] width 8 height 8
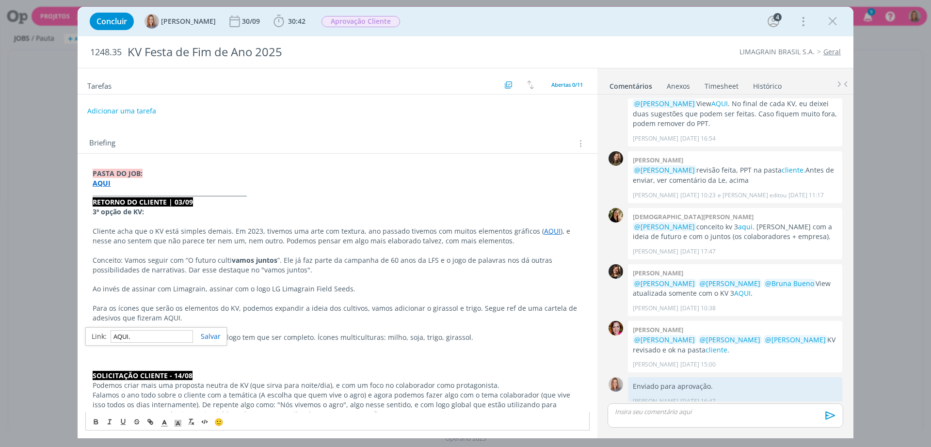
paste input "https://sobeae.sharepoint.com/:i:/s/SOBEAE/EVbbxdOJoxdFmDWXWbKrBOMBMgnsMUU-YLuv…"
type input "https://sobeae.sharepoint.com/:i:/s/SOBEAE/EVbbxdOJoxdFmDWXWbKrBOMBMgnsMUU-YLuv…"
click at [218, 333] on link "dialog" at bounding box center [207, 336] width 28 height 9
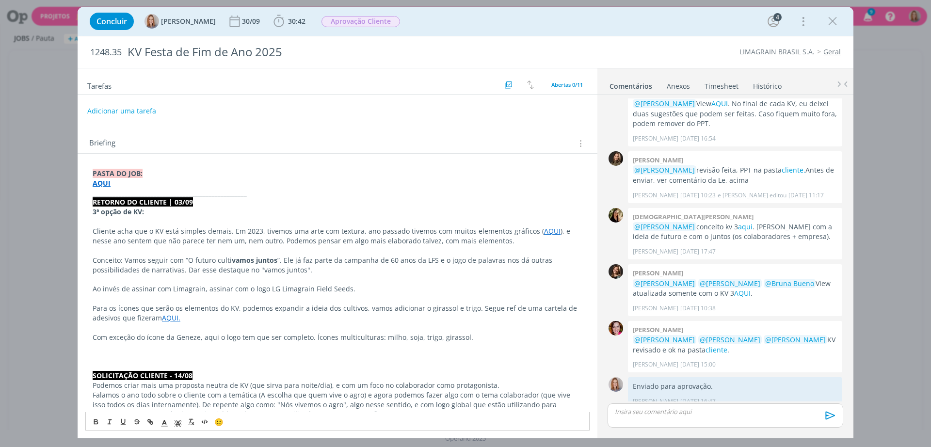
click at [245, 323] on p "dialog" at bounding box center [338, 328] width 490 height 10
drag, startPoint x: 307, startPoint y: 339, endPoint x: 198, endPoint y: 339, distance: 108.6
click at [198, 339] on p "Com exceção do ícone da Geneze, aqui o logo tem que ser completo. Ícones multic…" at bounding box center [338, 338] width 490 height 10
click at [364, 337] on p "Com exceção do ícone da Geneze, que deve ter o nome completo da marca. Ícones m…" at bounding box center [338, 338] width 490 height 10
click at [329, 336] on p "Com exceção do ícone da Geneze, que deve ter o nome completo da marca. Ícones m…" at bounding box center [338, 338] width 490 height 10
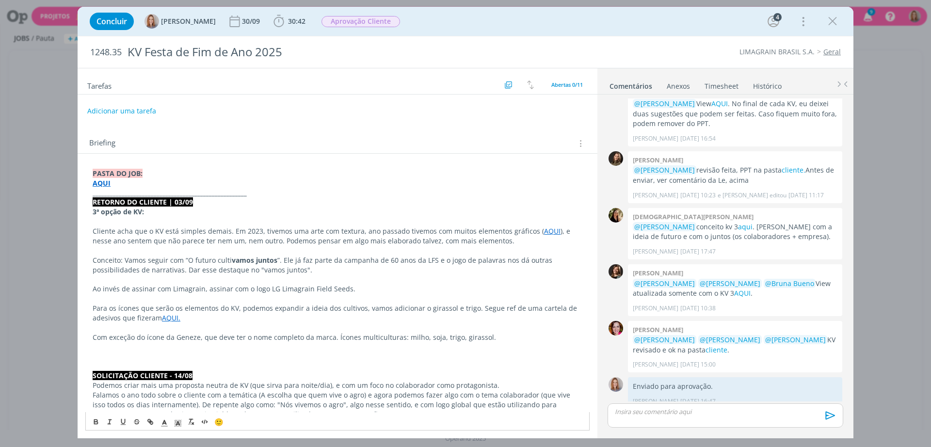
click at [335, 336] on p "Com exceção do ícone da Geneze, que deve ter o nome completo da marca. Ícones m…" at bounding box center [338, 338] width 490 height 10
click at [331, 337] on p "Com exceção do ícone da Geneze, que deve ter o nome completo da marca. Ícones m…" at bounding box center [338, 338] width 490 height 10
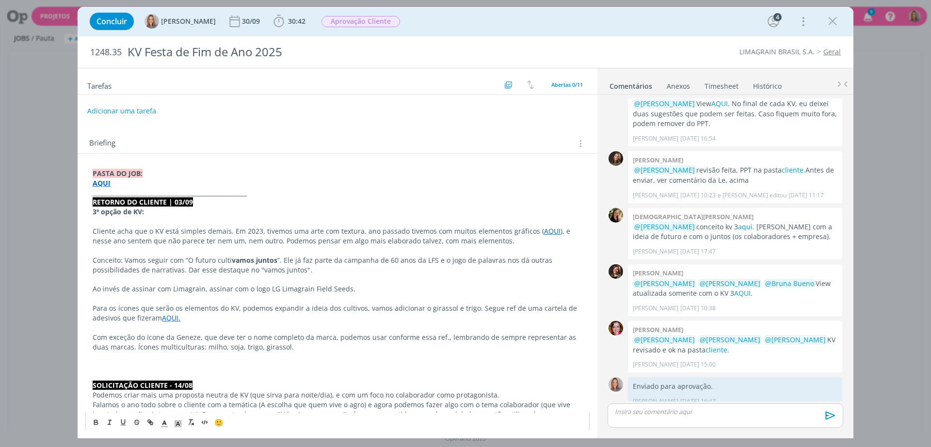
click at [211, 344] on p "Com exceção do ícone da Geneze, que deve ter o nome completo da marca, podemos …" at bounding box center [338, 342] width 490 height 19
click at [206, 346] on p "Com exceção do ícone da Geneze, que deve ter o nome completo da marca, podemos …" at bounding box center [338, 342] width 490 height 19
click at [198, 346] on p "Com exceção do ícone da Geneze, que deve ter o nome completo da marca, podemos …" at bounding box center [338, 342] width 490 height 19
click at [129, 325] on p "dialog" at bounding box center [338, 328] width 490 height 10
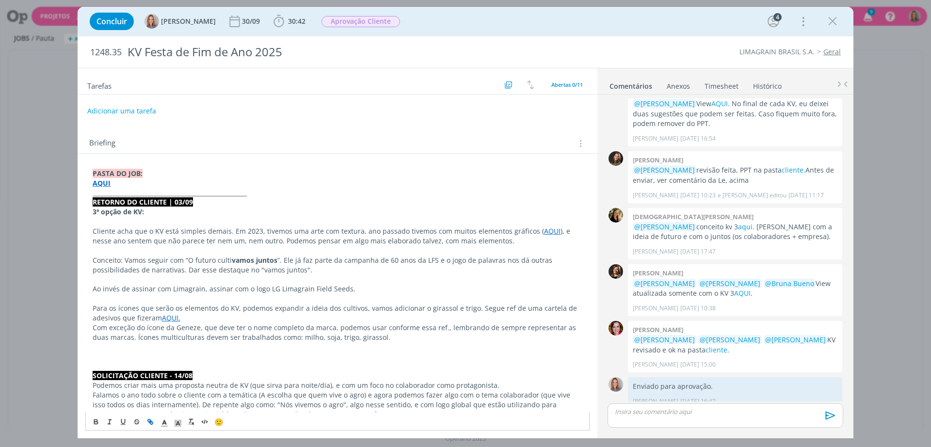
click at [160, 352] on p "dialog" at bounding box center [338, 357] width 490 height 10
click at [144, 356] on p "dialog" at bounding box center [338, 357] width 490 height 10
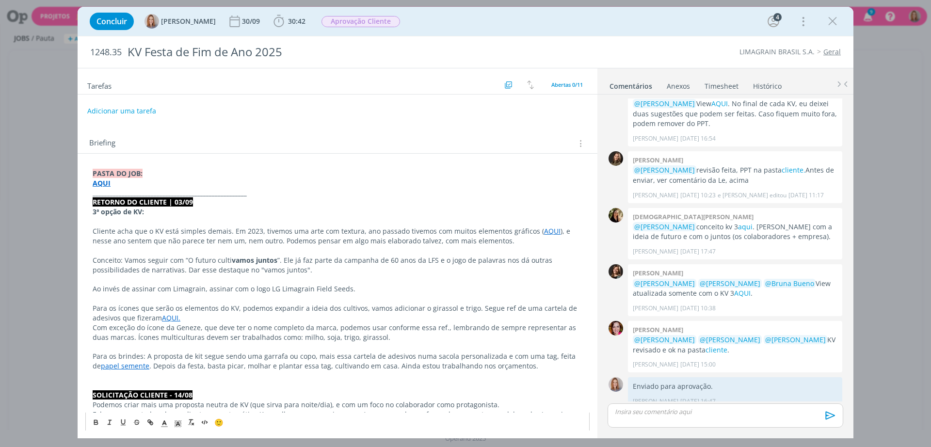
click at [168, 352] on p "Para os brindes: A proposta de kit segue sendo uma garrafa ou copo, mais essa c…" at bounding box center [338, 361] width 490 height 19
click at [199, 359] on p "Para os brindes: A proposta de kit segue sendo uma garrafa ou copo, mais essa c…" at bounding box center [338, 361] width 490 height 19
click at [287, 364] on p "Para os brindes: A proposta de kit segue sendo uma garrafa ou copo, mais essa c…" at bounding box center [338, 361] width 490 height 19
click at [293, 360] on p "Para os brindes: A proposta de kit segue sendo uma garrafa ou copo, mais essa c…" at bounding box center [338, 361] width 490 height 19
click at [325, 354] on p "Para os brindes: A proposta de kit segue sendo uma garrafa ou copo, mais essa c…" at bounding box center [338, 361] width 490 height 19
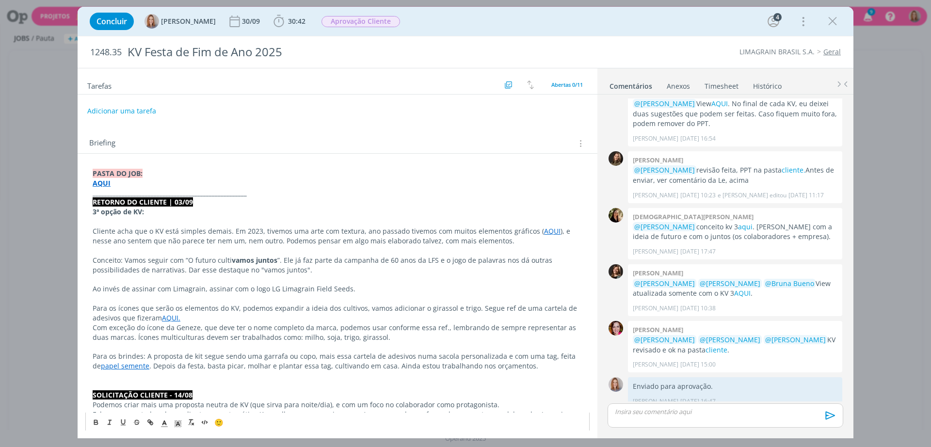
click at [350, 356] on p "Para os brindes: A proposta de kit segue sendo uma garrafa ou copo, mais essa c…" at bounding box center [338, 361] width 490 height 19
click at [327, 359] on p "Para os brindes: A proposta de kit segue sendo uma garrafa ou copo, mais essa c…" at bounding box center [338, 361] width 490 height 19
click at [496, 352] on p "Para os brindes: A proposta de kit segue sendo uma garrafa ou copo, mais essa c…" at bounding box center [338, 361] width 490 height 19
click at [507, 359] on p "Para os brindes: A proposta de kit segue sendo uma garrafa ou copo, mais essa c…" at bounding box center [338, 361] width 490 height 19
click at [531, 356] on p "Para os brindes: A proposta de kit segue sendo uma garrafa ou copo, mais essa c…" at bounding box center [338, 361] width 490 height 19
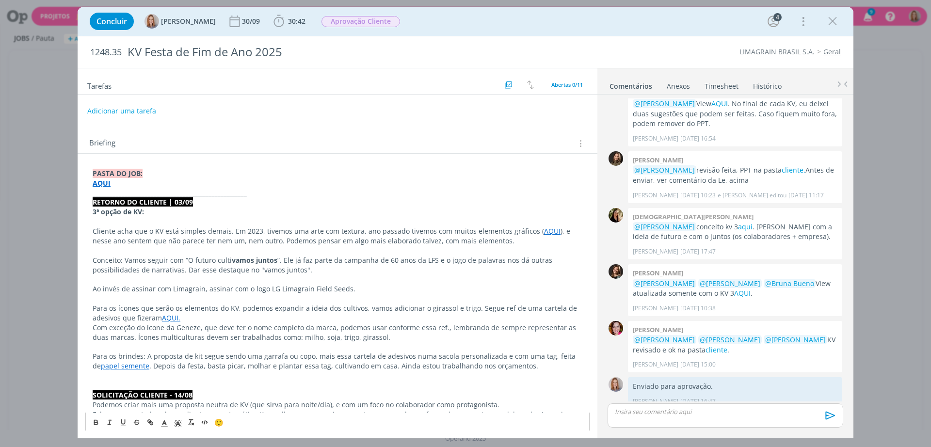
click at [539, 357] on p "Para os brindes: A proposta de kit segue sendo uma garrafa ou copo, mais essa c…" at bounding box center [338, 361] width 490 height 19
click at [159, 365] on p "Para os brindes: A proposta de kit segue sendo uma garrafa ou copo, mais essa c…" at bounding box center [338, 361] width 490 height 19
click at [218, 370] on p "Para os brindes: A proposta de kit segue sendo uma garrafa ou copo, mais essa c…" at bounding box center [338, 361] width 490 height 19
click at [255, 365] on p "Para os brindes: A proposta de kit segue sendo uma garrafa ou copo, mais essa c…" at bounding box center [338, 361] width 490 height 19
click at [280, 362] on p "Para os brindes: A proposta de kit segue sendo uma garrafa ou copo, mais essa c…" at bounding box center [338, 361] width 490 height 19
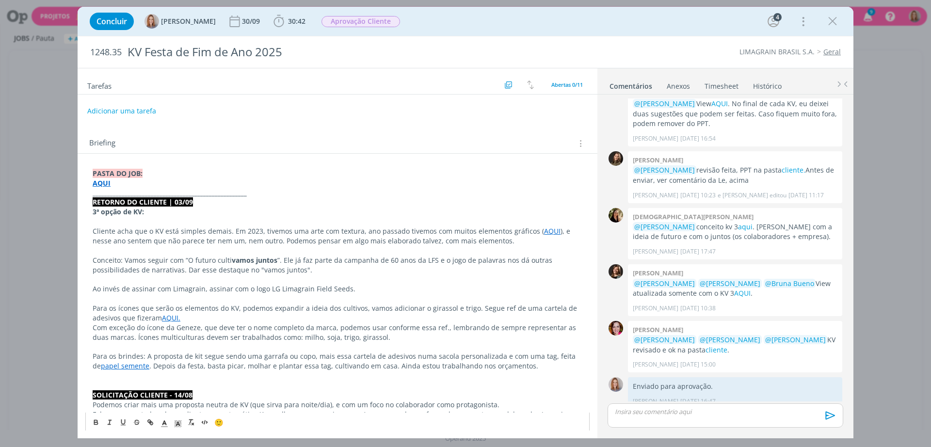
click at [315, 368] on p "Para os brindes: A proposta de kit segue sendo uma garrafa ou copo, mais essa c…" at bounding box center [338, 361] width 490 height 19
click at [338, 369] on p "Para os brindes: A proposta de kit segue sendo uma garrafa ou copo, mais essa c…" at bounding box center [338, 361] width 490 height 19
click at [326, 370] on p "Para os brindes: A proposta de kit segue sendo uma garrafa ou copo, mais essa c…" at bounding box center [338, 361] width 490 height 19
click at [392, 367] on p "Para os brindes: A proposta de kit segue sendo uma garrafa ou copo, mais essa c…" at bounding box center [338, 361] width 490 height 19
click at [475, 366] on p "Para os brindes: A proposta de kit segue sendo uma garrafa ou copo, mais essa c…" at bounding box center [338, 361] width 490 height 19
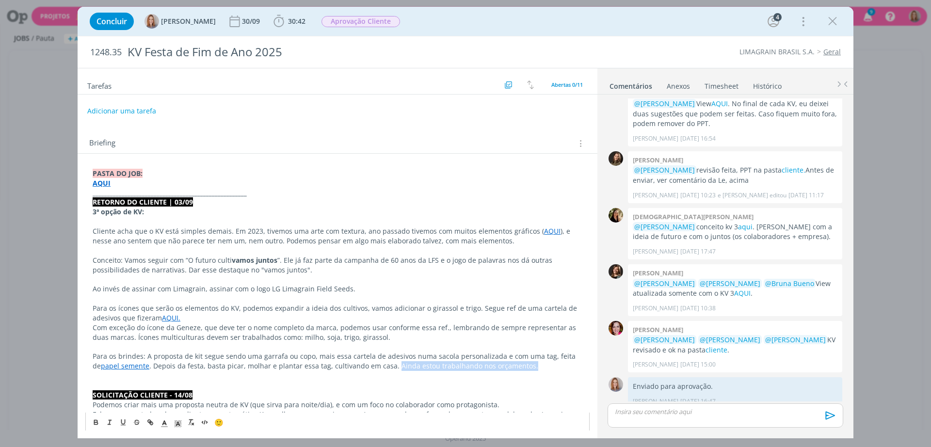
drag, startPoint x: 532, startPoint y: 365, endPoint x: 400, endPoint y: 363, distance: 132.4
click at [400, 363] on p "Para os brindes: A proposta de kit segue sendo uma garrafa ou copo, mais essa c…" at bounding box center [338, 361] width 490 height 19
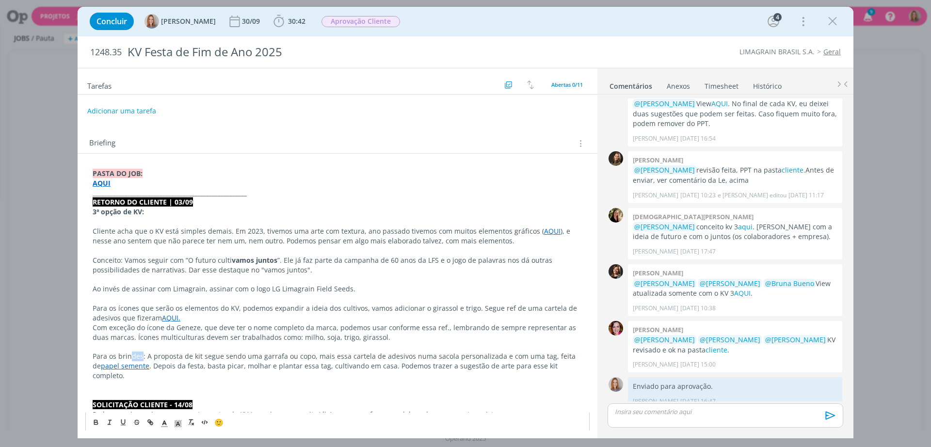
click at [132, 356] on p "Para os brindes: A proposta de kit segue sendo uma garrafa ou copo, mais essa c…" at bounding box center [338, 366] width 490 height 29
click at [142, 356] on p "Para os brindes: A proposta de kit segue sendo uma garrafa ou copo, mais essa c…" at bounding box center [338, 366] width 490 height 29
drag, startPoint x: 145, startPoint y: 356, endPoint x: 98, endPoint y: 419, distance: 78.8
click at [92, 420] on icon "dialog" at bounding box center [96, 422] width 8 height 8
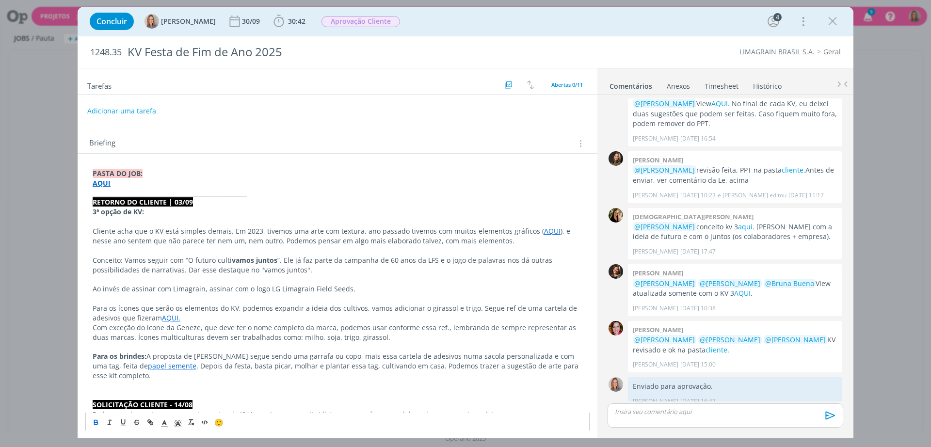
click at [144, 307] on p "Para os ícones que serão os elementos do KV, podemos expandir a ideia dos culti…" at bounding box center [338, 313] width 490 height 19
click at [236, 306] on p "Para os ícones que serão os elementos do KV, podemos expandir a ideia dos culti…" at bounding box center [338, 313] width 490 height 19
drag, startPoint x: 237, startPoint y: 307, endPoint x: 82, endPoint y: 309, distance: 154.7
click at [95, 422] on icon "dialog" at bounding box center [95, 423] width 3 height 2
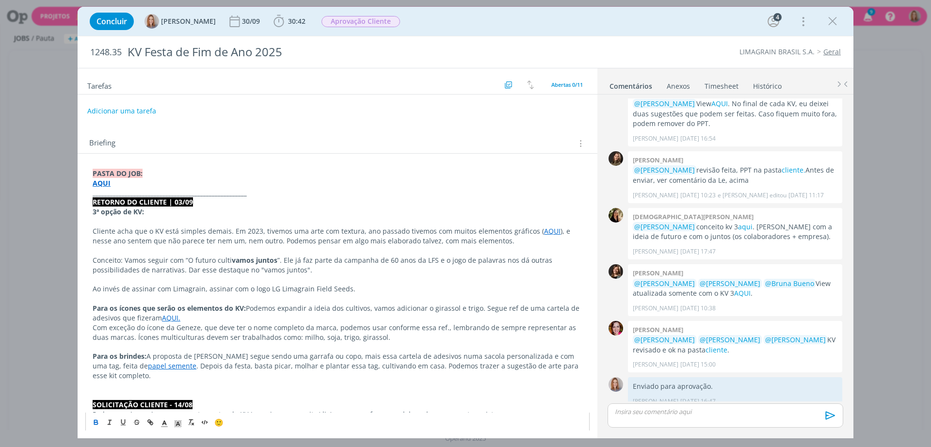
click at [158, 260] on p "Conceito: Vamos seguir com “O futuro culti vamos juntos ”. Ele já faz parte da …" at bounding box center [338, 265] width 490 height 19
drag, startPoint x: 122, startPoint y: 257, endPoint x: 73, endPoint y: 261, distance: 48.6
click at [73, 261] on div "Concluir Amanda Oliveira 30/09 30:42 Iniciar Apontar Data * 03/09/2025 Horas * …" at bounding box center [465, 223] width 931 height 447
click at [95, 421] on icon "dialog" at bounding box center [95, 421] width 3 height 2
click at [120, 242] on p "Cliente acha que o KV está simples demais. Em 2023, tivemos uma arte com textur…" at bounding box center [338, 235] width 490 height 19
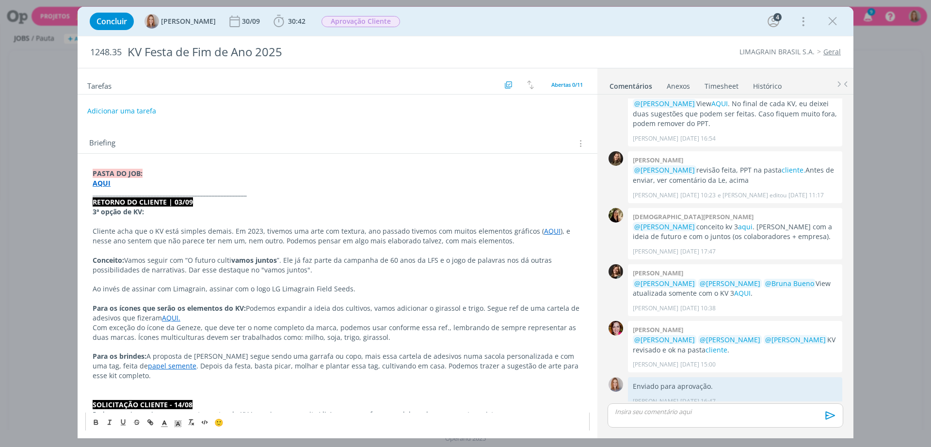
click at [108, 287] on p "Ao invés de assinar com Limagrain, assinar com o logo LG Limagrain Field Seeds." at bounding box center [338, 289] width 490 height 10
click at [129, 302] on p "dialog" at bounding box center [338, 299] width 490 height 10
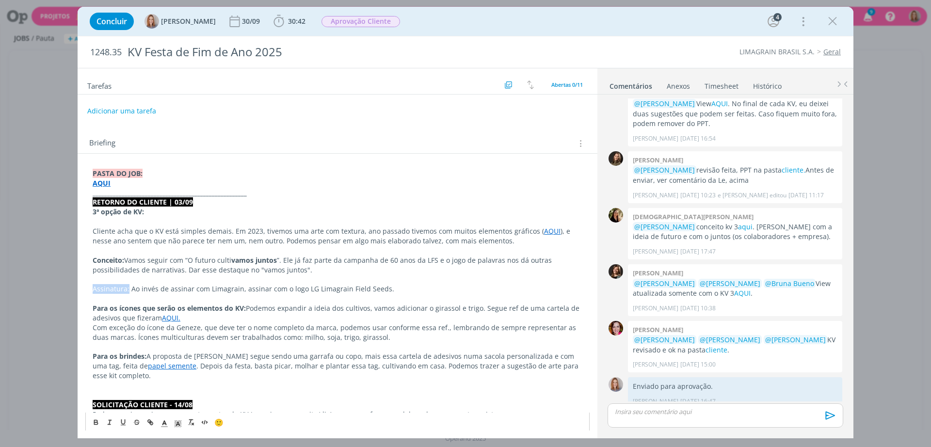
drag, startPoint x: 128, startPoint y: 289, endPoint x: 87, endPoint y: 289, distance: 41.2
click at [100, 419] on button "dialog" at bounding box center [97, 422] width 14 height 12
click at [205, 217] on p "dialog" at bounding box center [338, 222] width 490 height 10
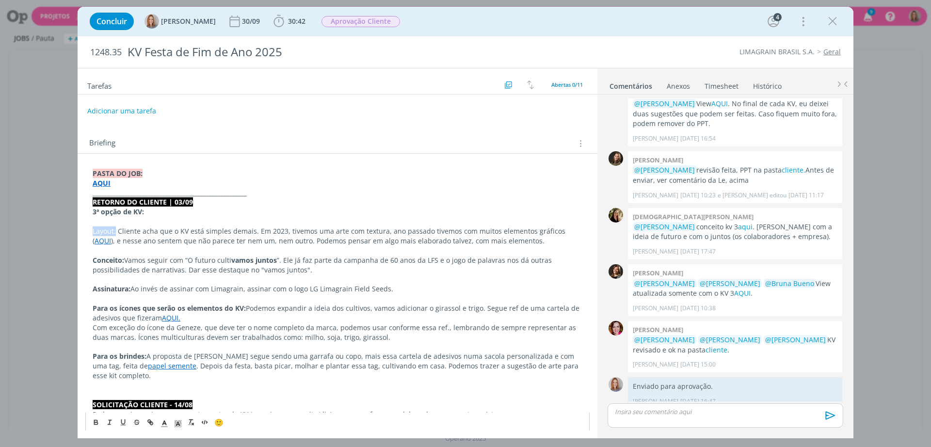
drag, startPoint x: 116, startPoint y: 232, endPoint x: 80, endPoint y: 234, distance: 35.9
drag, startPoint x: 92, startPoint y: 424, endPoint x: 120, endPoint y: 379, distance: 53.6
click at [93, 424] on icon "dialog" at bounding box center [96, 422] width 8 height 8
click at [286, 210] on p "3ª opção de KV:" at bounding box center [338, 212] width 490 height 10
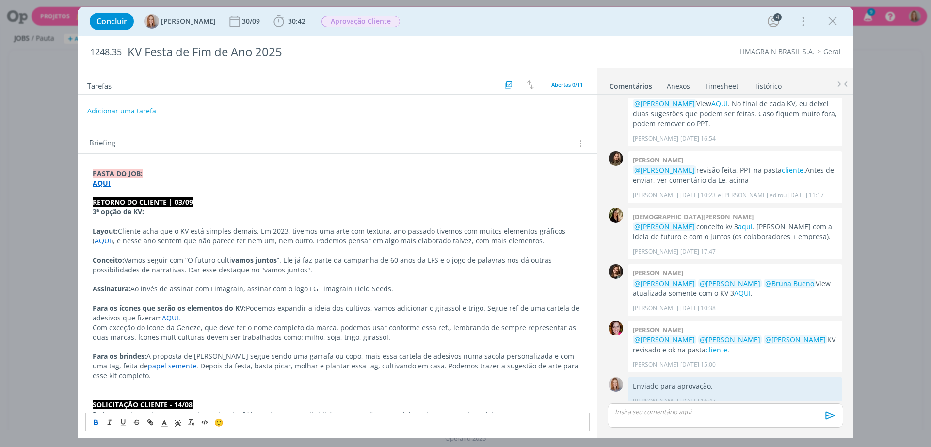
click at [366, 285] on p "Assinatura: Ao invés de assinar com Limagrain, assinar com o logo LG Limagrain …" at bounding box center [338, 289] width 490 height 10
click at [279, 315] on p "Para os ícones que serão os elementos do KV: Podemos expandir a ideia dos culti…" at bounding box center [338, 313] width 490 height 19
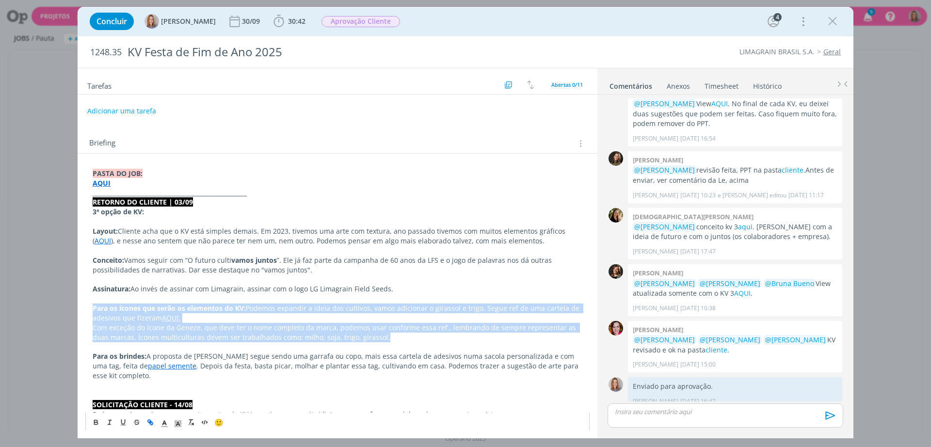
drag, startPoint x: 386, startPoint y: 340, endPoint x: 75, endPoint y: 304, distance: 313.0
click at [75, 304] on div "Concluir Amanda Oliveira 30/09 30:42 Iniciar Apontar Data * 03/09/2025 Horas * …" at bounding box center [465, 223] width 931 height 447
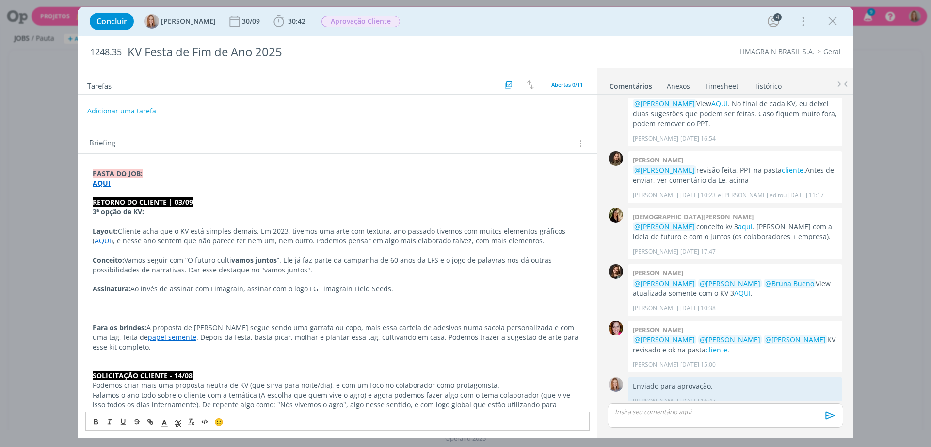
click at [178, 244] on p "Layout: Cliente acha que o KV está simples demais. Em 2023, tivemos uma arte co…" at bounding box center [338, 235] width 490 height 19
click at [555, 242] on p "Layout: Cliente acha que o KV está simples demais. Em 2023, tivemos uma arte co…" at bounding box center [338, 235] width 490 height 19
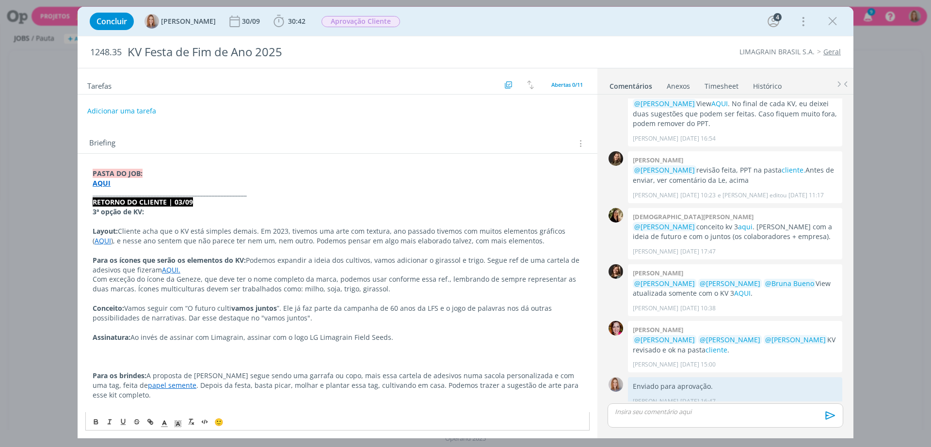
click at [126, 351] on p "dialog" at bounding box center [338, 347] width 490 height 10
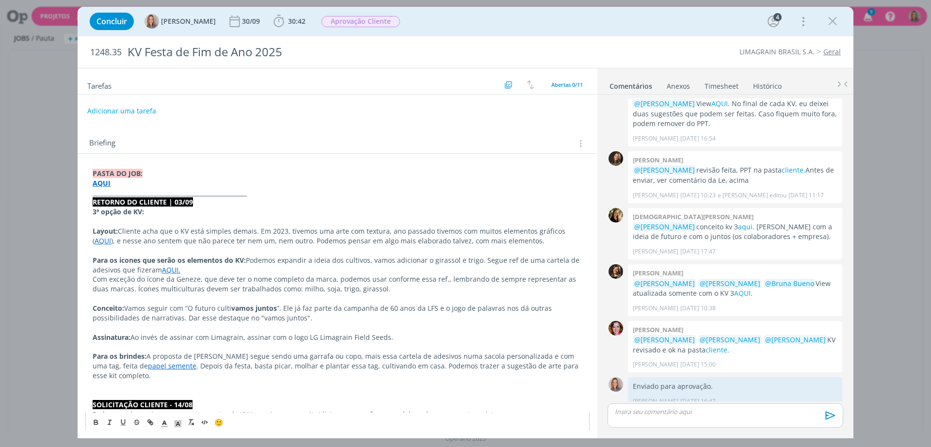
click at [220, 370] on p "Para os brindes: A proposta de kit segue sendo uma garrafa ou copo, mais essa c…" at bounding box center [338, 366] width 490 height 29
click at [265, 363] on p "Para os brindes: A proposta de kit segue sendo uma garrafa ou copo, mais essa c…" at bounding box center [338, 366] width 490 height 29
click at [409, 348] on p "dialog" at bounding box center [338, 347] width 490 height 10
click at [403, 355] on p "Para os brindes: A proposta de kit segue sendo uma garrafa ou copo, mais essa c…" at bounding box center [338, 366] width 490 height 29
click at [409, 357] on p "Para os brindes: A proposta de kit segue sendo uma garrafa ou copo, mais essa c…" at bounding box center [338, 366] width 490 height 29
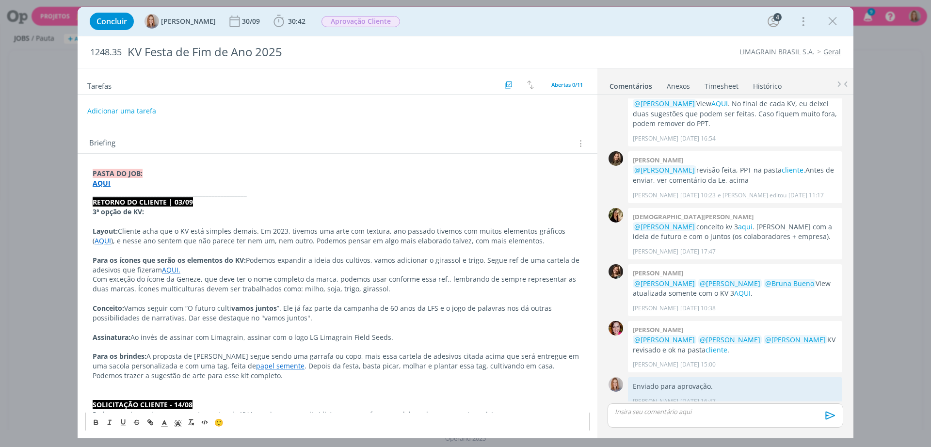
click at [159, 369] on p "Para os brindes: A proposta de kit segue sendo uma garrafa ou copo, mais essa c…" at bounding box center [338, 366] width 490 height 29
click at [135, 365] on p "Para os brindes: A proposta de kit segue sendo uma garrafa ou copo, mais essa c…" at bounding box center [338, 366] width 490 height 29
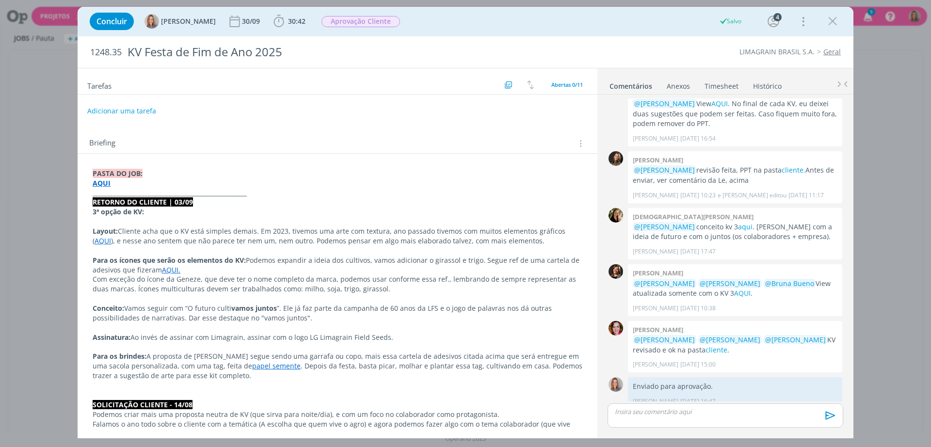
click at [291, 368] on p "Para os brindes: A proposta de kit segue sendo uma garrafa ou copo, mais essa c…" at bounding box center [338, 366] width 490 height 29
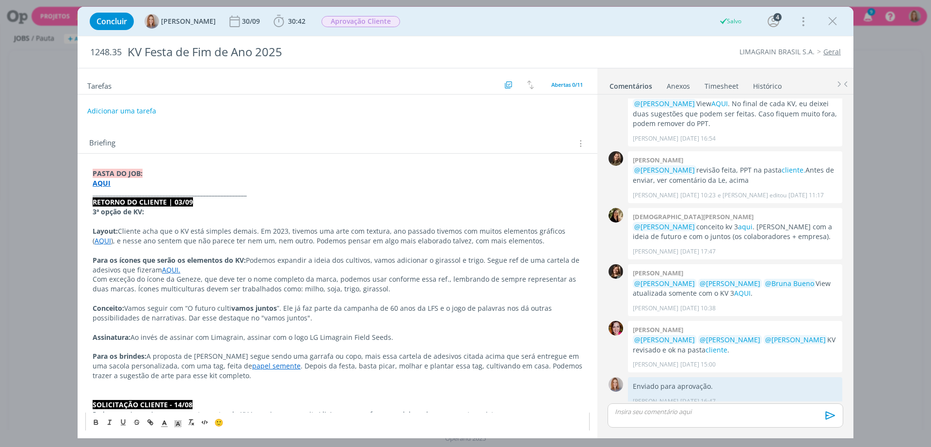
click at [335, 367] on p "Para os brindes: A proposta de kit segue sendo uma garrafa ou copo, mais essa c…" at bounding box center [338, 366] width 490 height 29
click at [372, 372] on p "Para os brindes: A proposta de kit segue sendo uma garrafa ou copo, mais essa c…" at bounding box center [338, 366] width 490 height 29
click at [408, 371] on p "Para os brindes: A proposta de kit segue sendo uma garrafa ou copo, mais essa c…" at bounding box center [338, 366] width 490 height 29
click at [426, 367] on p "Para os brindes: A proposta de kit segue sendo uma garrafa ou copo, mais essa c…" at bounding box center [338, 366] width 490 height 29
click at [501, 365] on p "Para os brindes: A proposta de kit segue sendo uma garrafa ou copo, mais essa c…" at bounding box center [338, 366] width 490 height 29
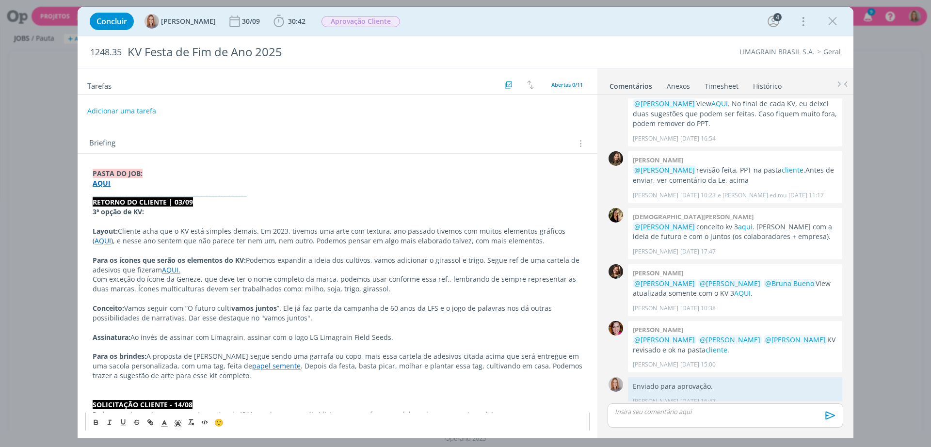
click at [536, 370] on p "Para os brindes: A proposta de kit segue sendo uma garrafa ou copo, mais essa c…" at bounding box center [338, 366] width 490 height 29
click at [563, 367] on p "Para os brindes: A proposta de kit segue sendo uma garrafa ou copo, mais essa c…" at bounding box center [338, 366] width 490 height 29
click at [221, 381] on p "dialog" at bounding box center [338, 386] width 490 height 10
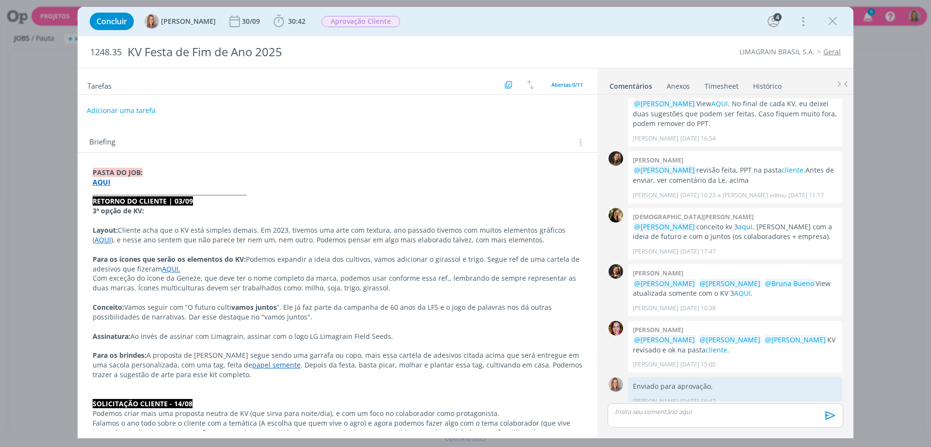
click at [109, 113] on button "Adicionar uma tarefa" at bounding box center [121, 110] width 69 height 16
click at [118, 114] on input "dialog" at bounding box center [273, 110] width 358 height 14
click at [478, 108] on icon "dialog" at bounding box center [481, 110] width 12 height 12
type input "Ajustes cliente 03/09"
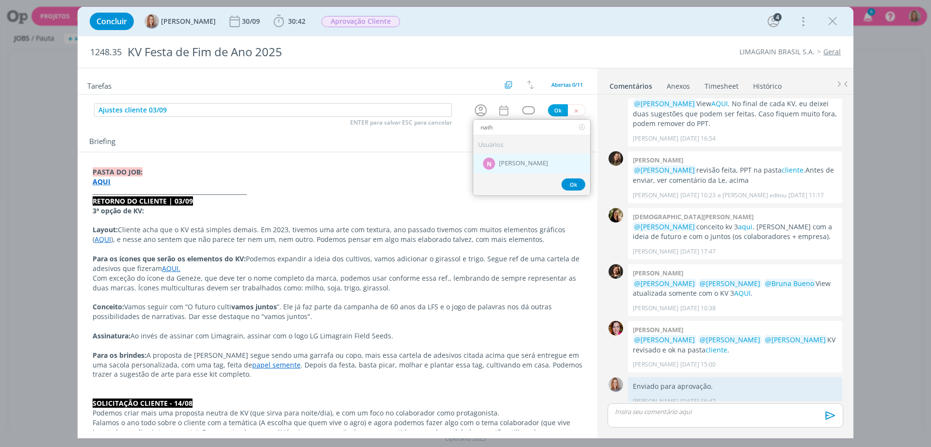
type input "nath"
click at [514, 162] on span "[PERSON_NAME]" at bounding box center [523, 164] width 49 height 8
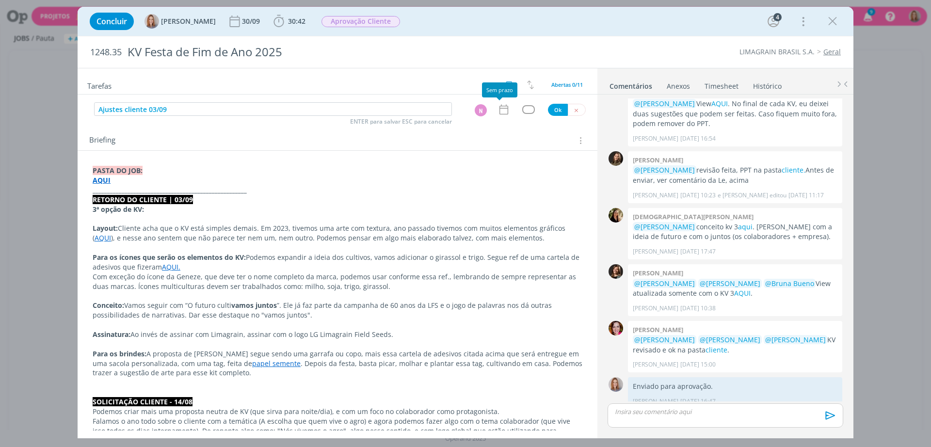
click at [498, 104] on icon "dialog" at bounding box center [504, 109] width 13 height 13
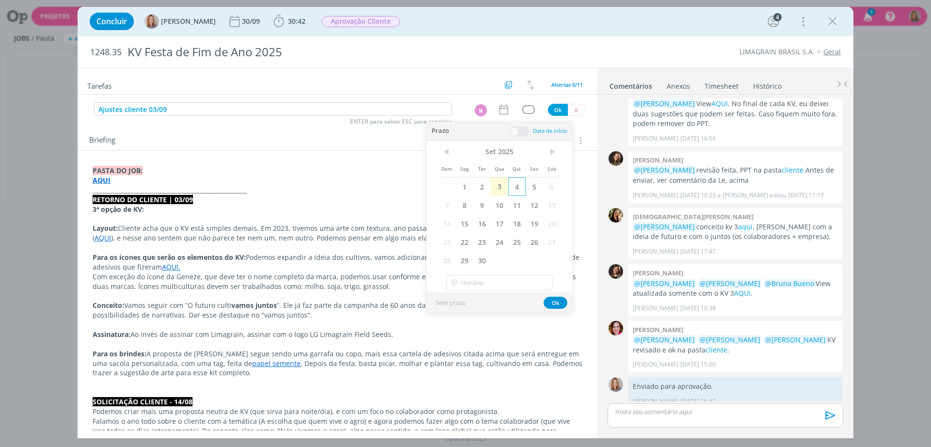
click at [518, 187] on span "4" at bounding box center [516, 186] width 17 height 18
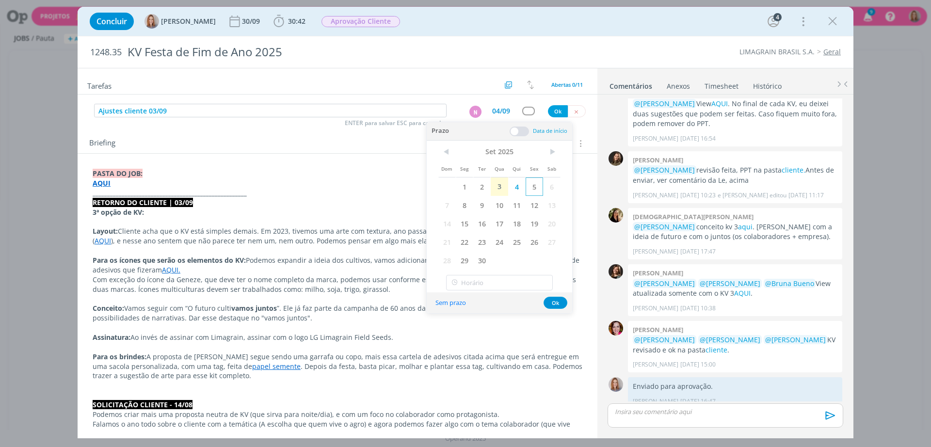
click at [530, 184] on span "5" at bounding box center [534, 186] width 17 height 18
click at [519, 135] on span at bounding box center [519, 132] width 19 height 10
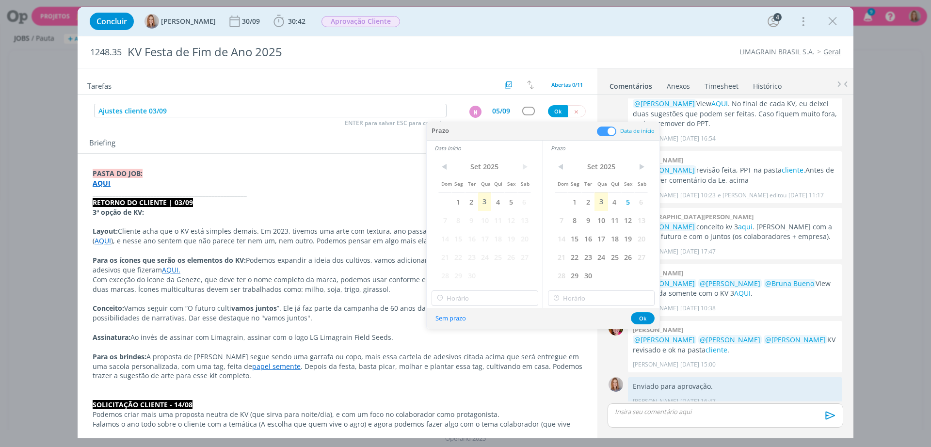
click at [519, 200] on span "6" at bounding box center [524, 202] width 13 height 18
click at [515, 200] on span "5" at bounding box center [510, 202] width 13 height 18
click at [480, 295] on input "12:00" at bounding box center [485, 298] width 107 height 16
click at [448, 366] on div "09:00" at bounding box center [486, 366] width 109 height 17
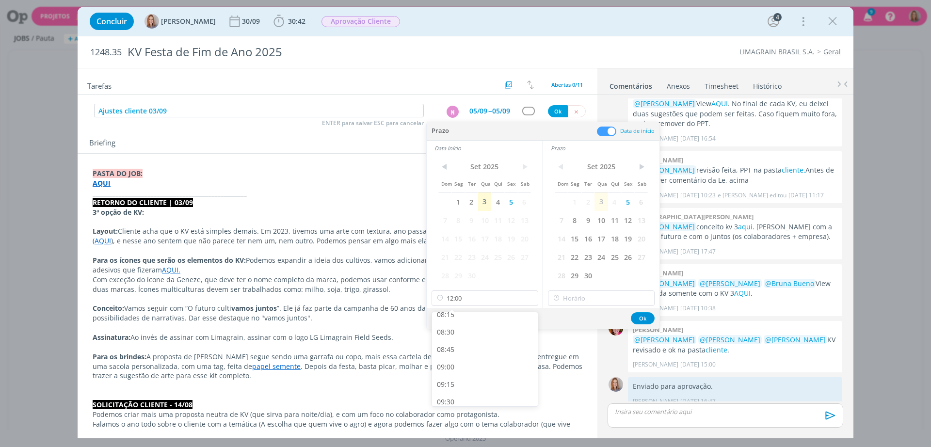
type input "09:00"
click at [580, 305] on input "12:00" at bounding box center [601, 298] width 107 height 16
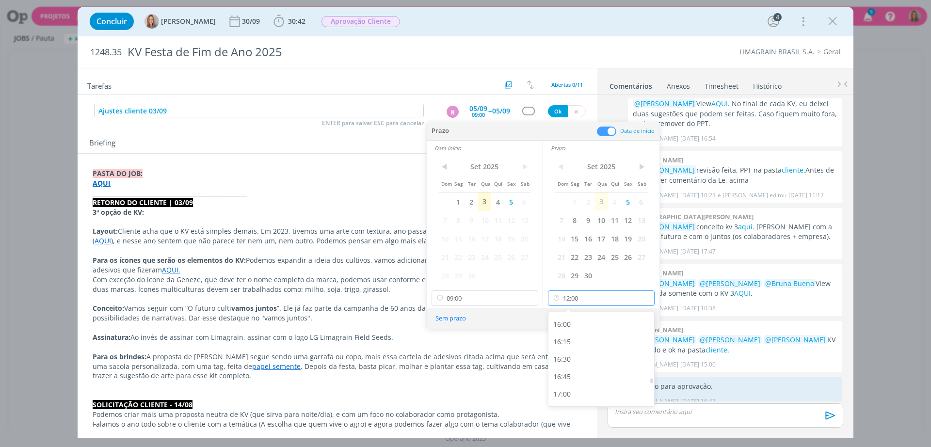
scroll to position [1189, 0]
click at [575, 386] on div "18:00" at bounding box center [602, 389] width 109 height 17
type input "18:00"
click at [638, 315] on button "Ok" at bounding box center [643, 318] width 24 height 12
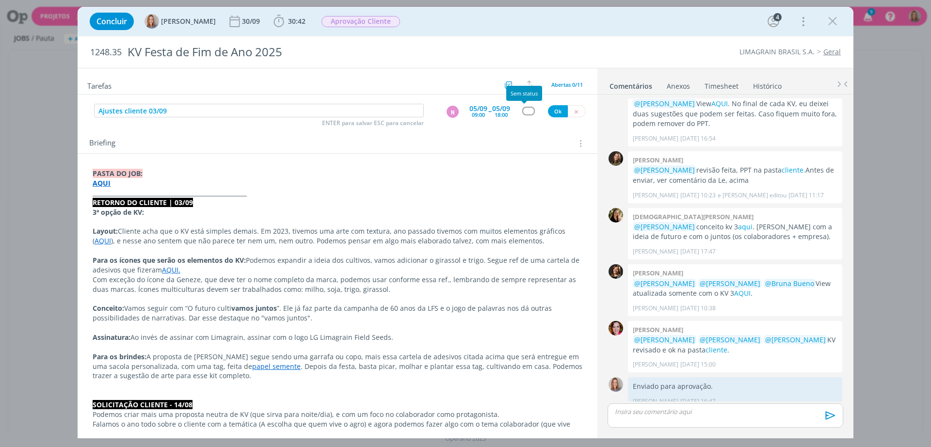
click at [529, 112] on div "dialog" at bounding box center [528, 111] width 12 height 8
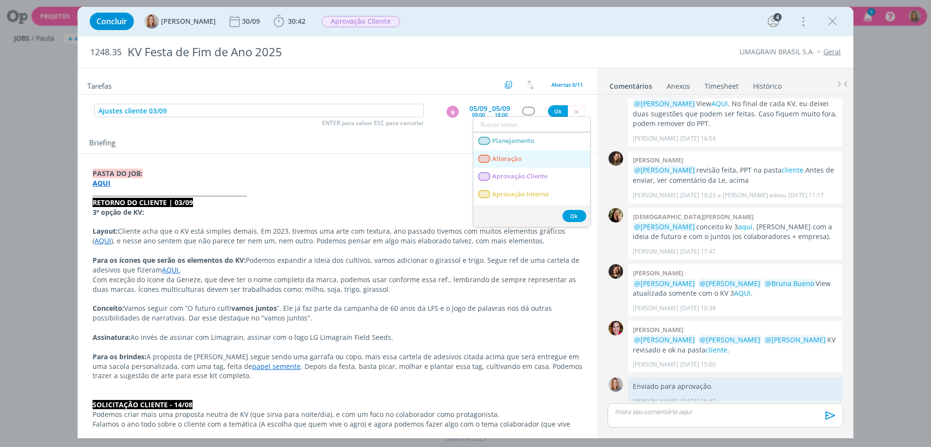
click at [503, 155] on span "Alteração" at bounding box center [507, 159] width 30 height 8
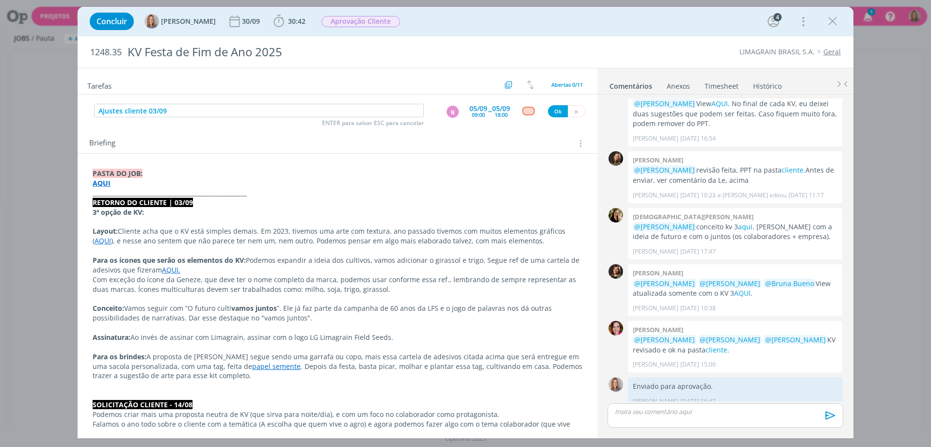
click at [556, 104] on div "Ajustes cliente 03/09 ENTER para salvar ESC para cancelar N 05/09 09:00 -- 05/0…" at bounding box center [338, 110] width 520 height 17
click at [553, 111] on button "Ok" at bounding box center [558, 111] width 20 height 12
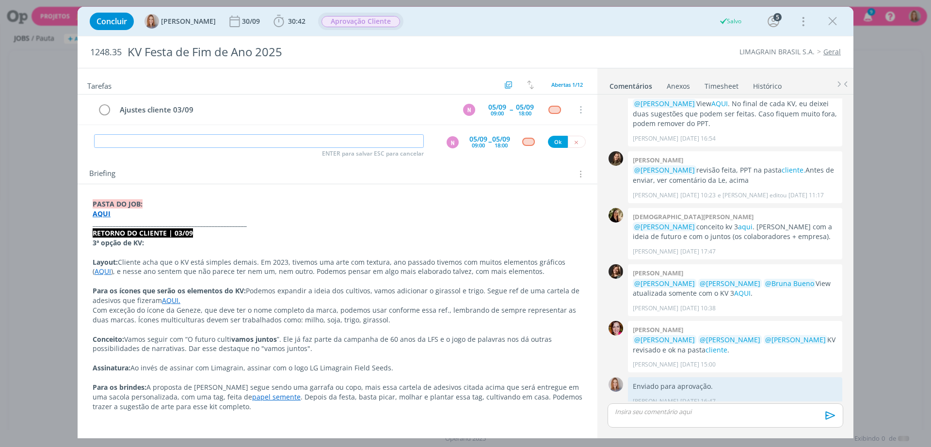
click at [373, 18] on span "Aprovação Cliente" at bounding box center [360, 21] width 79 height 11
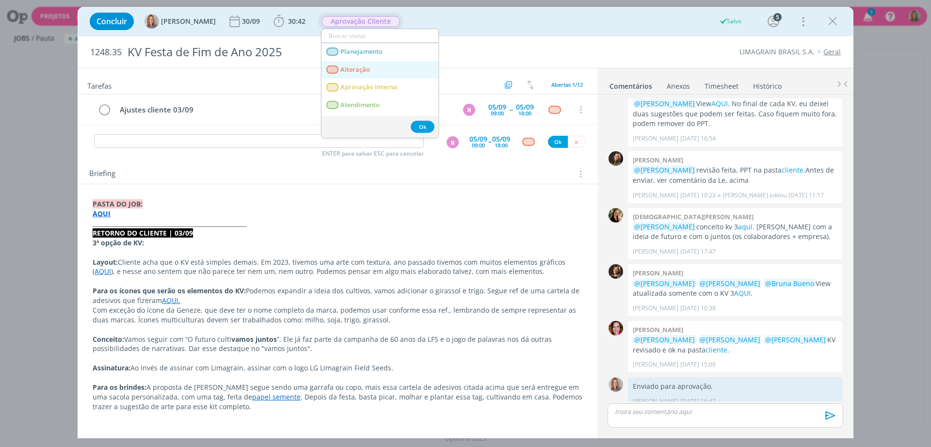
click at [371, 66] on link "Alteração" at bounding box center [379, 70] width 117 height 18
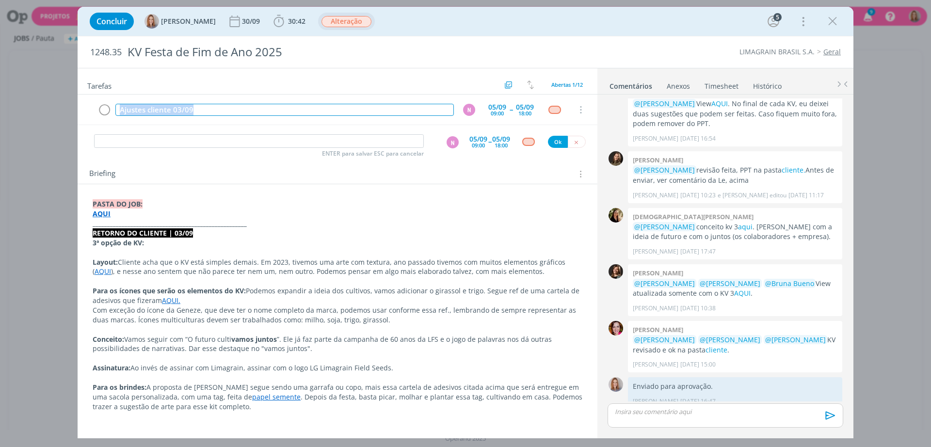
drag, startPoint x: 217, startPoint y: 108, endPoint x: 120, endPoint y: 93, distance: 98.2
click at [120, 93] on div "Tarefas Usar Job de template Criar template a partir deste job Visualizar Templ…" at bounding box center [338, 249] width 520 height 362
copy div "Ajustes cliente 03/09"
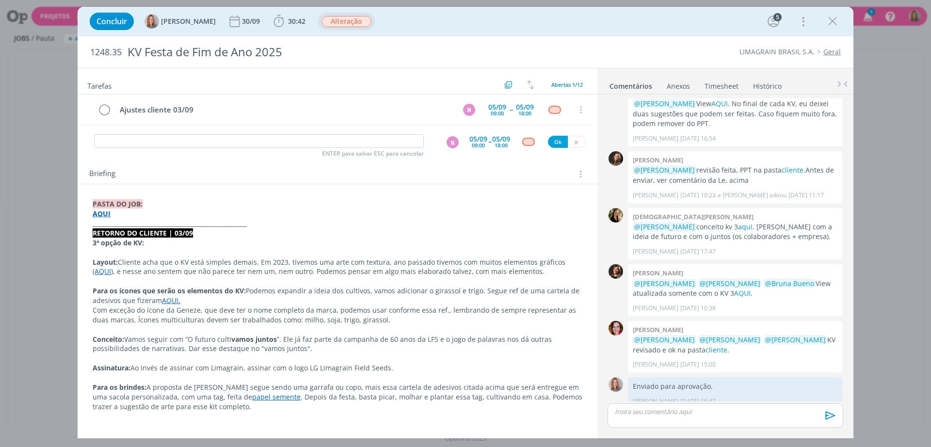
click at [180, 133] on div "ENTER para salvar ESC para cancelar N 05/09 09:00 -- 05/09 18:00 Ok" at bounding box center [338, 141] width 520 height 17
click at [185, 138] on input "dialog" at bounding box center [259, 141] width 330 height 14
paste input "Ajustes cliente 03/09"
type input "Ajustes cliente 03/09"
click at [469, 136] on div "05/09" at bounding box center [478, 139] width 18 height 7
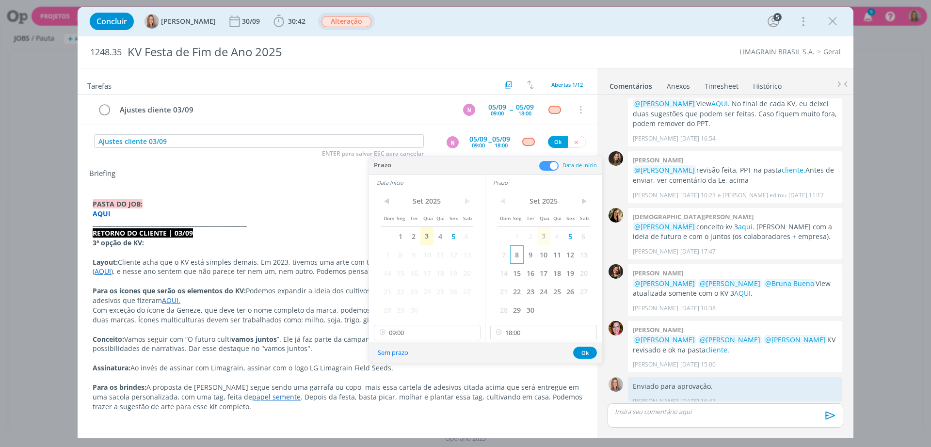
click at [515, 256] on span "8" at bounding box center [516, 254] width 13 height 18
click at [397, 255] on span "8" at bounding box center [400, 254] width 13 height 18
click at [526, 334] on input "18:00" at bounding box center [543, 333] width 107 height 16
click at [514, 374] on div "12:00" at bounding box center [545, 373] width 109 height 17
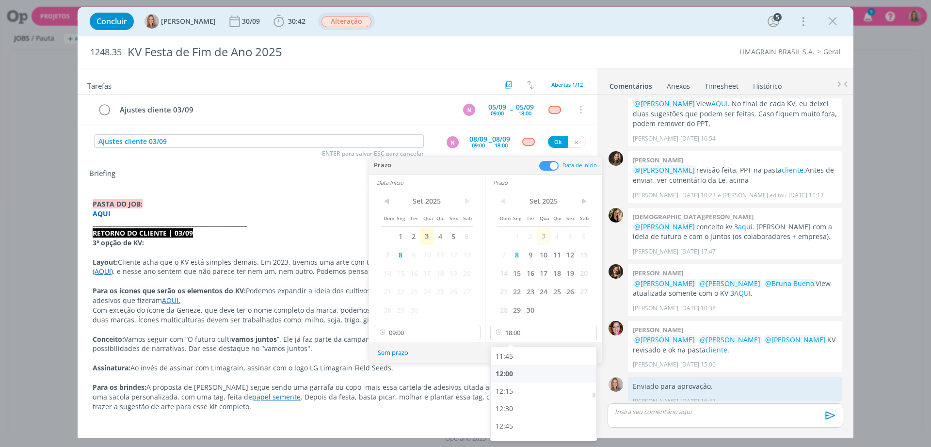
type input "12:00"
click at [573, 353] on div "Sem prazo Ok" at bounding box center [485, 352] width 233 height 21
click at [578, 353] on button "Ok" at bounding box center [585, 353] width 24 height 12
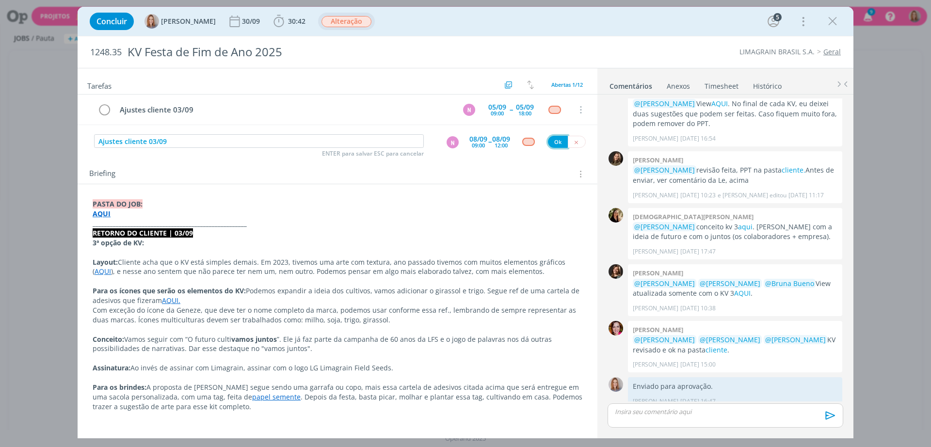
click at [562, 141] on button "Ok" at bounding box center [558, 142] width 20 height 12
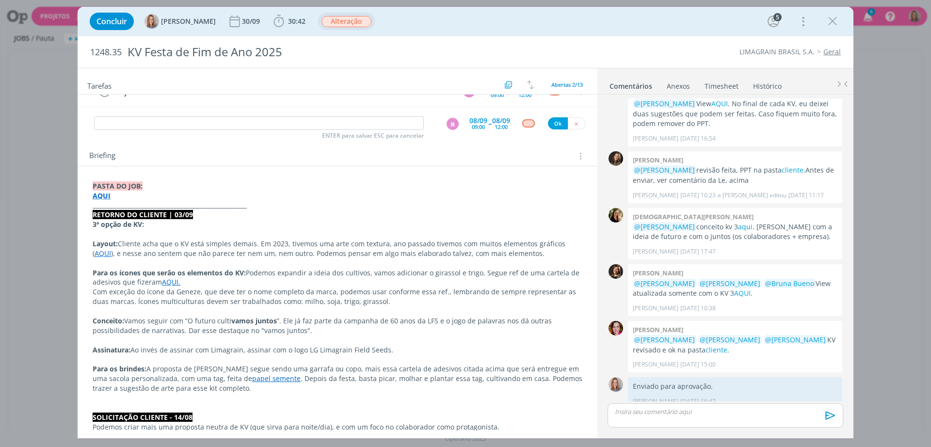
scroll to position [0, 0]
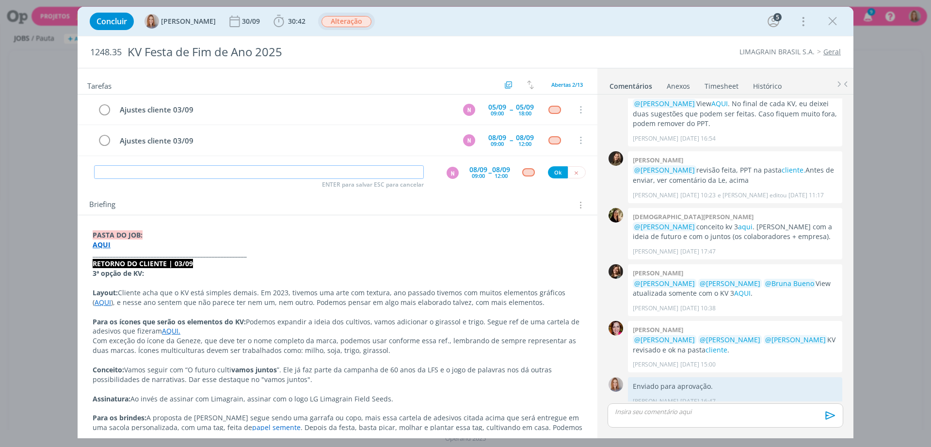
click at [243, 176] on input "dialog" at bounding box center [259, 172] width 330 height 14
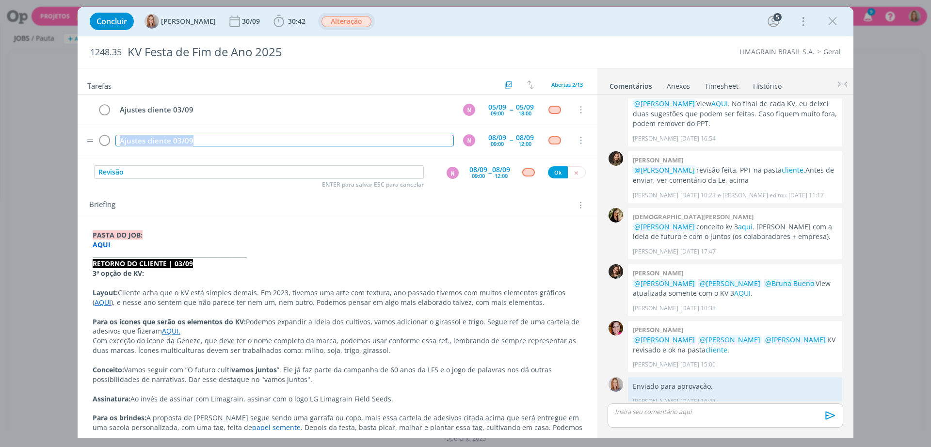
drag, startPoint x: 204, startPoint y: 139, endPoint x: 117, endPoint y: 147, distance: 86.7
click at [117, 147] on td "Ajustes cliente 03/09" at bounding box center [282, 140] width 338 height 17
copy div "Ajustes cliente 03/09"
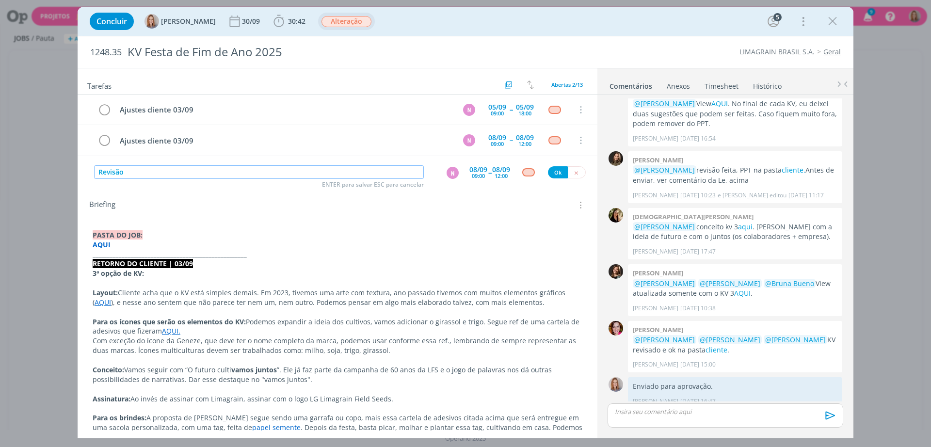
click at [169, 171] on input "Revisão" at bounding box center [259, 172] width 330 height 14
paste input "Ajustes cliente 03/09"
click at [447, 172] on div "N" at bounding box center [453, 173] width 12 height 12
type input "Revisão - Ajustes cliente 03/09"
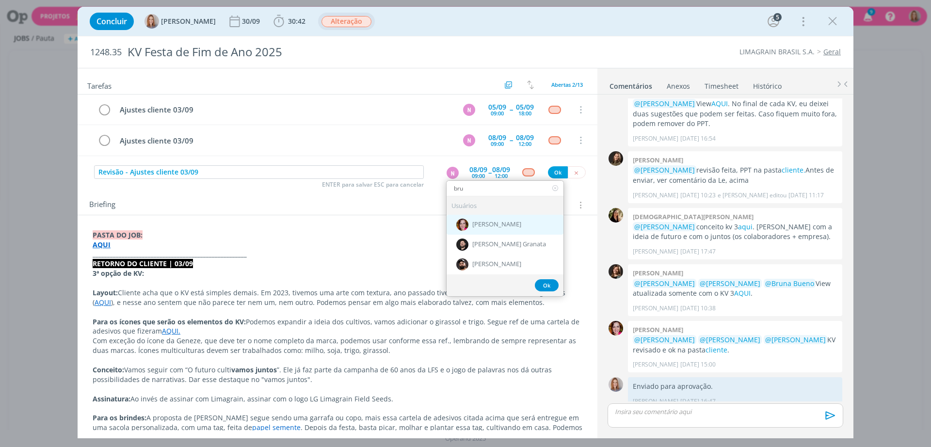
type input "bru"
click at [490, 227] on span "[PERSON_NAME]" at bounding box center [496, 225] width 49 height 8
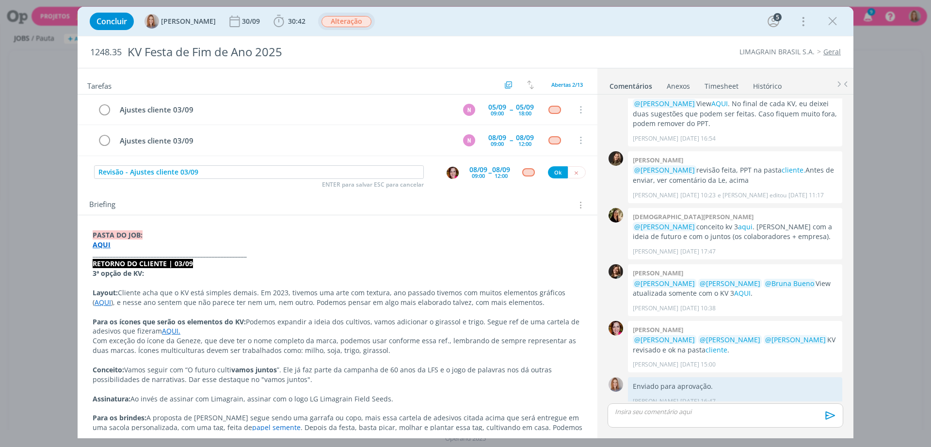
click at [481, 179] on div "08/09 09:00" at bounding box center [478, 172] width 18 height 17
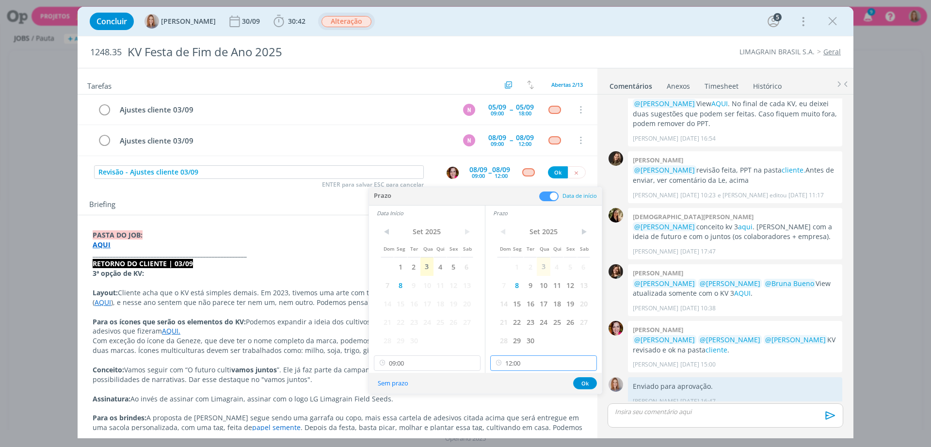
click at [525, 362] on input "12:00" at bounding box center [543, 363] width 107 height 16
click at [529, 314] on div "16:00" at bounding box center [545, 313] width 109 height 17
type input "16:00"
click at [455, 360] on input "09:00" at bounding box center [427, 363] width 107 height 16
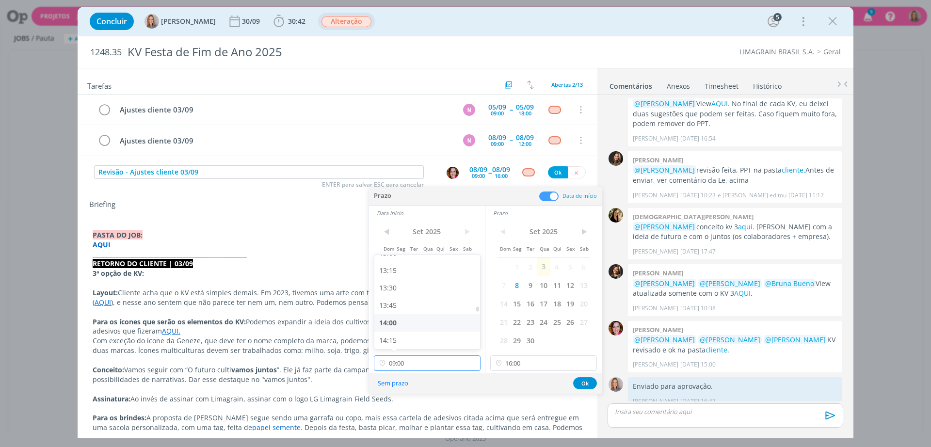
scroll to position [979, 0]
click at [407, 326] on div "15:00" at bounding box center [428, 331] width 109 height 17
type input "15:00"
click at [537, 360] on input "16:00" at bounding box center [543, 363] width 107 height 16
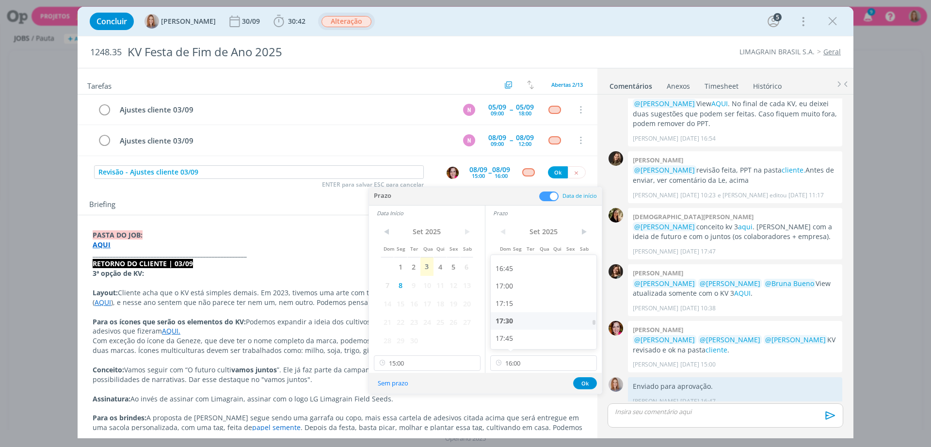
click at [535, 325] on div "17:30" at bounding box center [545, 320] width 109 height 17
type input "17:30"
click at [431, 357] on input "15:00" at bounding box center [427, 363] width 107 height 16
click at [410, 264] on div "16:30" at bounding box center [428, 260] width 109 height 17
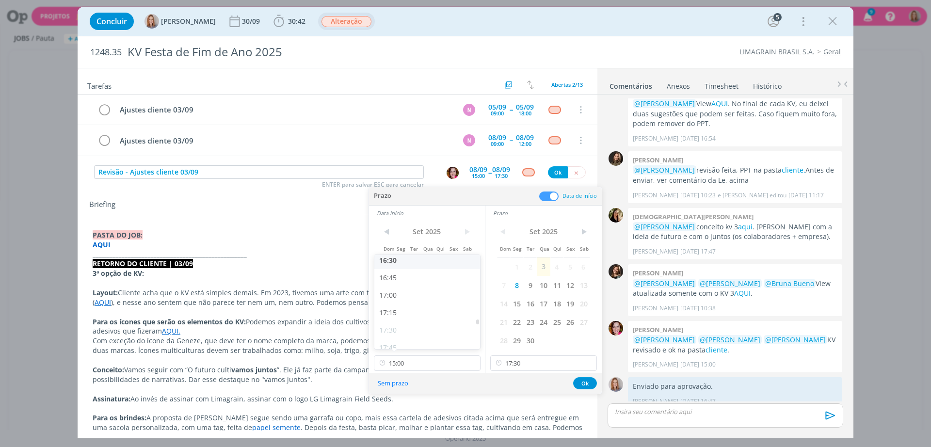
type input "16:30"
click at [587, 378] on button "Ok" at bounding box center [585, 383] width 24 height 12
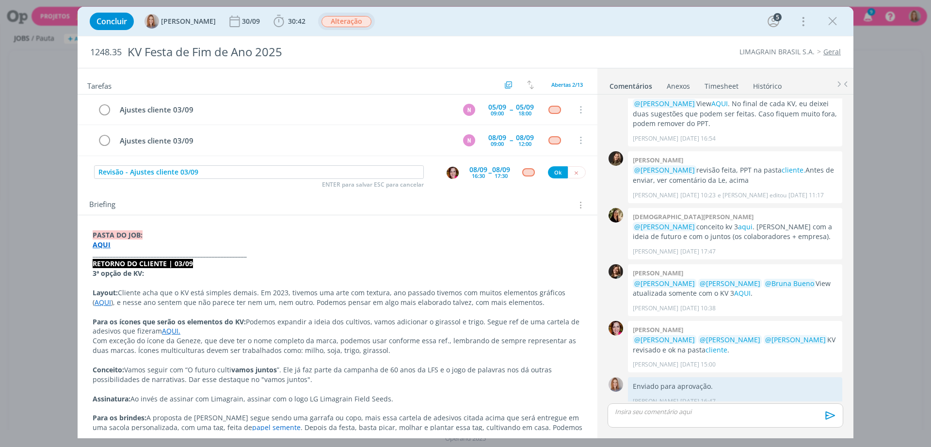
click at [447, 176] on img "dialog" at bounding box center [453, 173] width 12 height 12
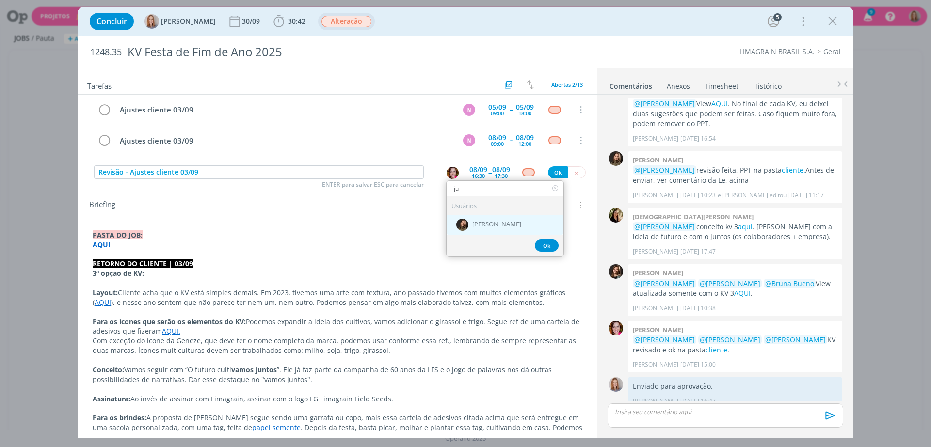
type input "ju"
click at [487, 222] on span "[PERSON_NAME]" at bounding box center [496, 225] width 49 height 8
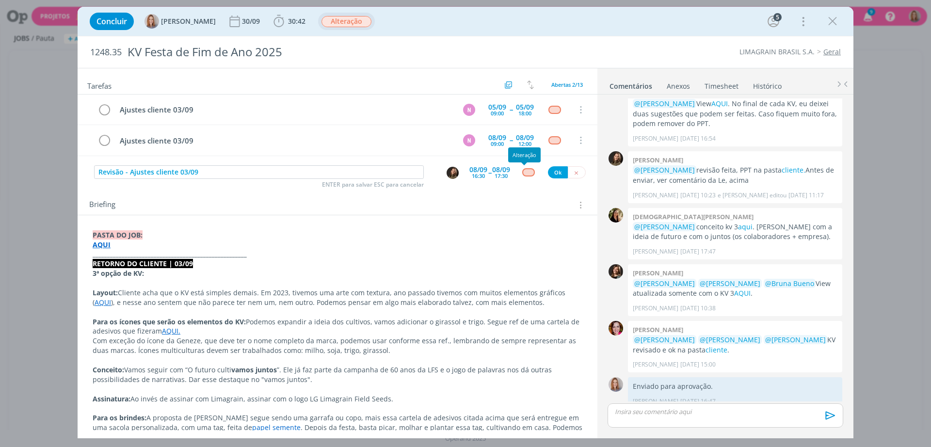
click at [524, 176] on div "dialog" at bounding box center [528, 172] width 12 height 8
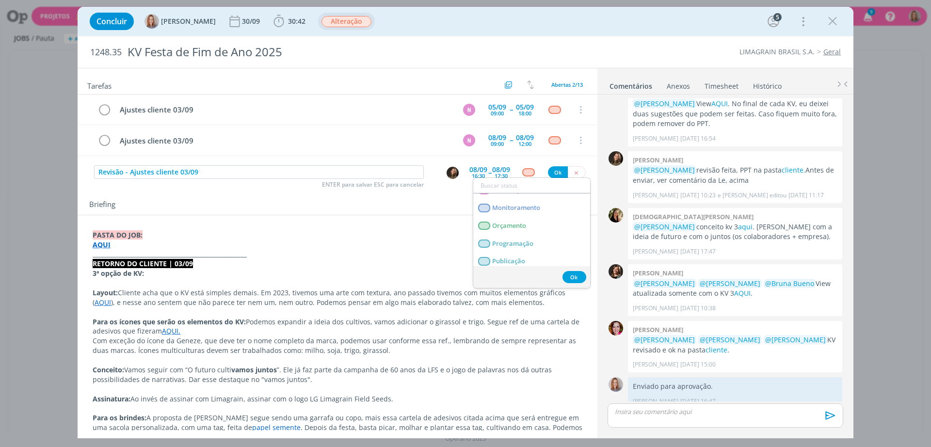
scroll to position [194, 0]
click at [514, 251] on link "Revisão" at bounding box center [531, 257] width 117 height 18
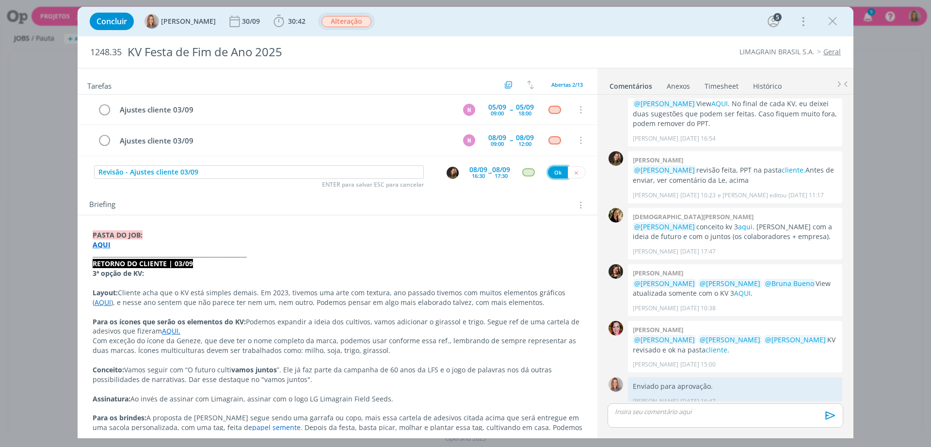
click at [553, 172] on button "Ok" at bounding box center [558, 172] width 20 height 12
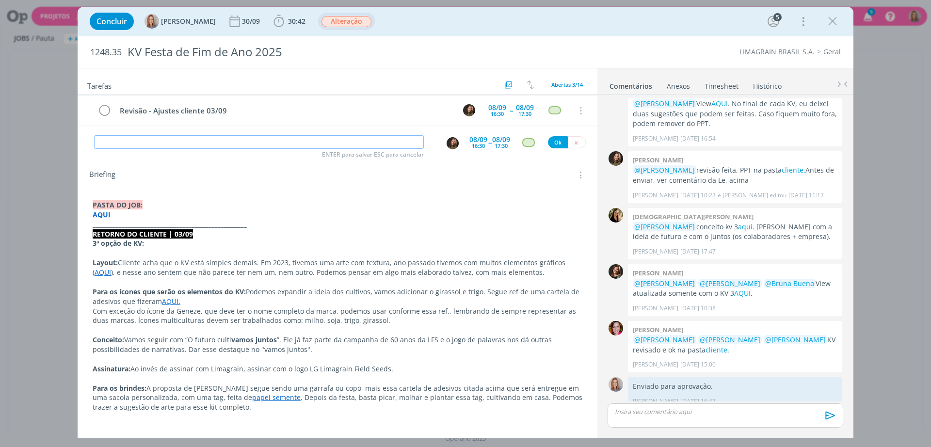
scroll to position [0, 0]
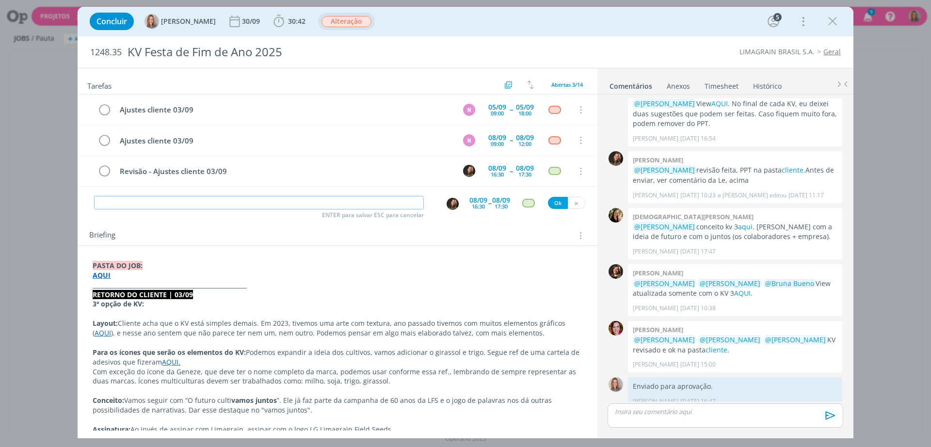
click at [348, 25] on span "Alteração" at bounding box center [346, 21] width 50 height 11
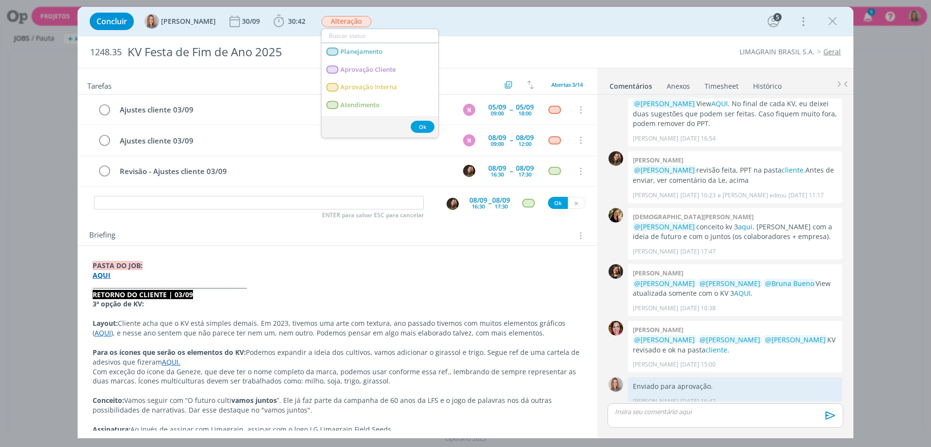
click at [476, 19] on div "Concluir Amanda Oliveira 30/09 30:42 Iniciar Apontar Data * 03/09/2025 Horas * …" at bounding box center [465, 21] width 761 height 23
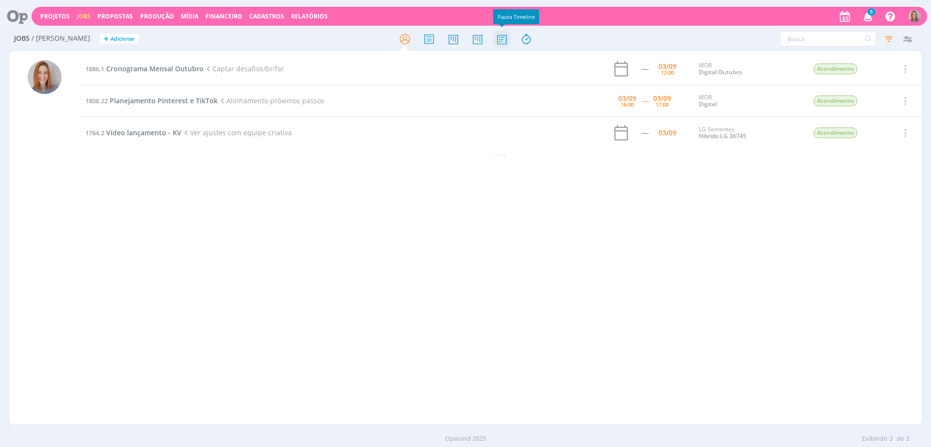
click at [504, 39] on icon at bounding box center [501, 39] width 17 height 19
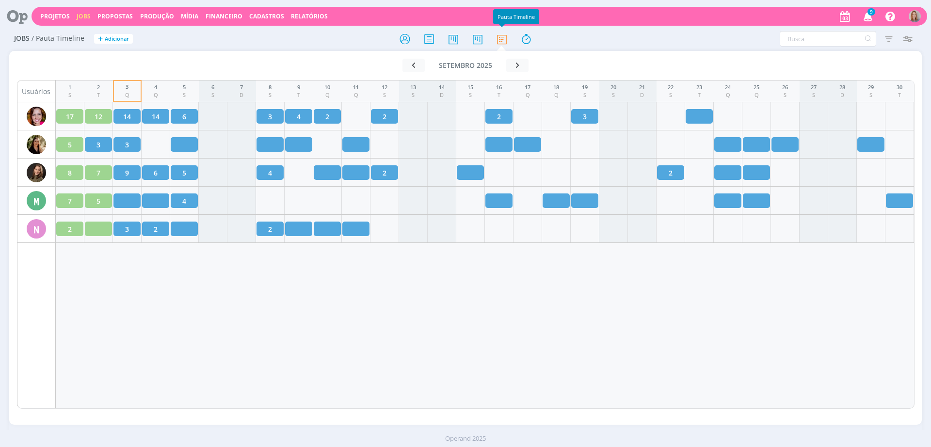
click at [14, 16] on icon at bounding box center [14, 16] width 20 height 19
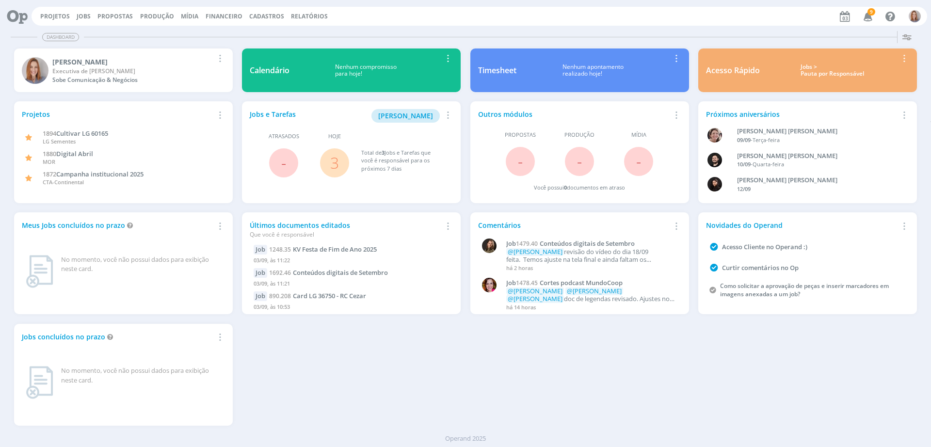
click at [338, 162] on span "3" at bounding box center [334, 162] width 29 height 29
click at [334, 162] on link "3" at bounding box center [334, 162] width 9 height 21
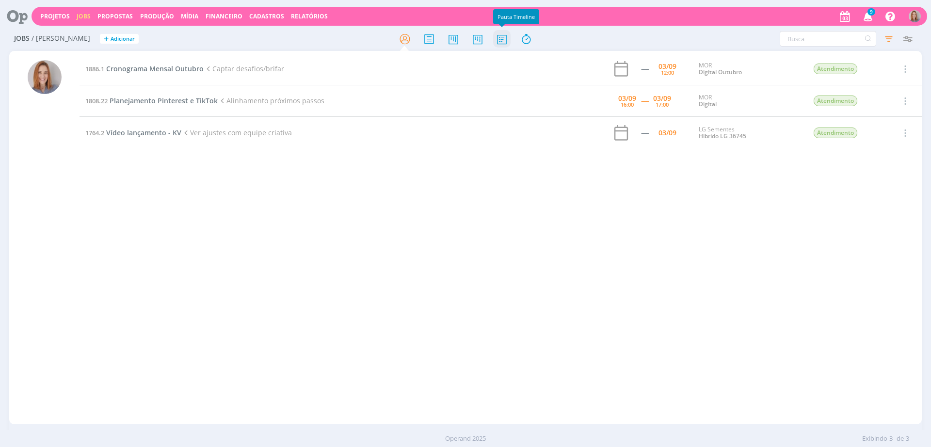
click at [502, 38] on icon at bounding box center [501, 39] width 17 height 19
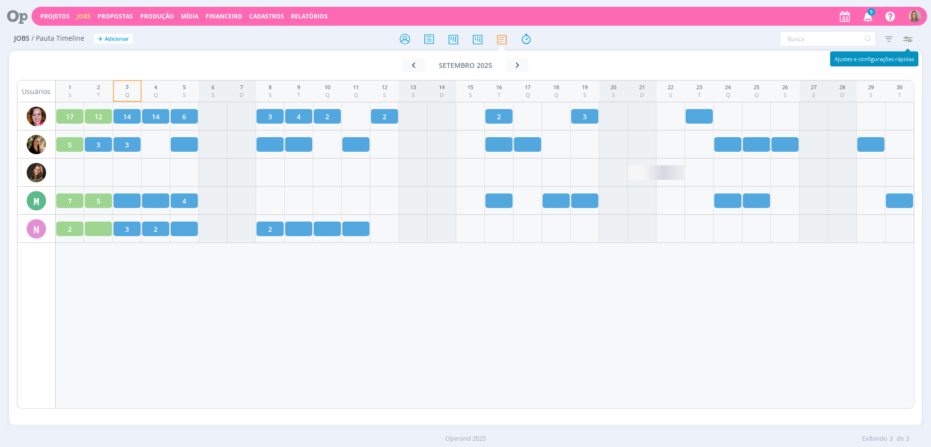
click at [919, 30] on div "Jobs / [PERSON_NAME] Timeline + Adicionar Filtrar Filtrar [GEOGRAPHIC_DATA] Tip…" at bounding box center [465, 39] width 913 height 24
click at [912, 36] on icon "button" at bounding box center [907, 38] width 17 height 17
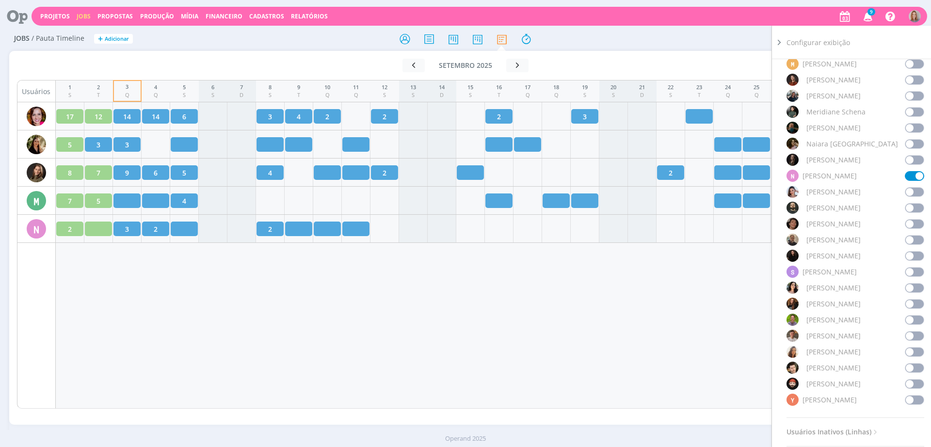
scroll to position [788, 0]
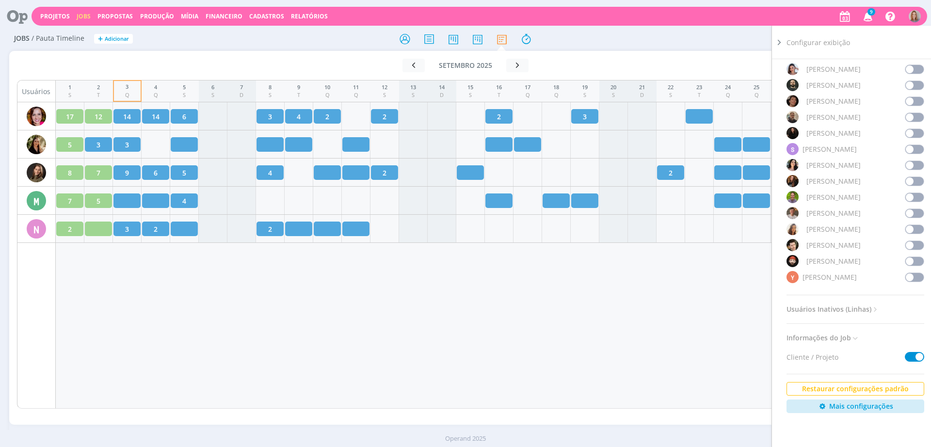
click at [919, 241] on span at bounding box center [914, 246] width 19 height 10
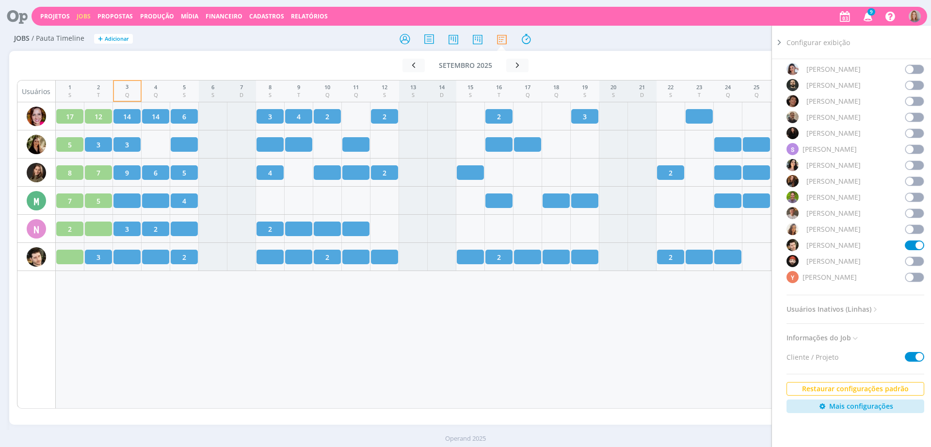
click at [244, 322] on div "1 S 2 T 3 Q 4 Q 5 S 6 S 7 D 8 S 9 T 10 Q 11 Q 12 S 13 S 14 D 15 S 16 T 17 Q 18 …" at bounding box center [485, 244] width 859 height 329
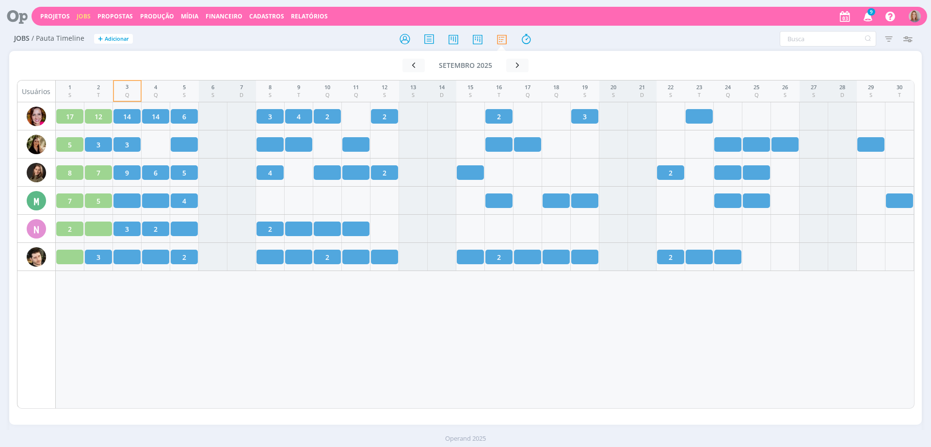
click at [241, 338] on div "1 S 2 T 3 Q 4 Q 5 S 6 S 7 D 8 S 9 T 10 Q 11 Q 12 S 13 S 14 D 15 S 16 T 17 Q 18 …" at bounding box center [485, 244] width 859 height 329
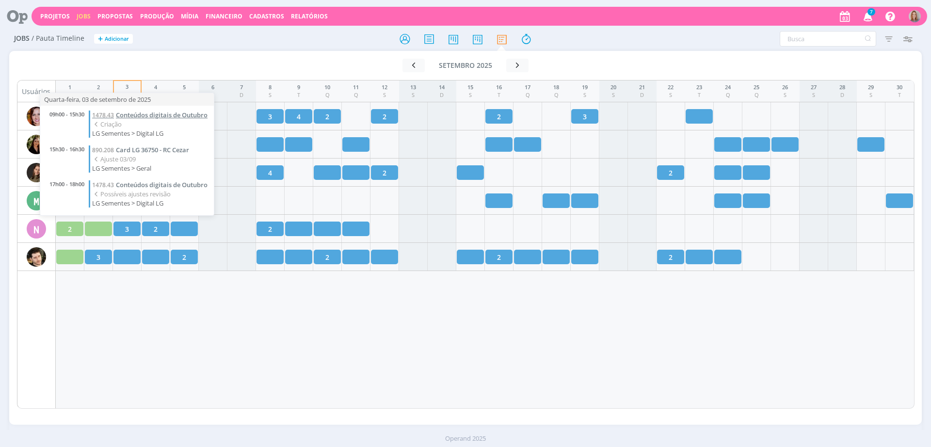
click at [160, 113] on span "Conteúdos digitais de Outubro" at bounding box center [162, 115] width 92 height 9
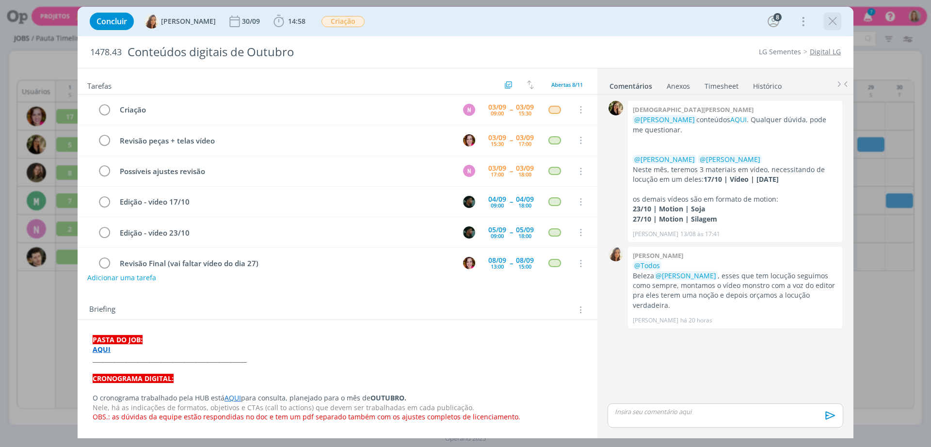
click at [828, 19] on icon "dialog" at bounding box center [832, 21] width 15 height 15
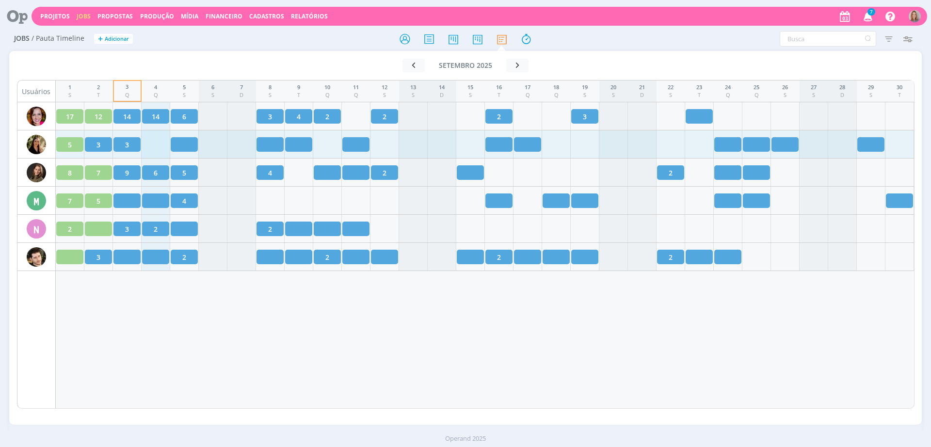
click at [150, 147] on div "5 3 3" at bounding box center [485, 144] width 858 height 18
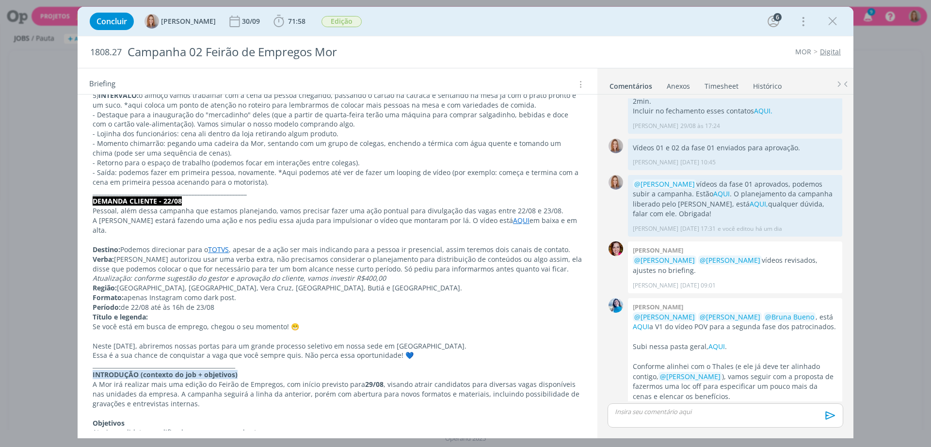
scroll to position [788, 0]
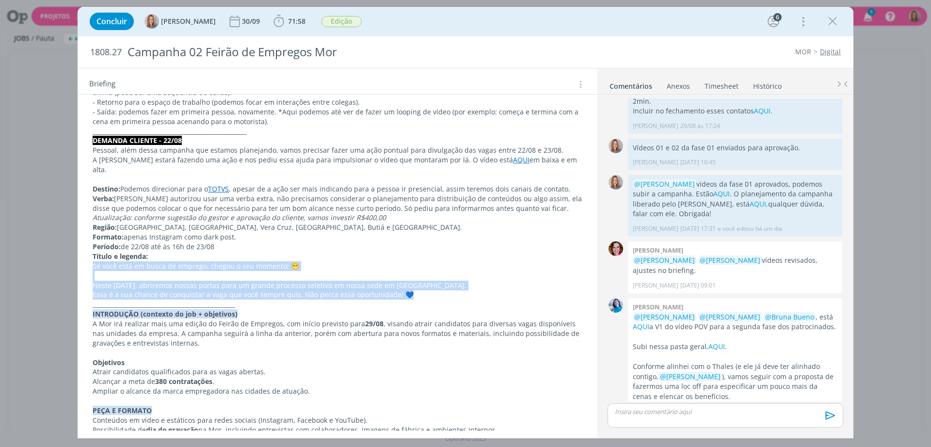
drag, startPoint x: 90, startPoint y: 255, endPoint x: 443, endPoint y: 284, distance: 353.8
click at [443, 284] on div "PASTA DO JOB: AQUI _____________________________________________________ SOLICI…" at bounding box center [337, 198] width 504 height 1520
copy div "Se você está em busca de emprego, chegou o seu momento! 😁 Neste [DATE], abrirem…"
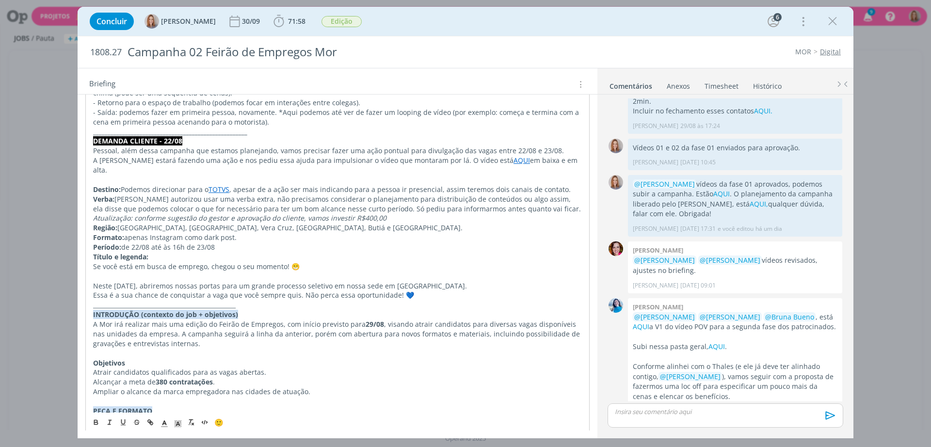
click at [157, 242] on p "Período: de 22/08 até às 16h de 23/08" at bounding box center [337, 247] width 489 height 10
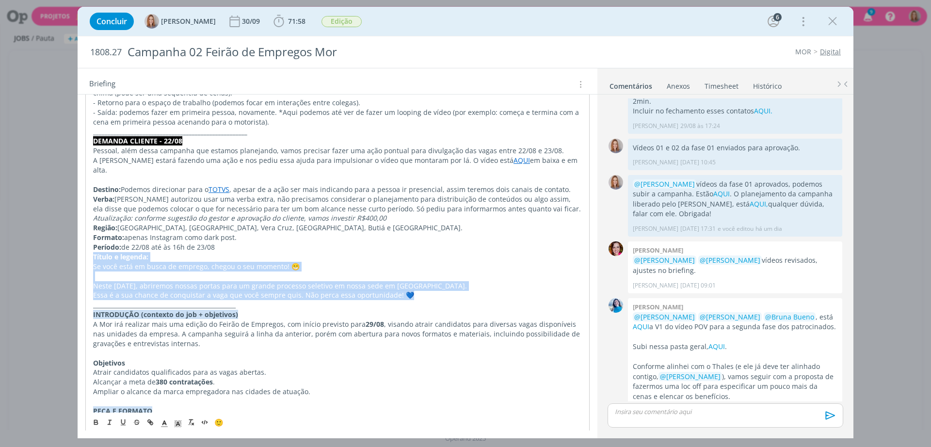
drag, startPoint x: 93, startPoint y: 246, endPoint x: 418, endPoint y: 286, distance: 327.3
click at [418, 286] on div "PASTA DO JOB: AQUI _____________________________________________________ SOLICI…" at bounding box center [337, 198] width 504 height 1520
copy div "Título e legenda: Se você está em busca de emprego, chegou o seu momento! 😁 Nes…"
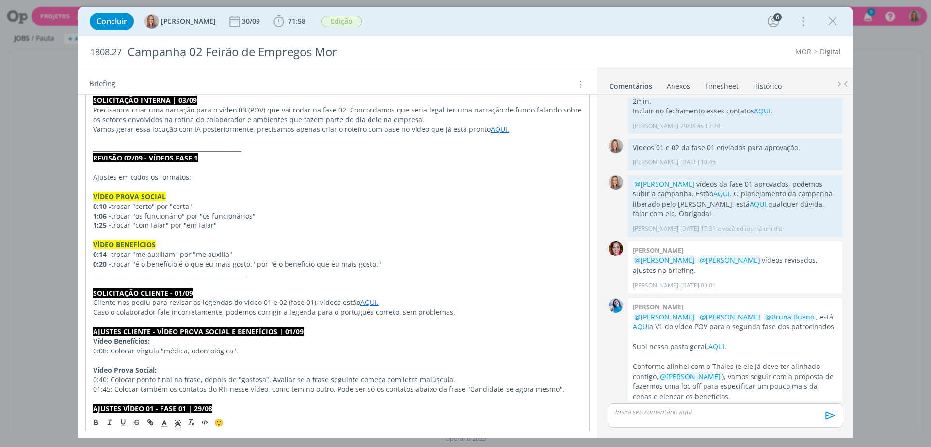
scroll to position [61, 0]
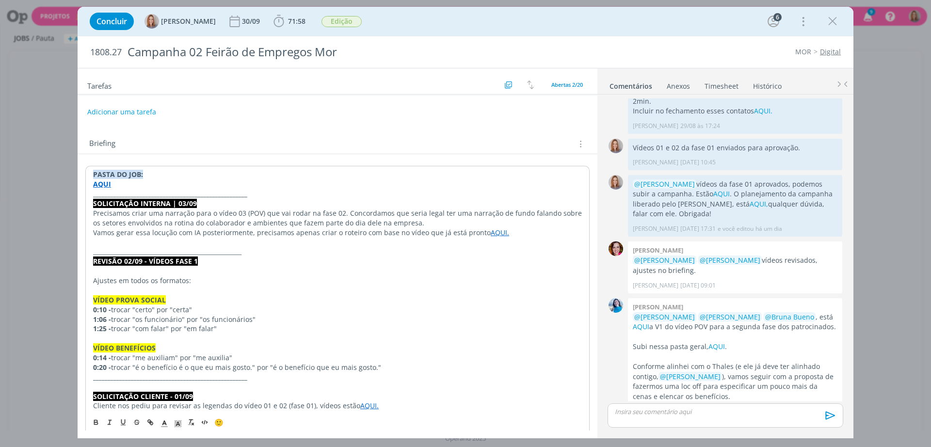
click at [290, 185] on p "AQUI" at bounding box center [337, 184] width 489 height 10
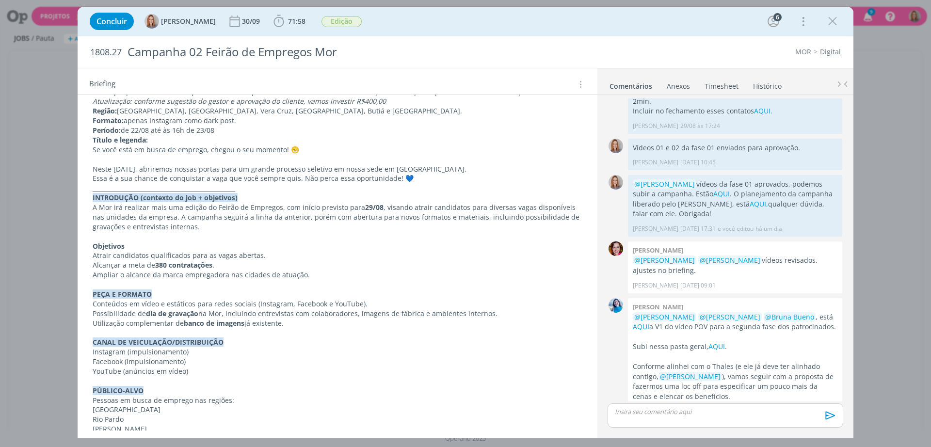
scroll to position [844, 0]
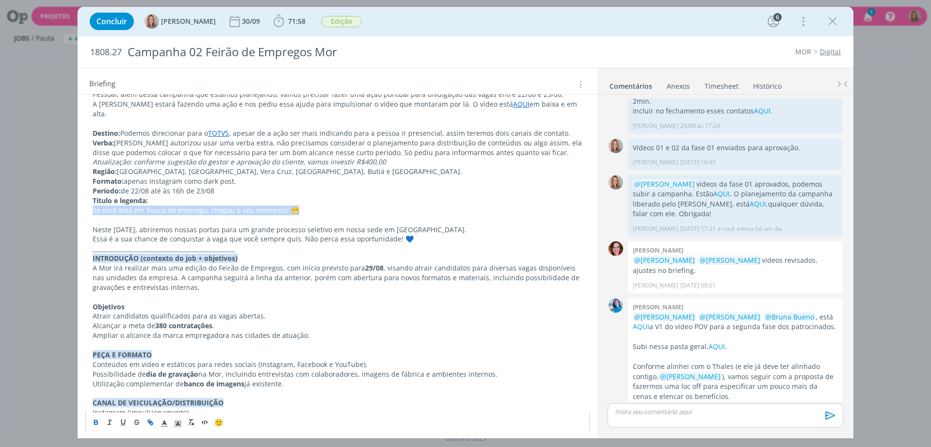
drag, startPoint x: 300, startPoint y: 200, endPoint x: 74, endPoint y: 203, distance: 226.0
click at [74, 203] on div "Concluir [PERSON_NAME] 30/09 71:58 Iniciar Apontar Data * [DATE] Horas * 00:00 …" at bounding box center [465, 223] width 931 height 447
copy p "Se você está em busca de emprego, chegou o seu momento! 😁"
click at [452, 177] on p "Formato: apenas Instagram como dark post." at bounding box center [338, 182] width 490 height 10
